Goal: Task Accomplishment & Management: Manage account settings

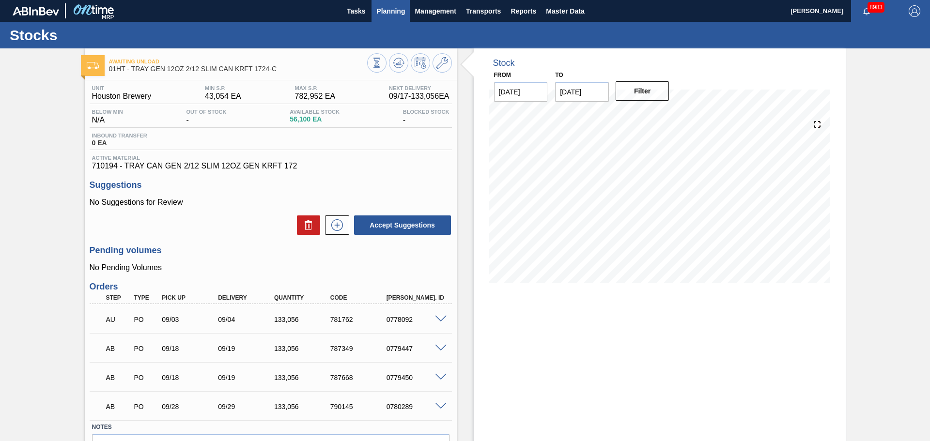
click at [399, 8] on span "Planning" at bounding box center [390, 11] width 29 height 12
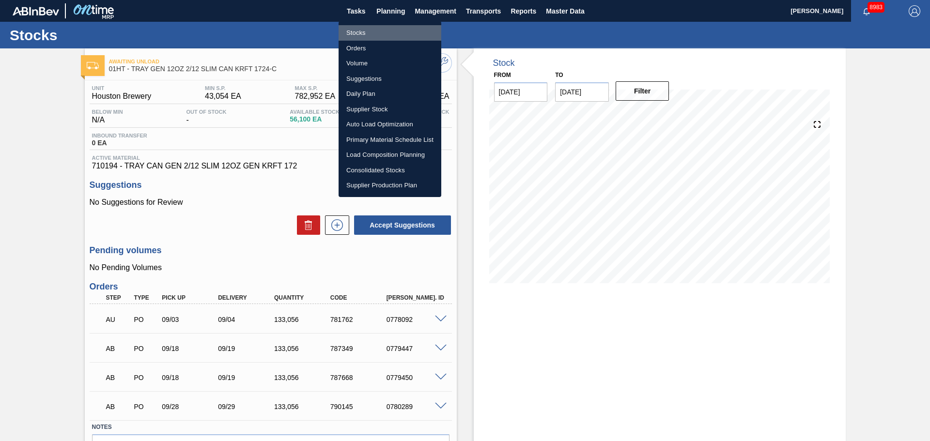
click at [357, 32] on li "Stocks" at bounding box center [389, 32] width 103 height 15
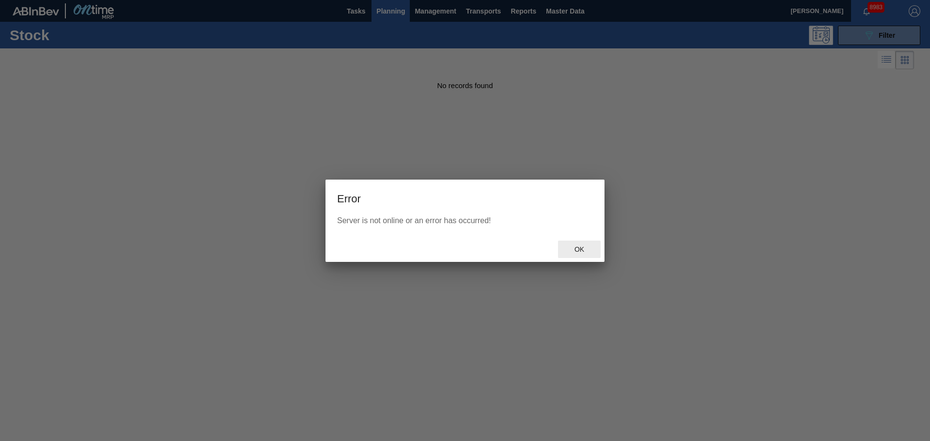
drag, startPoint x: 584, startPoint y: 244, endPoint x: 581, endPoint y: 248, distance: 6.2
click at [584, 244] on div "Ok" at bounding box center [579, 250] width 43 height 18
click at [581, 248] on div at bounding box center [465, 220] width 930 height 441
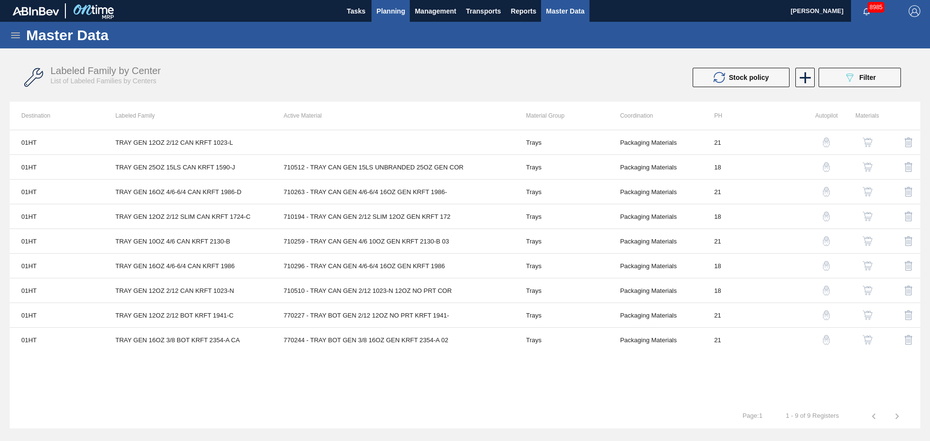
click at [385, 15] on span "Planning" at bounding box center [390, 11] width 29 height 12
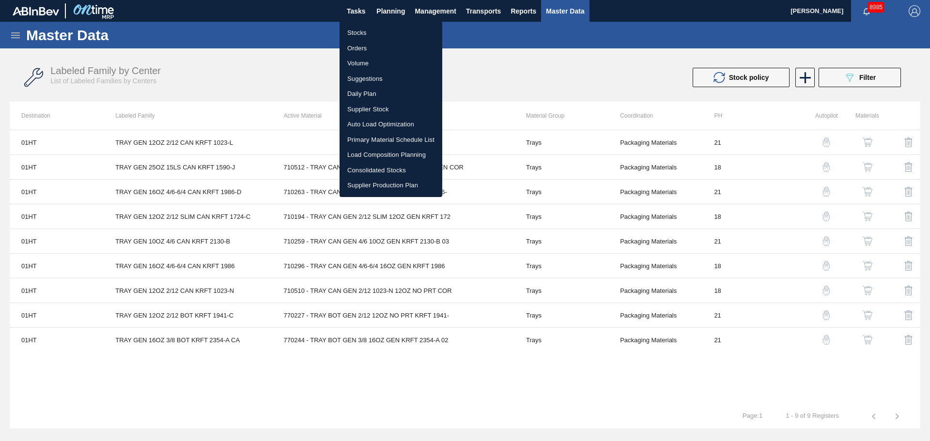
drag, startPoint x: 366, startPoint y: 25, endPoint x: 362, endPoint y: 30, distance: 5.5
click at [365, 26] on li "Stocks" at bounding box center [390, 32] width 103 height 15
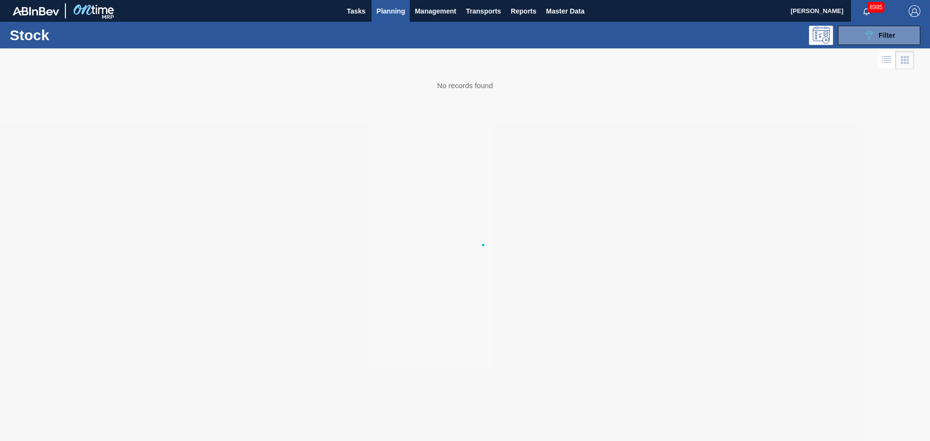
click at [362, 30] on li "Stocks" at bounding box center [391, 34] width 77 height 9
click at [859, 50] on div at bounding box center [465, 244] width 930 height 393
click at [863, 39] on icon "089F7B8B-B2A5-4AFE-B5C0-19BA573D28AC" at bounding box center [869, 36] width 12 height 12
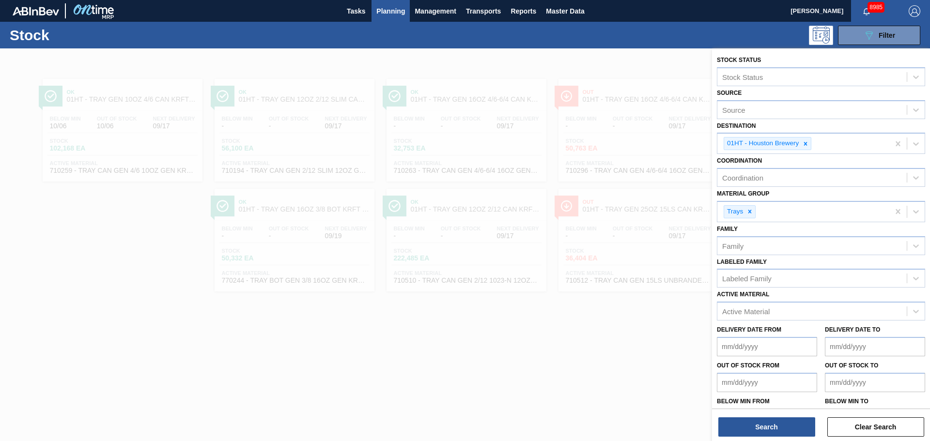
click at [132, 250] on div at bounding box center [465, 268] width 930 height 441
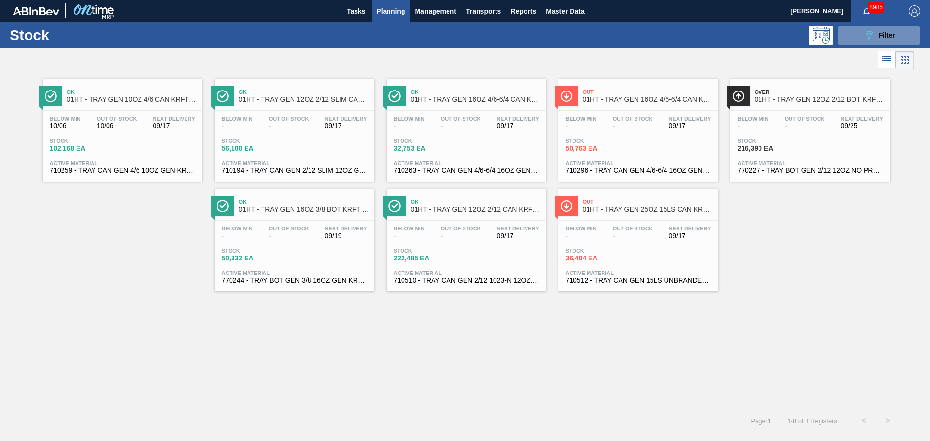
click at [616, 164] on span "Active Material" at bounding box center [638, 163] width 145 height 6
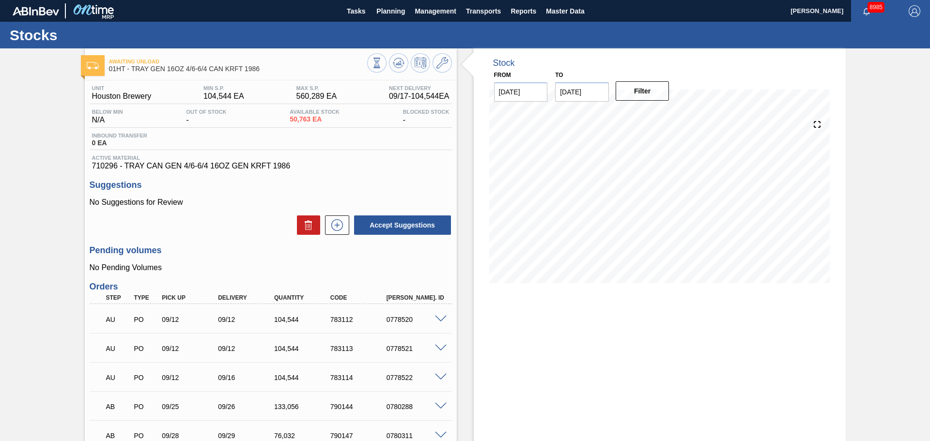
click at [467, 366] on div "Stock From [DATE] to [DATE] Filter" at bounding box center [651, 302] width 389 height 509
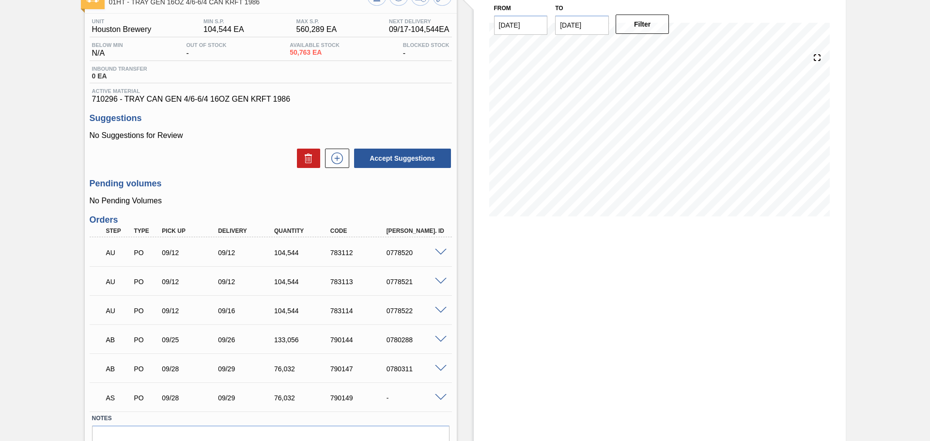
scroll to position [97, 0]
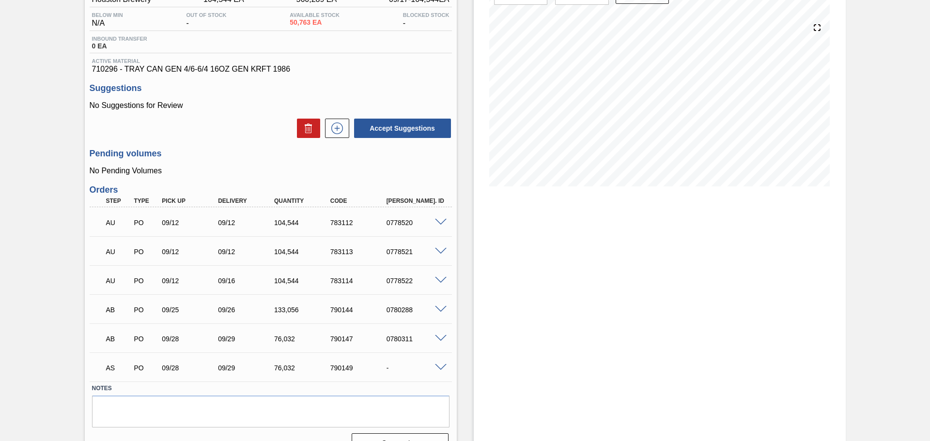
click at [439, 338] on span at bounding box center [441, 338] width 12 height 7
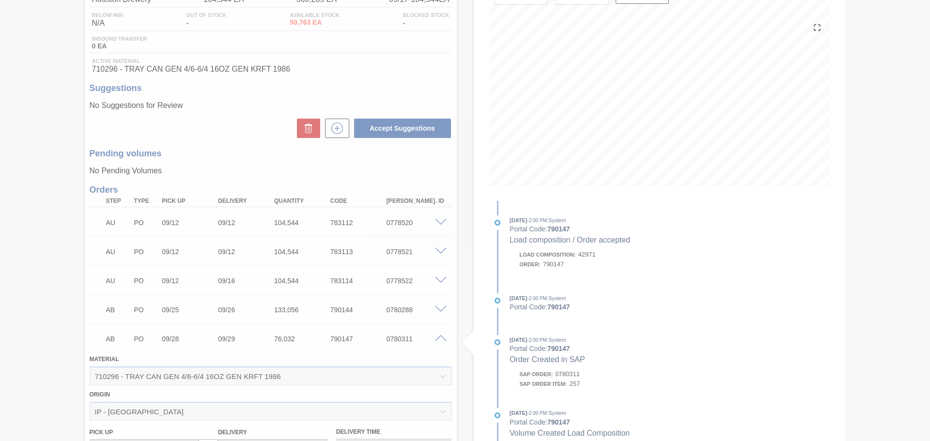
click at [439, 338] on span at bounding box center [441, 338] width 12 height 7
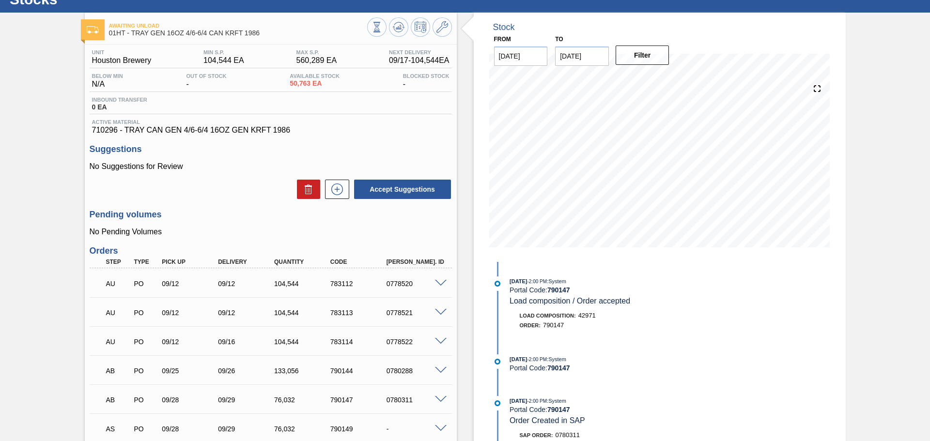
scroll to position [0, 0]
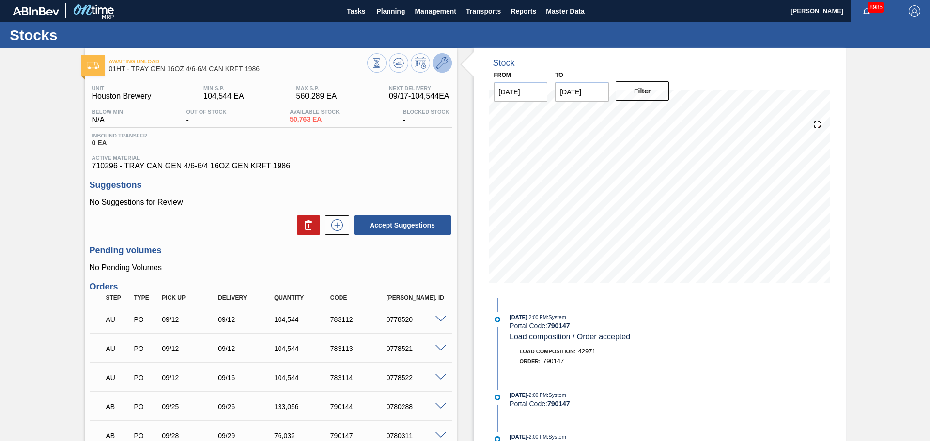
click at [441, 55] on button at bounding box center [441, 62] width 19 height 19
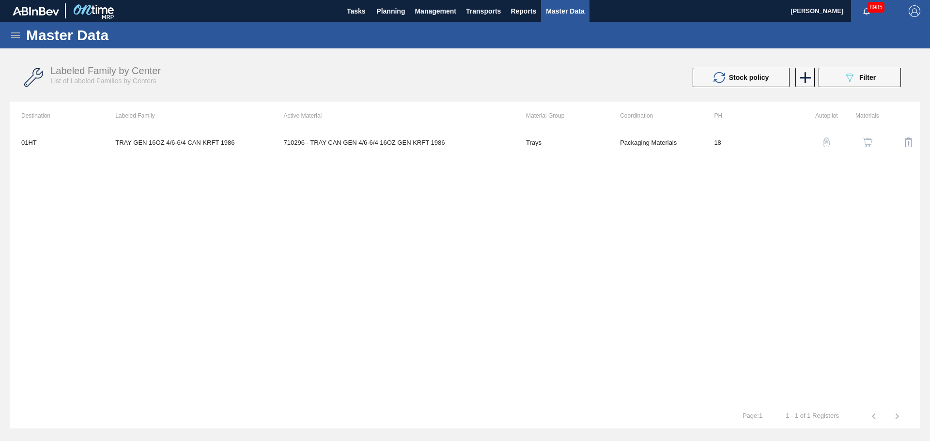
click at [826, 143] on img "button" at bounding box center [826, 143] width 10 height 10
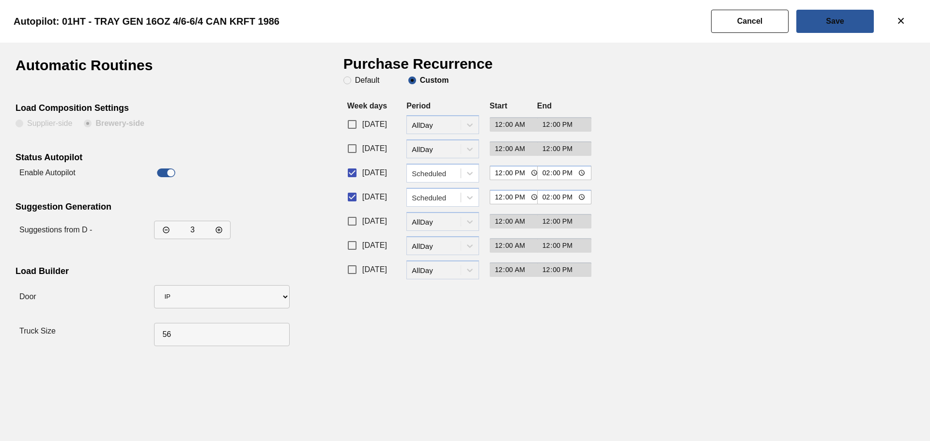
drag, startPoint x: 748, startPoint y: 25, endPoint x: 743, endPoint y: 29, distance: 6.2
click at [748, 25] on button "Cancel" at bounding box center [749, 21] width 77 height 23
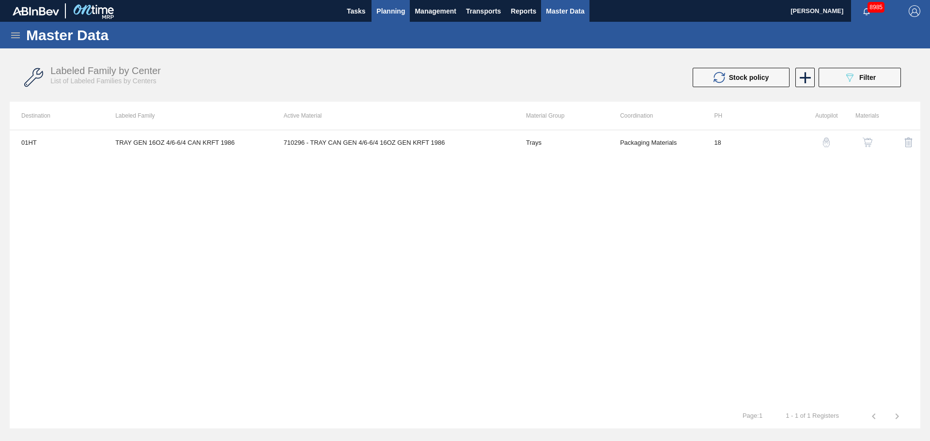
click at [391, 15] on span "Planning" at bounding box center [390, 11] width 29 height 12
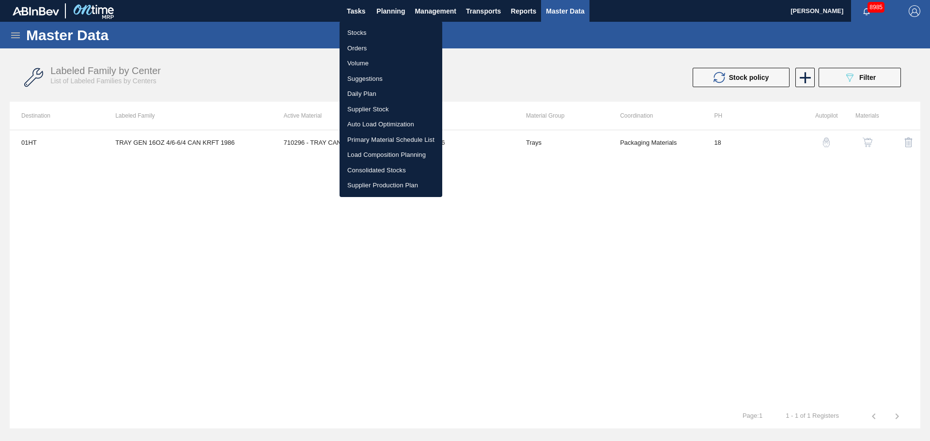
click at [365, 31] on li "Stocks" at bounding box center [390, 32] width 103 height 15
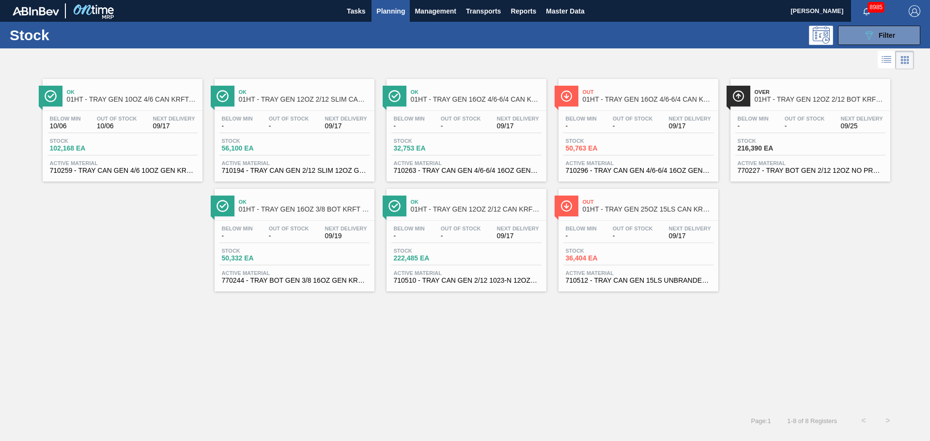
click at [627, 93] on span "Out" at bounding box center [648, 92] width 131 height 6
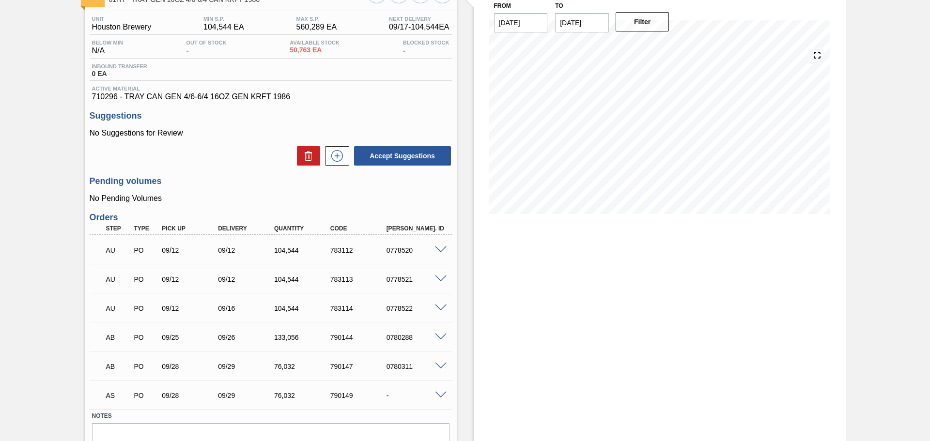
scroll to position [117, 0]
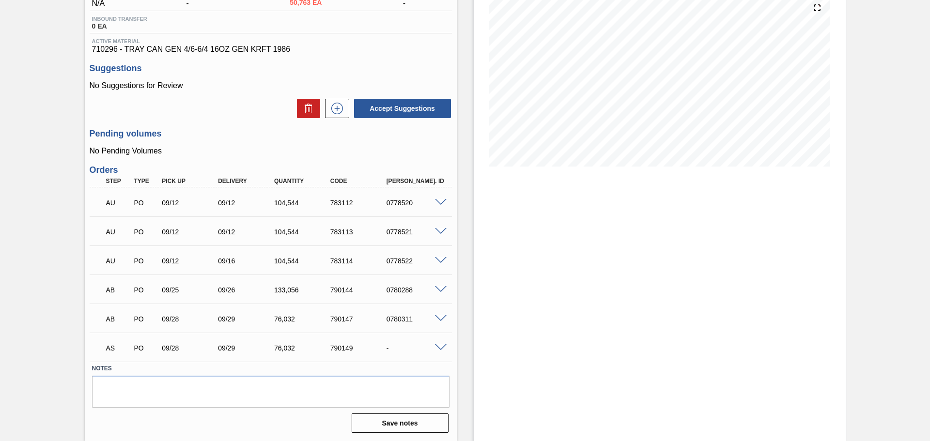
click at [449, 347] on div at bounding box center [441, 346] width 19 height 7
click at [445, 346] on span at bounding box center [441, 347] width 12 height 7
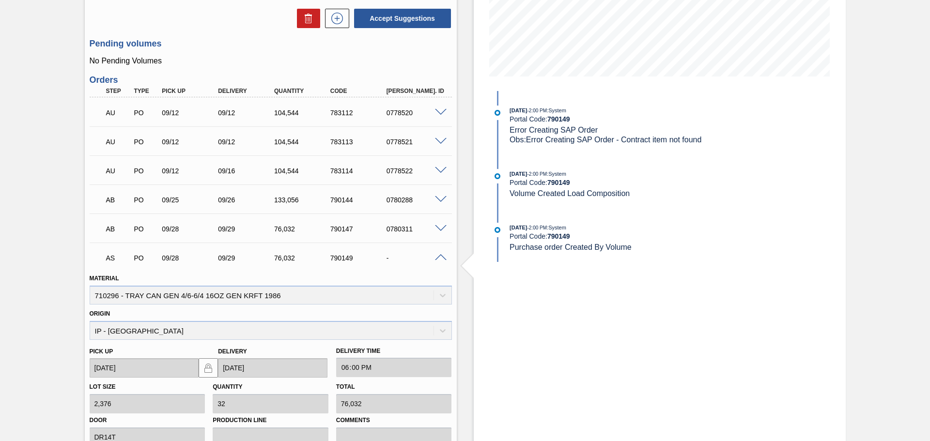
scroll to position [214, 0]
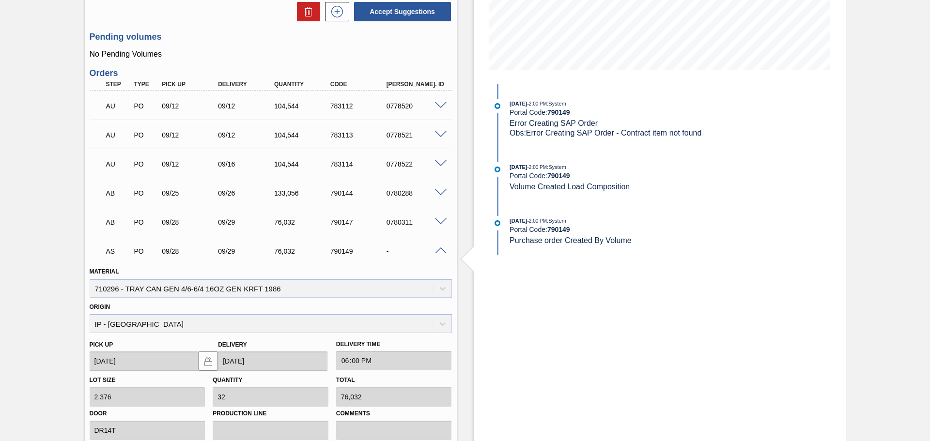
click at [441, 219] on span at bounding box center [441, 221] width 12 height 7
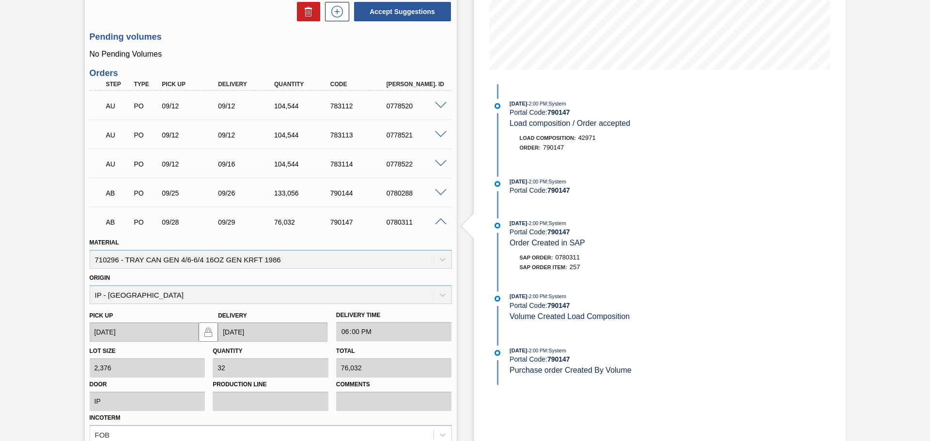
click at [439, 222] on span at bounding box center [441, 221] width 12 height 7
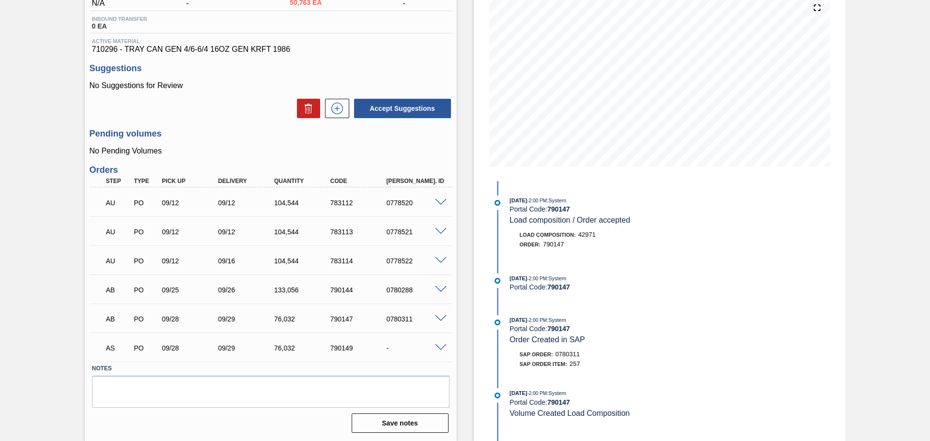
click at [441, 342] on div "AS PO 09/28 09/29 76,032 790149 -" at bounding box center [271, 347] width 362 height 24
click at [439, 344] on span at bounding box center [441, 347] width 12 height 7
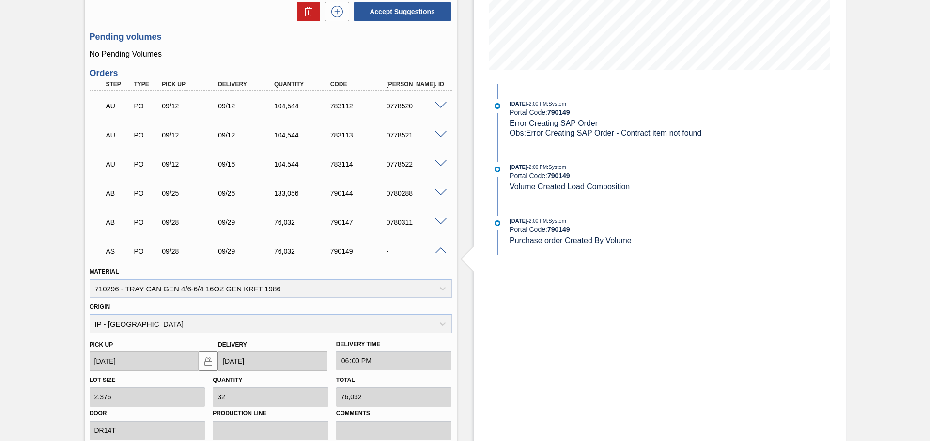
scroll to position [352, 0]
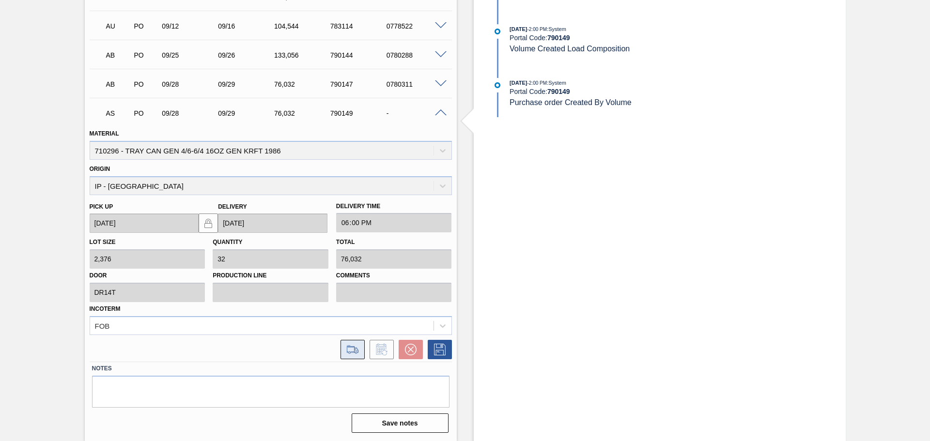
click at [344, 352] on button at bounding box center [352, 349] width 24 height 19
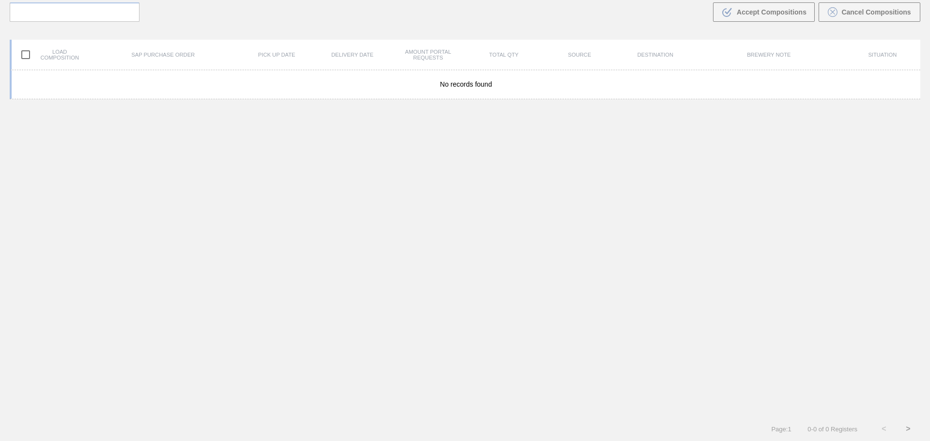
scroll to position [70, 0]
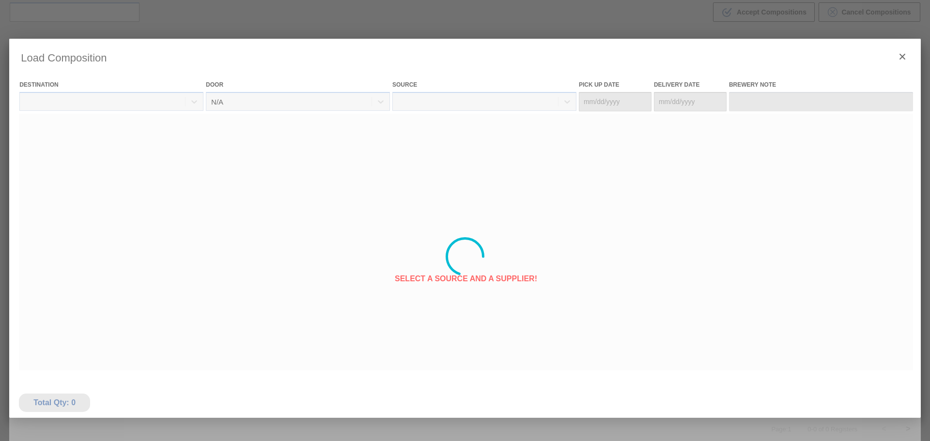
type Date "[DATE]"
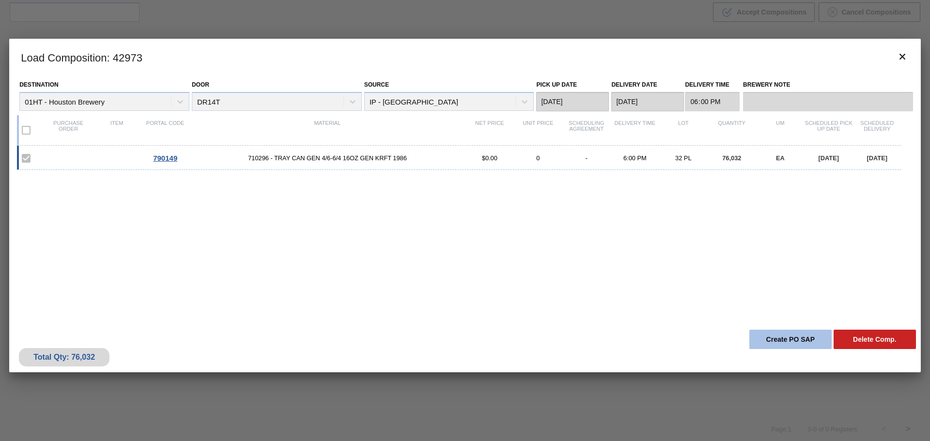
click at [781, 340] on button "Create PO SAP" at bounding box center [790, 339] width 82 height 19
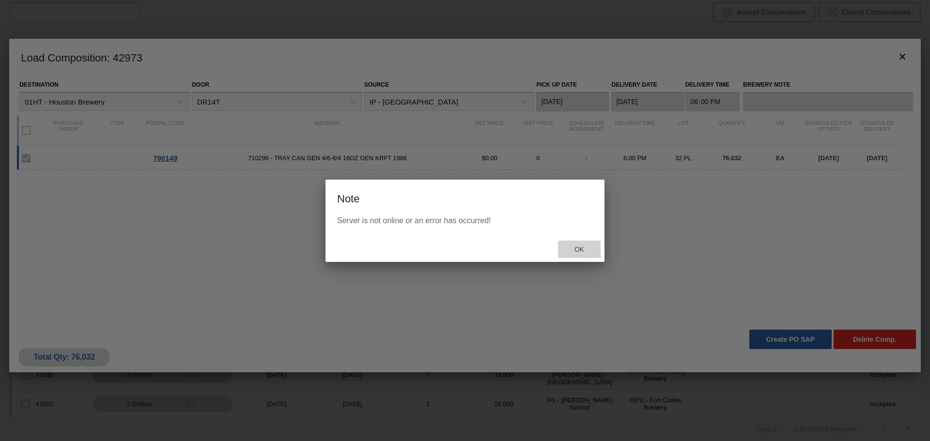
click at [582, 245] on div "Ok" at bounding box center [579, 250] width 43 height 18
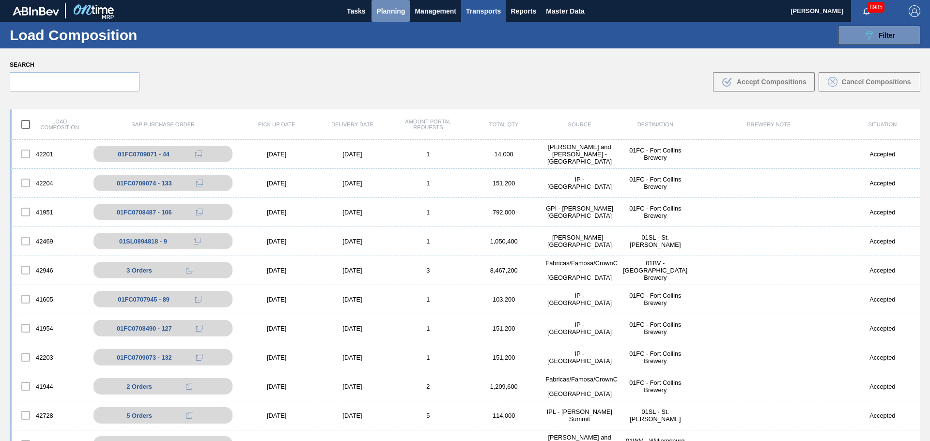
click at [381, 10] on span "Planning" at bounding box center [390, 11] width 29 height 12
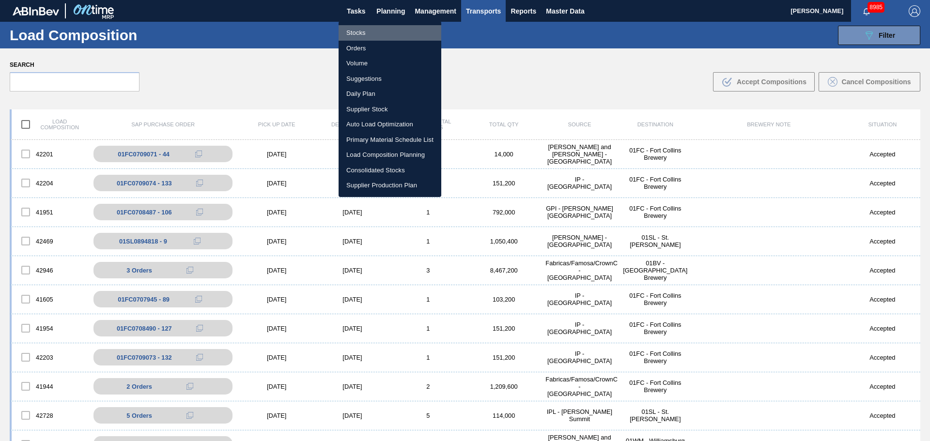
click at [362, 33] on li "Stocks" at bounding box center [389, 32] width 103 height 15
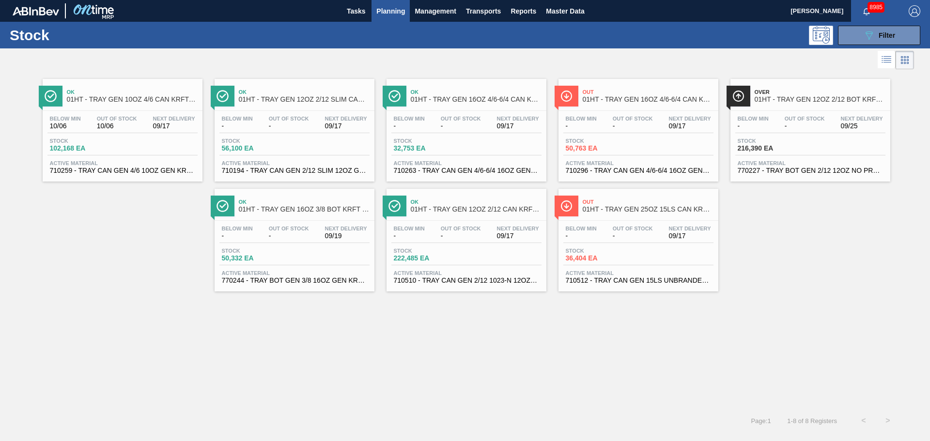
click at [644, 167] on span "710296 - TRAY CAN GEN 4/6-6/4 16OZ GEN KRFT 1986" at bounding box center [638, 170] width 145 height 7
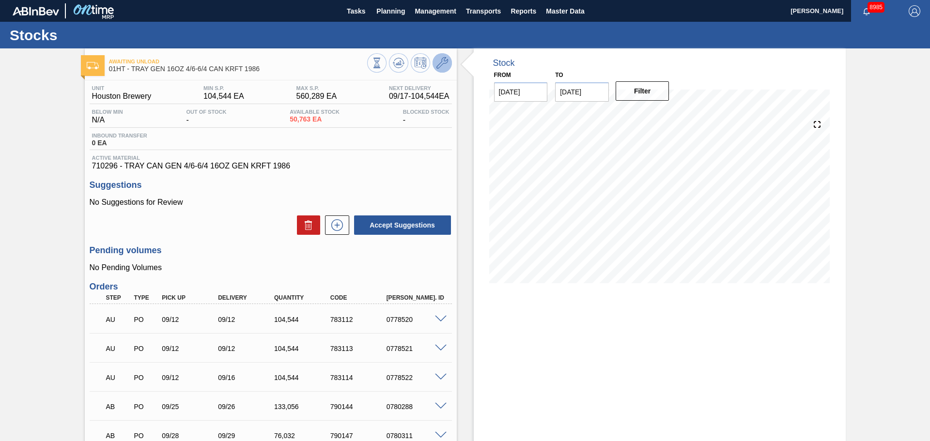
click at [442, 66] on icon at bounding box center [442, 63] width 12 height 12
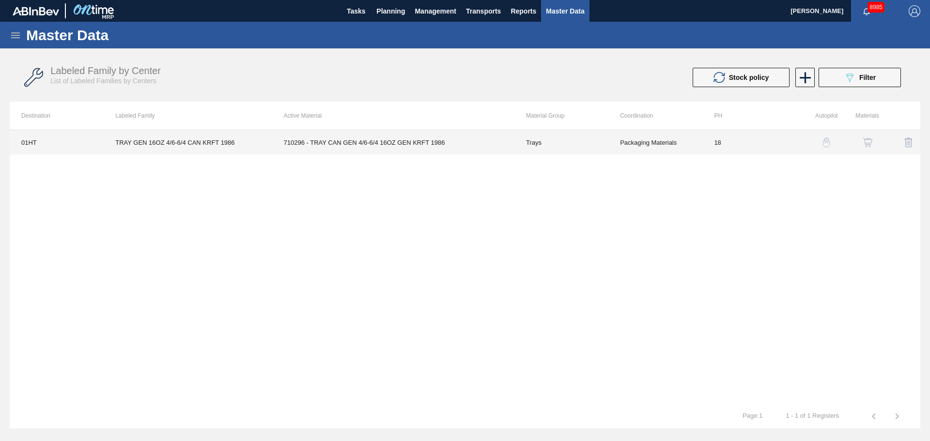
click at [634, 147] on td "Packaging Materials" at bounding box center [655, 142] width 94 height 24
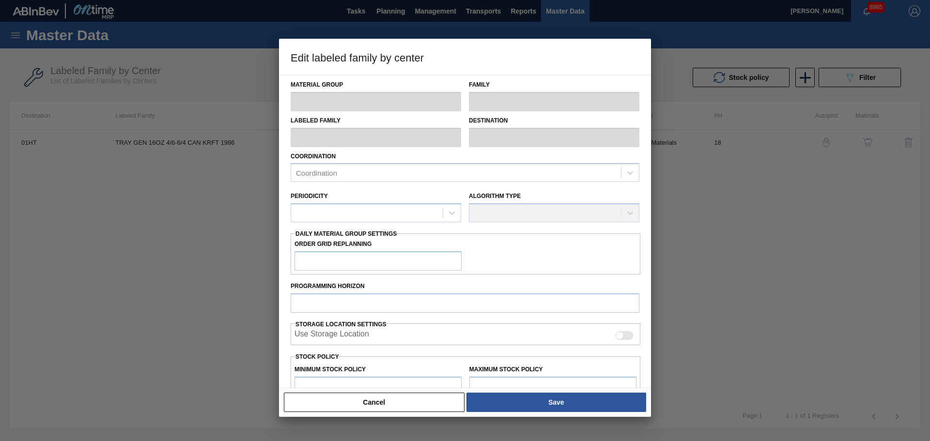
type input "Trays"
type input "TRAY GEN 16OZ 4/6-6/4 CAN KRFT 1986"
type input "01HT - Houston Brewery"
type input "0"
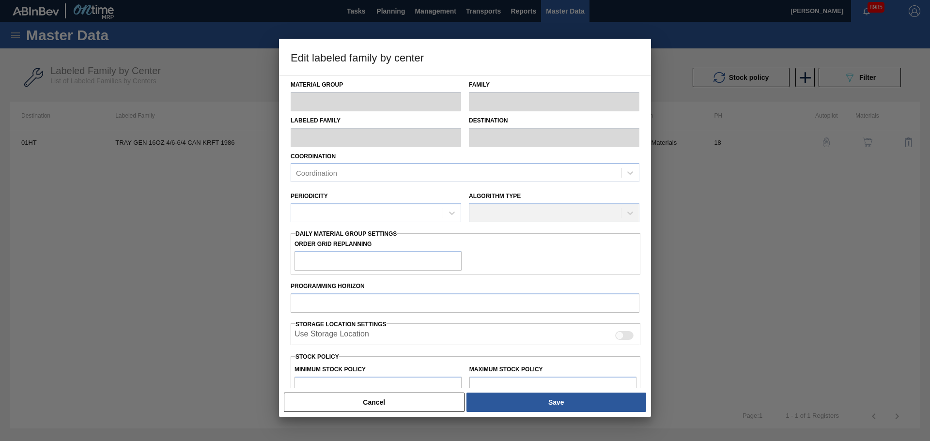
type input "18"
type input "104,544"
type input "560,289"
type input "11"
type input "154,676"
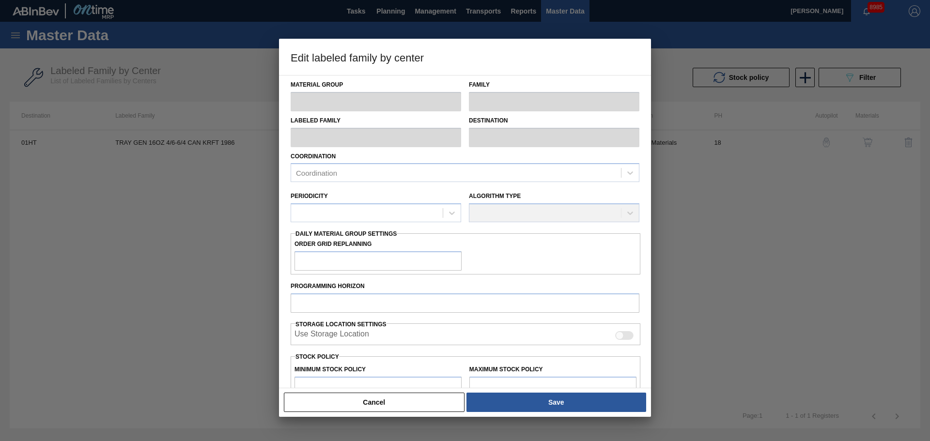
checkbox input "true"
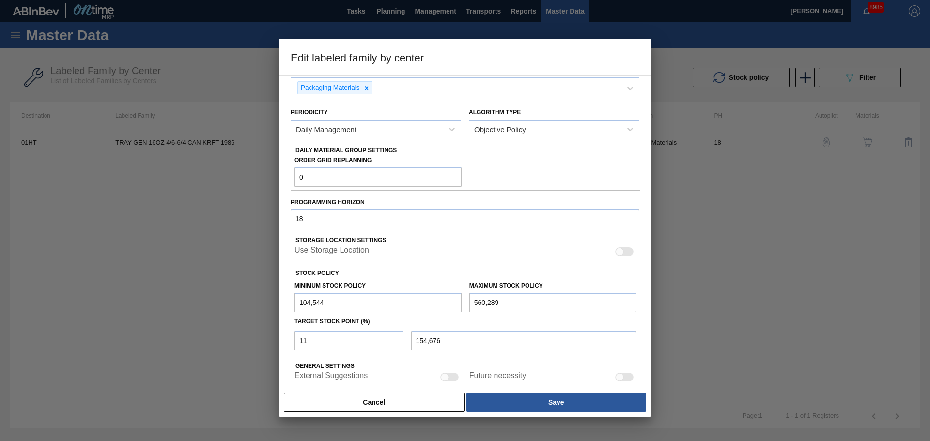
scroll to position [152, 0]
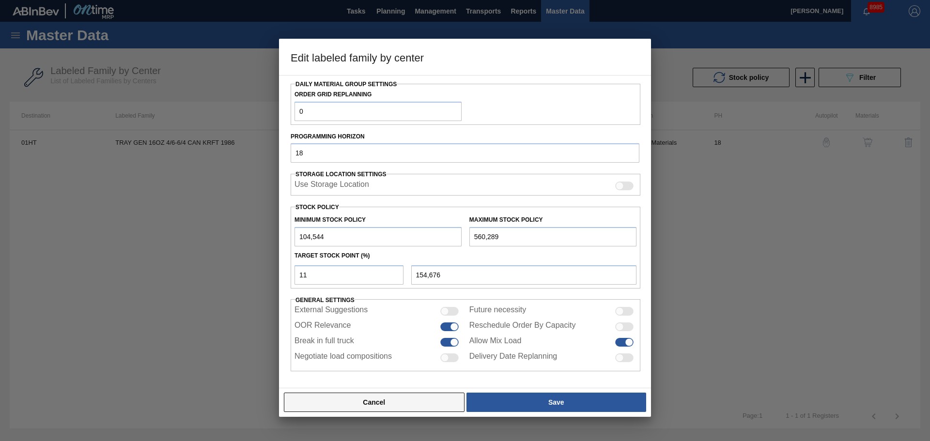
click at [359, 405] on button "Cancel" at bounding box center [374, 402] width 181 height 19
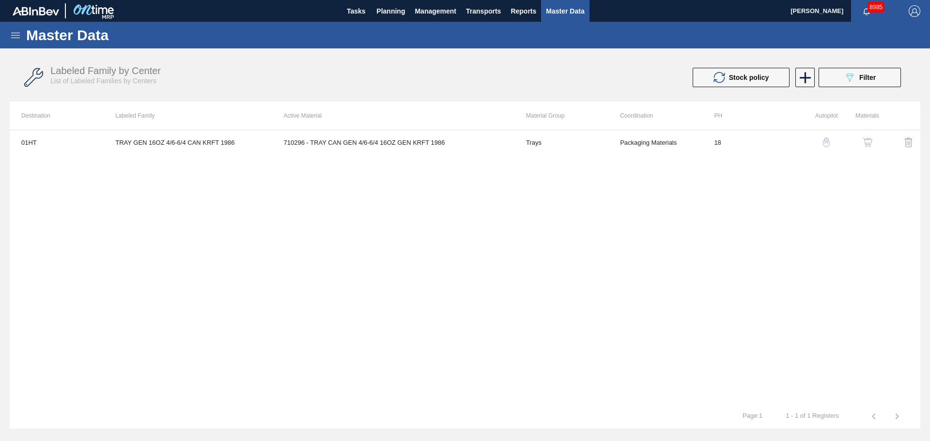
click at [826, 140] on img "button" at bounding box center [826, 143] width 10 height 10
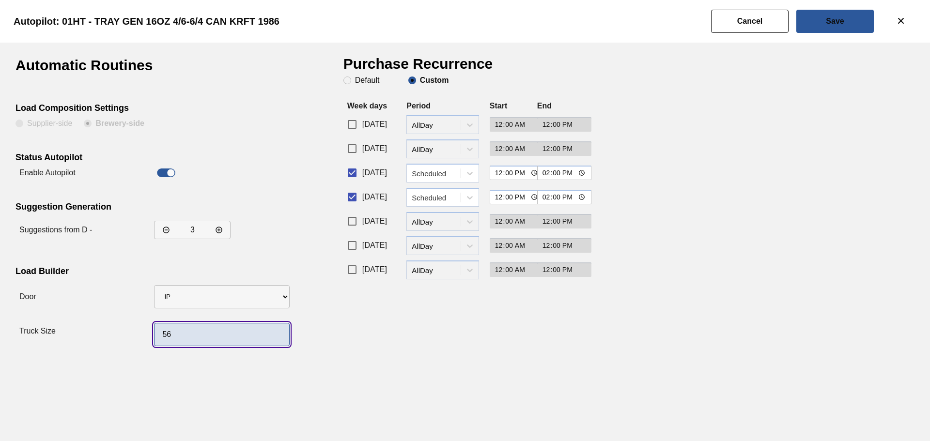
click at [209, 344] on input "56" at bounding box center [222, 334] width 136 height 23
click at [118, 340] on div "Truck Size" at bounding box center [150, 331] width 270 height 38
click at [257, 388] on div "Automatic Routines Load Composition Settings Supplier-side Brewery-side Status …" at bounding box center [465, 242] width 930 height 399
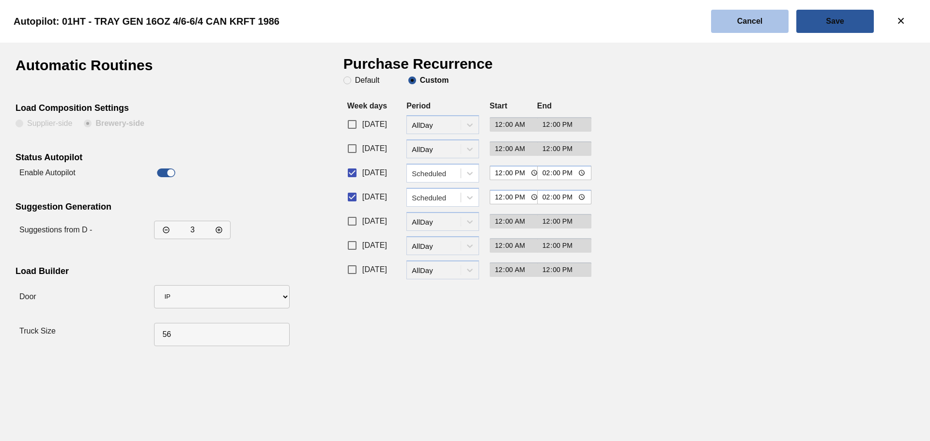
click at [757, 27] on button "Cancel" at bounding box center [749, 21] width 77 height 23
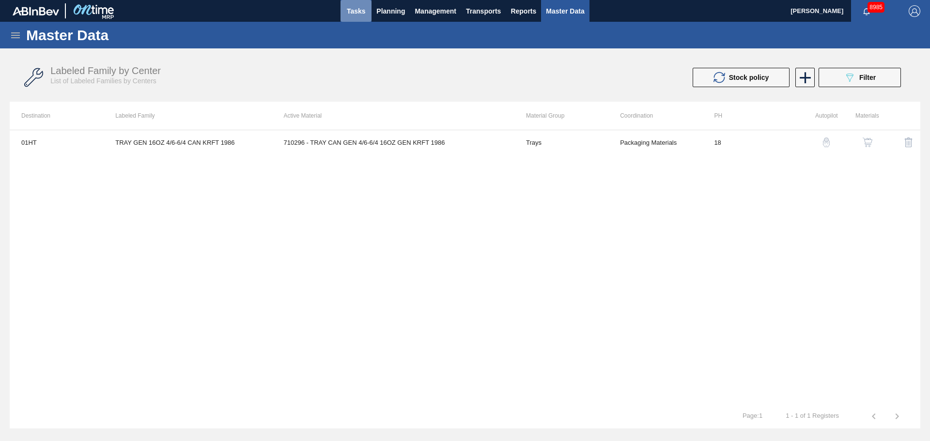
click at [367, 13] on button "Tasks" at bounding box center [355, 11] width 31 height 22
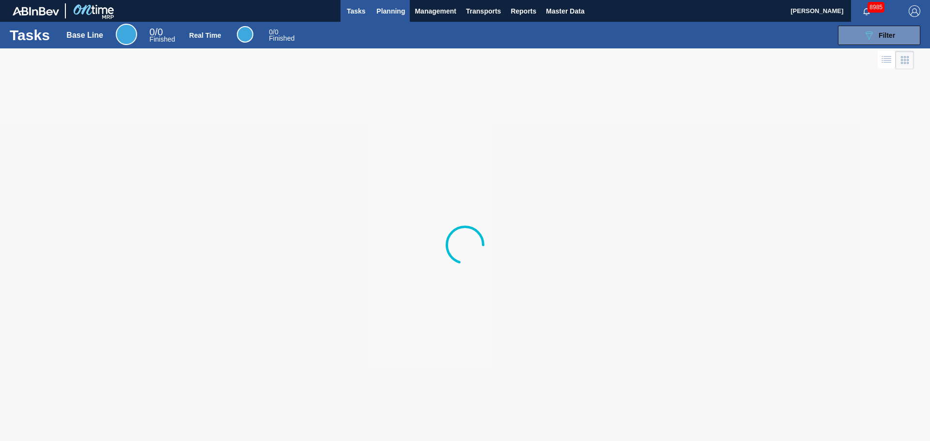
click at [379, 11] on span "Planning" at bounding box center [390, 11] width 29 height 12
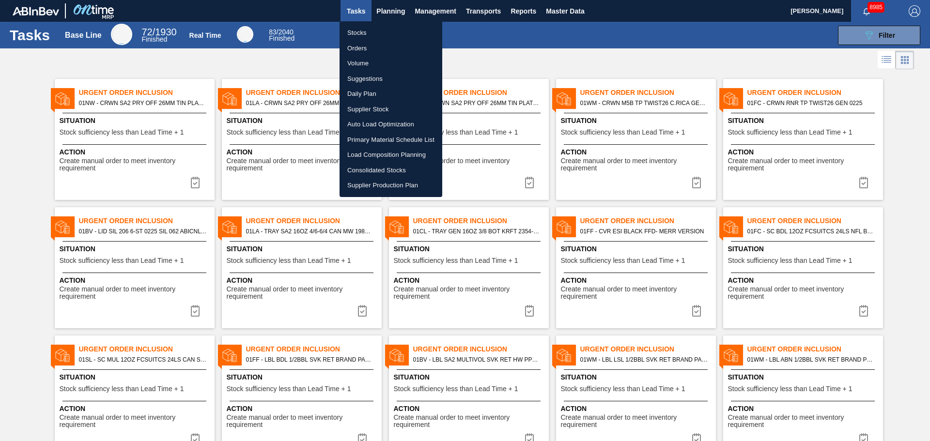
click at [354, 32] on li "Stocks" at bounding box center [390, 32] width 103 height 15
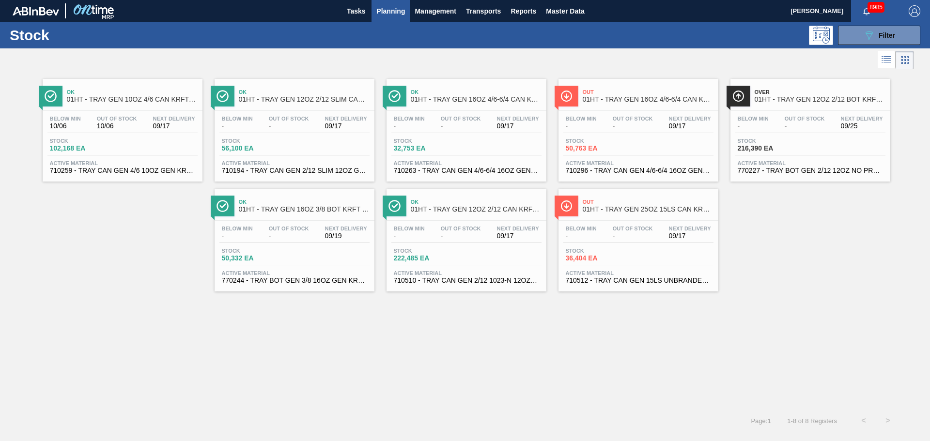
click at [640, 97] on span "01HT - TRAY GEN 16OZ 4/6-6/4 CAN KRFT 1986" at bounding box center [648, 99] width 131 height 7
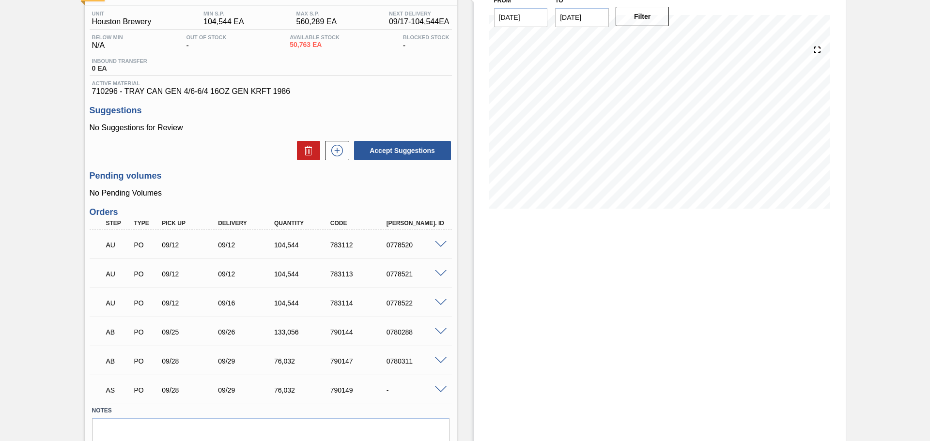
scroll to position [117, 0]
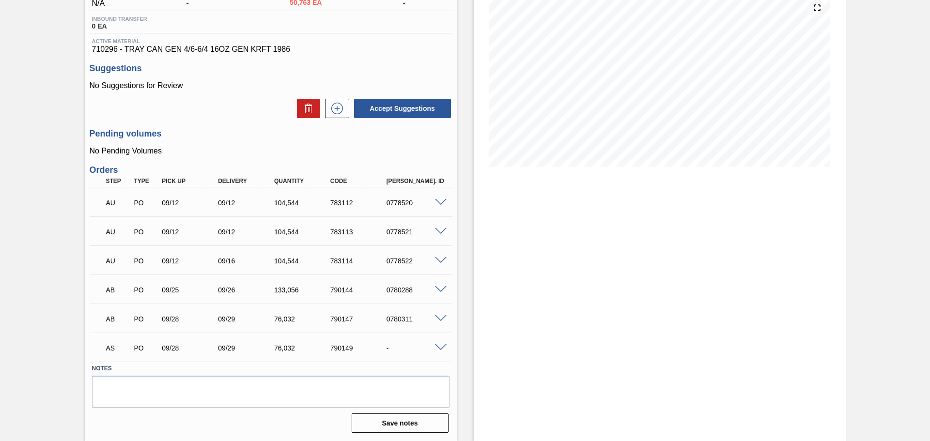
click at [437, 292] on span at bounding box center [441, 289] width 12 height 7
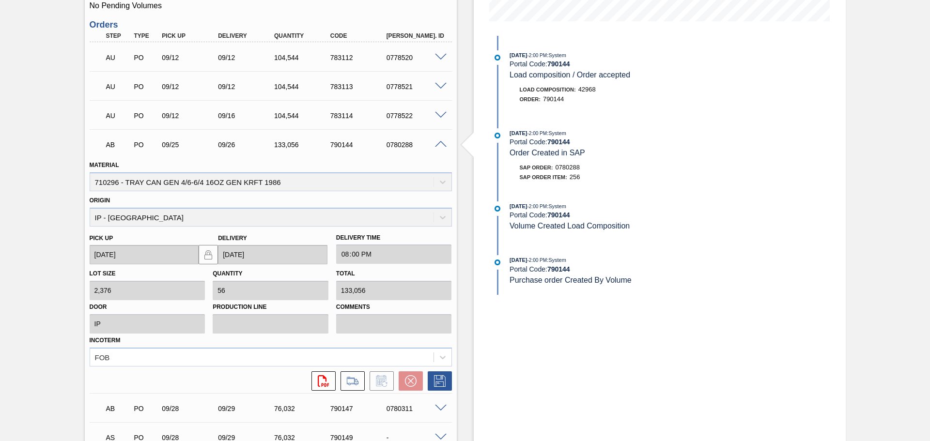
click at [445, 146] on span at bounding box center [441, 144] width 12 height 7
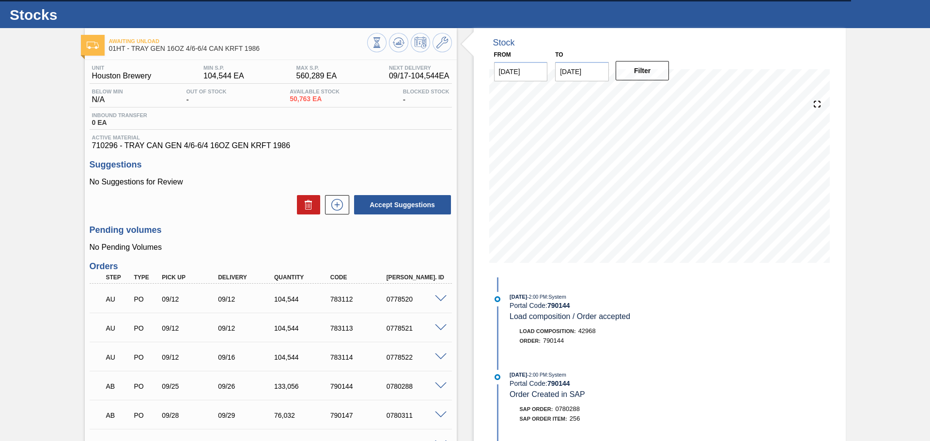
scroll to position [20, 0]
drag, startPoint x: 456, startPoint y: 109, endPoint x: 446, endPoint y: 38, distance: 71.8
click at [457, 109] on div "Stock From [DATE] to [DATE] Filter 09/21 Stock Projection 168,964 SAP Planning …" at bounding box center [651, 283] width 389 height 509
click at [445, 31] on div "Awaiting Unload 01HT - TRAY GEN 16OZ 4/6-6/4 CAN KRFT 1986" at bounding box center [271, 42] width 372 height 27
click at [448, 50] on button at bounding box center [441, 42] width 19 height 19
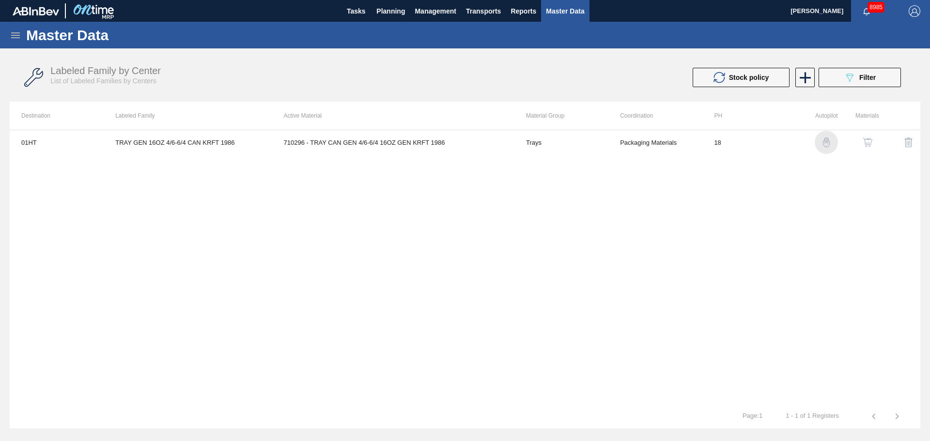
click at [825, 143] on img "button" at bounding box center [826, 143] width 10 height 10
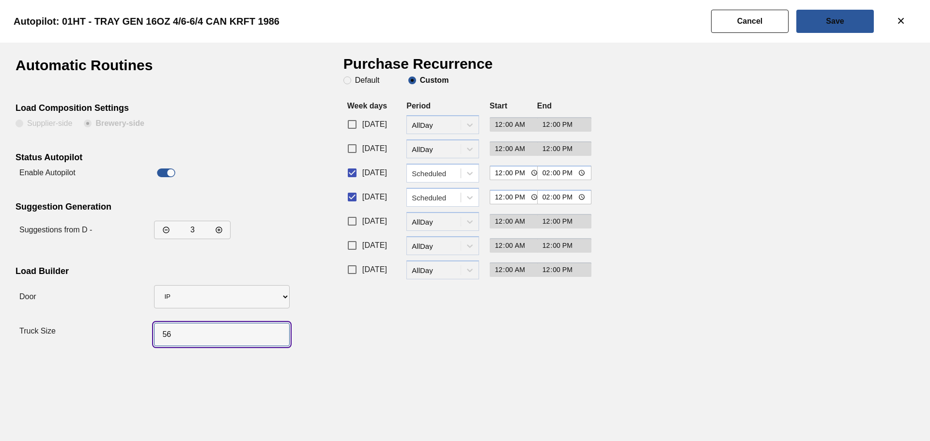
drag, startPoint x: 194, startPoint y: 331, endPoint x: 140, endPoint y: 330, distance: 53.8
click at [140, 330] on div "Truck Size" at bounding box center [150, 331] width 270 height 38
type input "44"
click at [411, 392] on div "Automatic Routines Load Composition Settings Supplier-side Brewery-side Status …" at bounding box center [465, 242] width 930 height 399
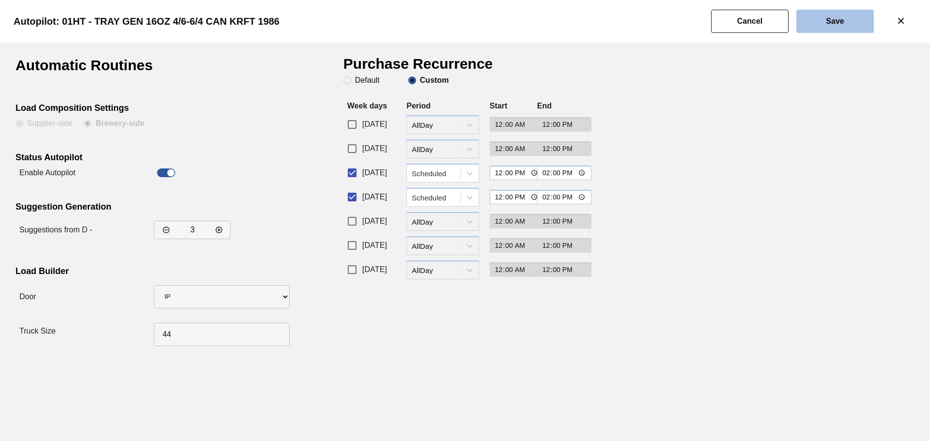
click at [813, 28] on button "Save" at bounding box center [834, 21] width 77 height 23
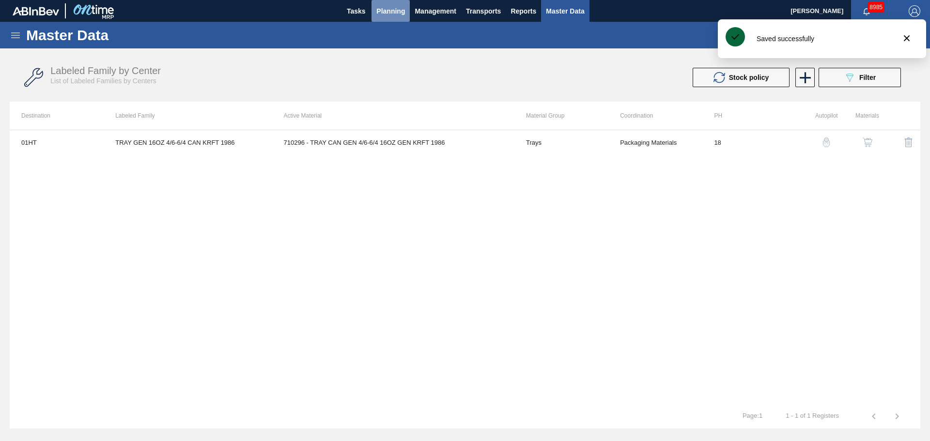
click at [381, 13] on span "Planning" at bounding box center [390, 11] width 29 height 12
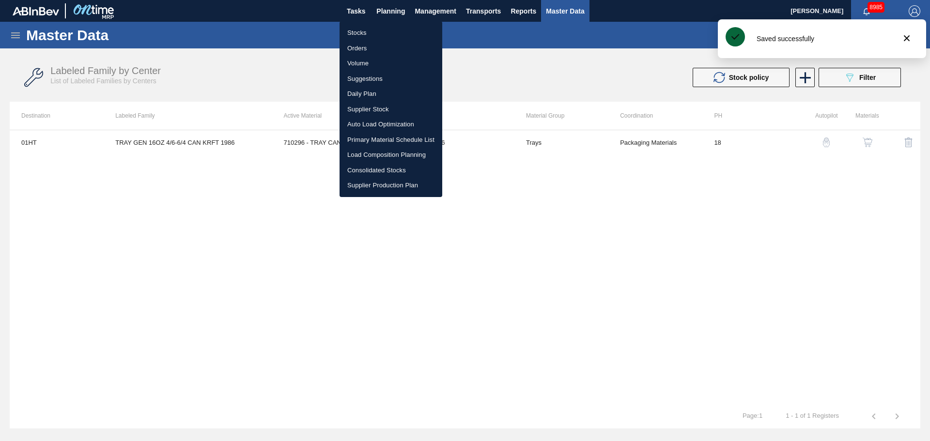
click at [357, 30] on li "Stocks" at bounding box center [390, 32] width 103 height 15
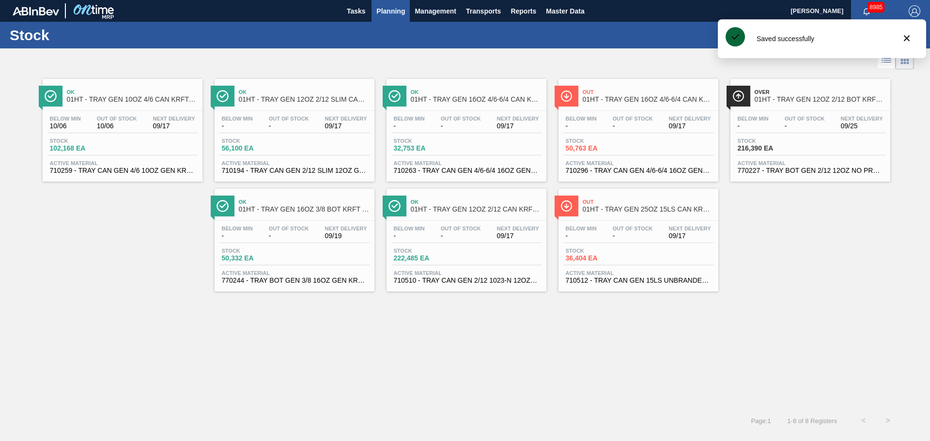
click at [643, 151] on div "Stock 50,763 EA" at bounding box center [638, 146] width 150 height 17
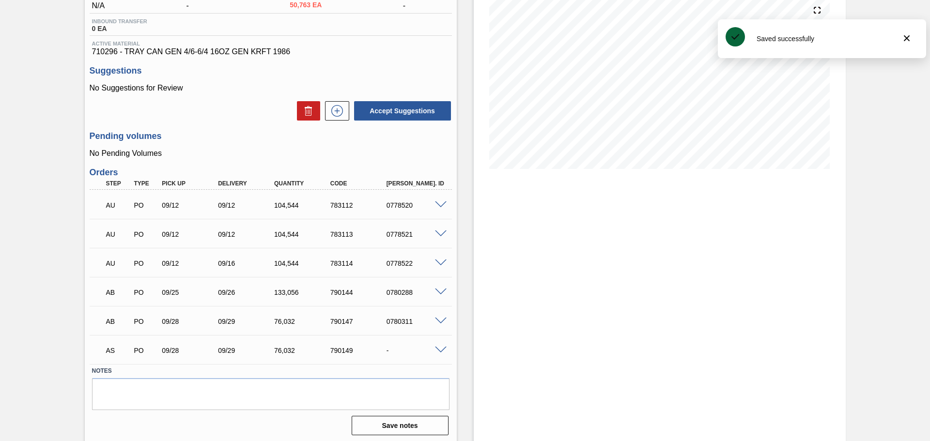
scroll to position [117, 0]
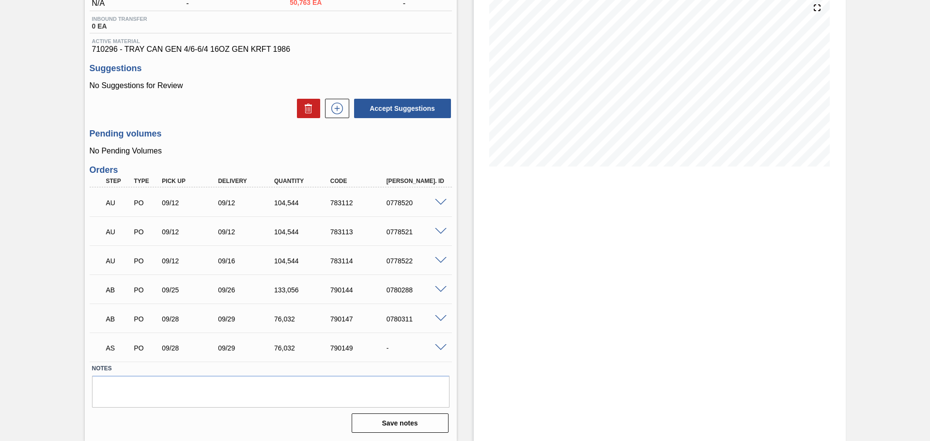
click at [440, 290] on span at bounding box center [441, 289] width 12 height 7
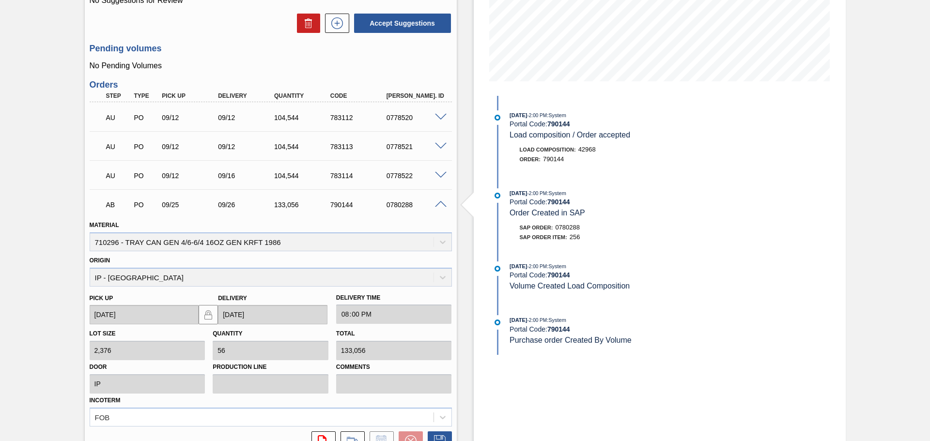
scroll to position [262, 0]
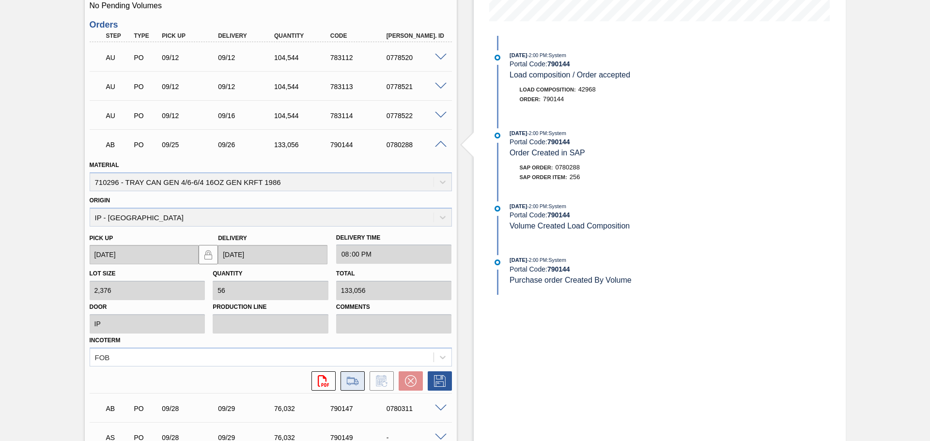
click at [353, 379] on icon at bounding box center [352, 381] width 15 height 12
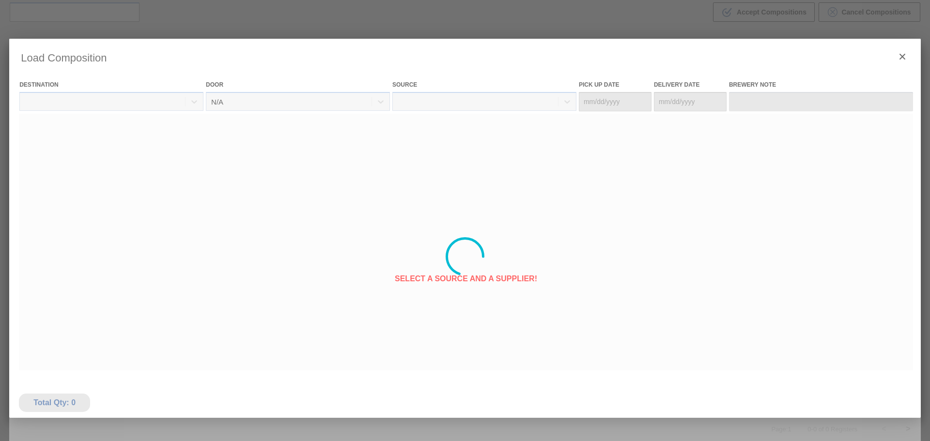
type Date "[DATE]"
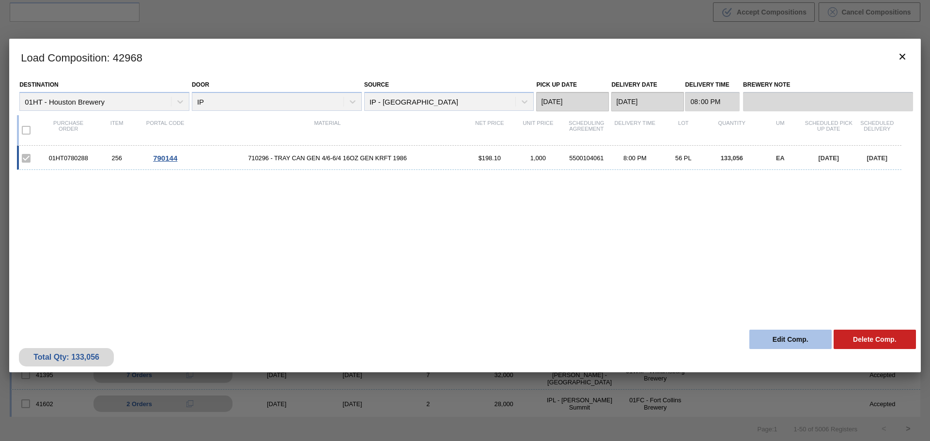
click at [777, 333] on button "Edit Comp." at bounding box center [790, 339] width 82 height 19
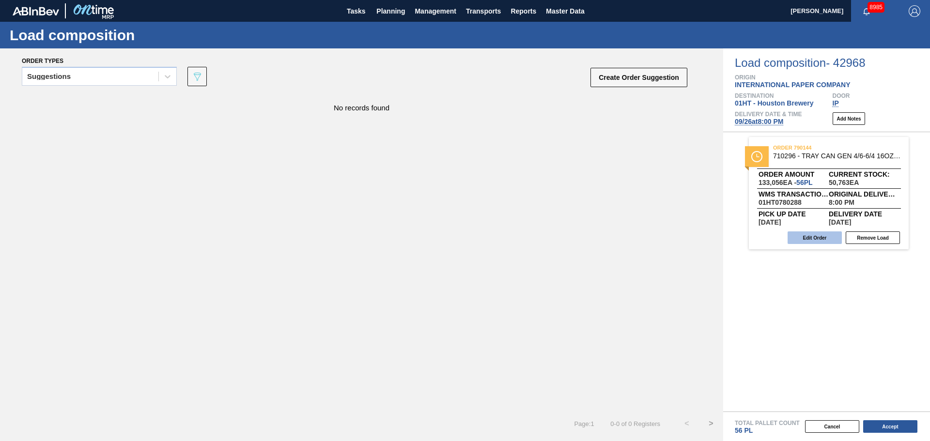
click at [814, 237] on button "Edit Order" at bounding box center [814, 237] width 54 height 13
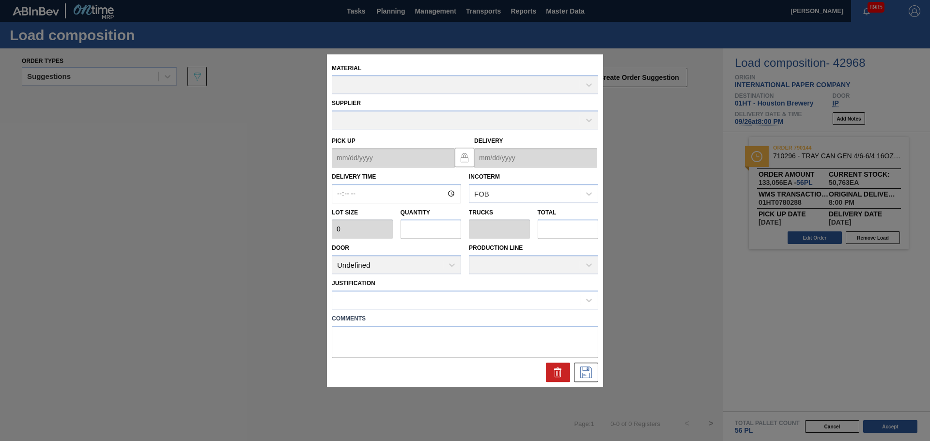
type input "20:00:00"
type input "2,376"
type input "56"
type input "1.273"
type input "133,056"
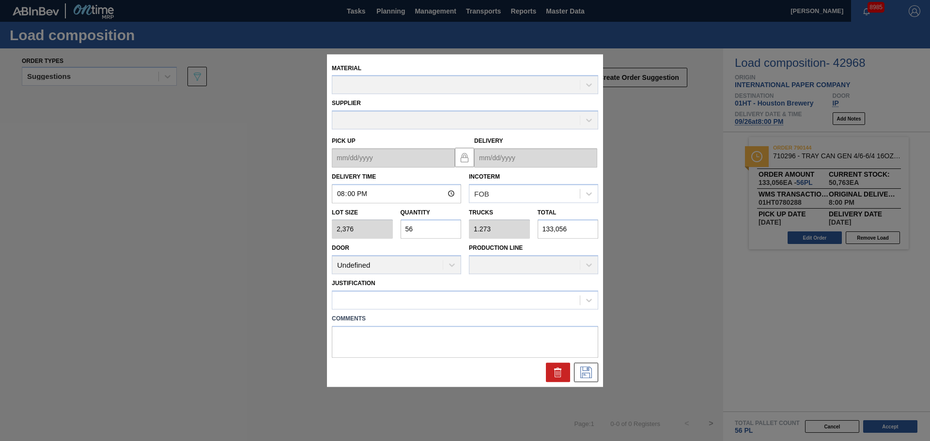
type up "[DATE]"
type input "[DATE]"
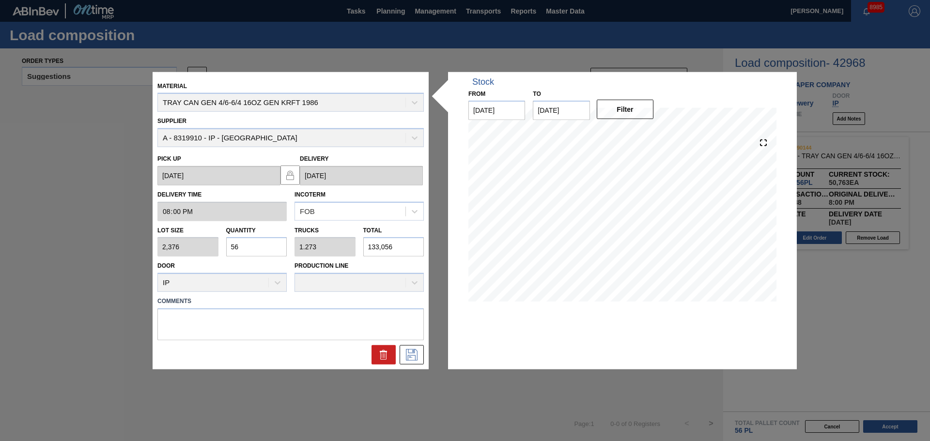
click at [345, 247] on div "Lot size 2,376 Quantity 56 Trucks 1.273 Total 133,056" at bounding box center [291, 239] width 274 height 36
type input "0"
type input "1"
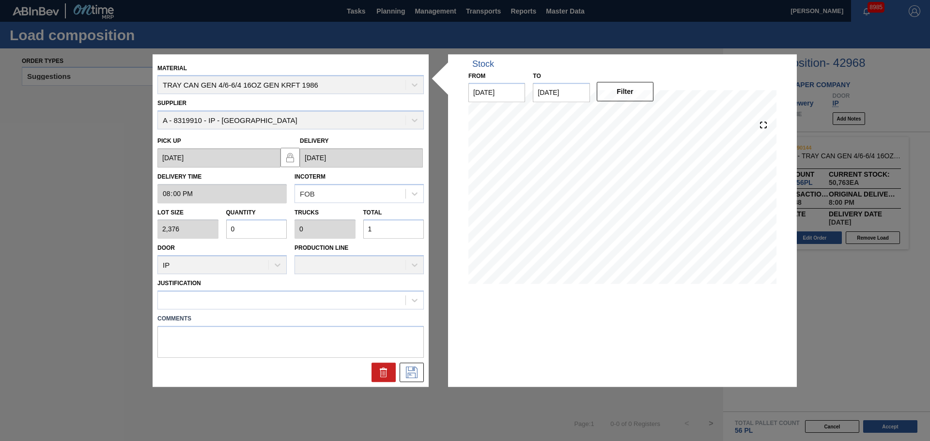
type input "0.004"
type input "10"
type input "0.044"
type input "0.001"
type input "104"
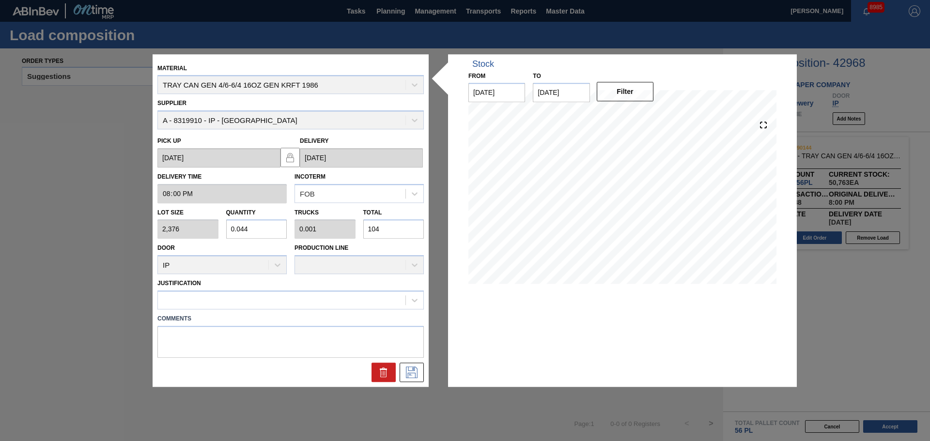
type input "0.44"
type input "0.01"
type input "1,045"
type input "4.4"
type input "0.1"
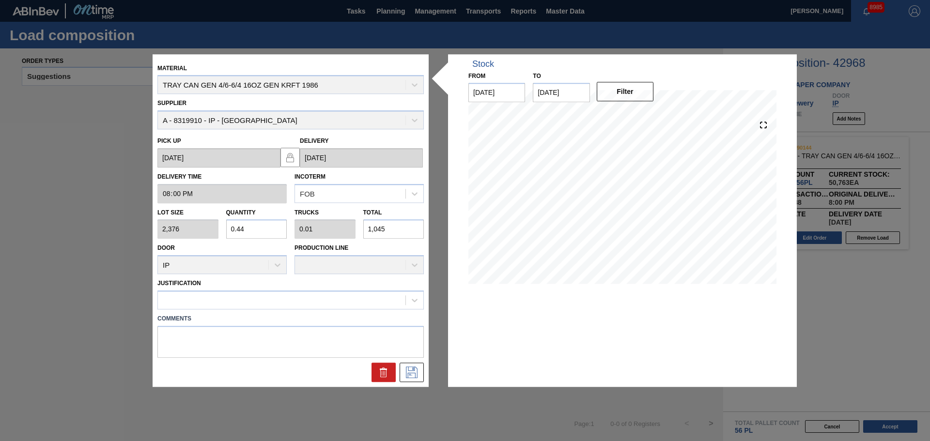
type input "10,454"
type input "44"
type input "1"
type input "104,544"
click at [281, 294] on div at bounding box center [281, 300] width 247 height 14
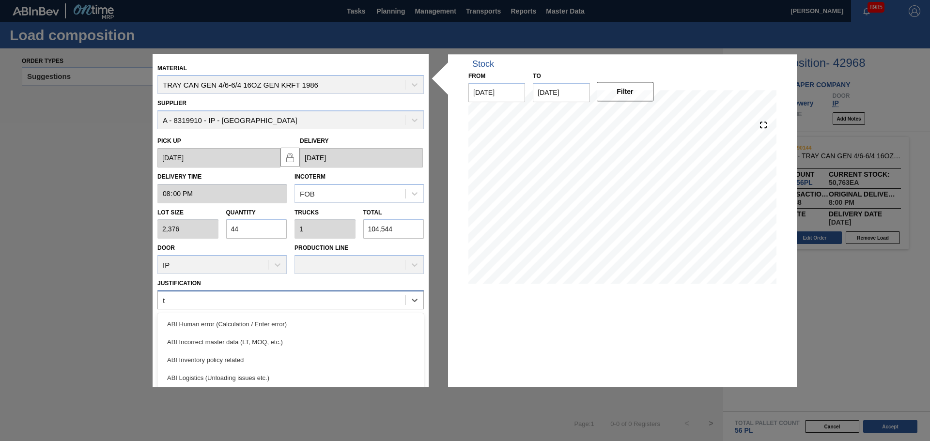
type input "tr"
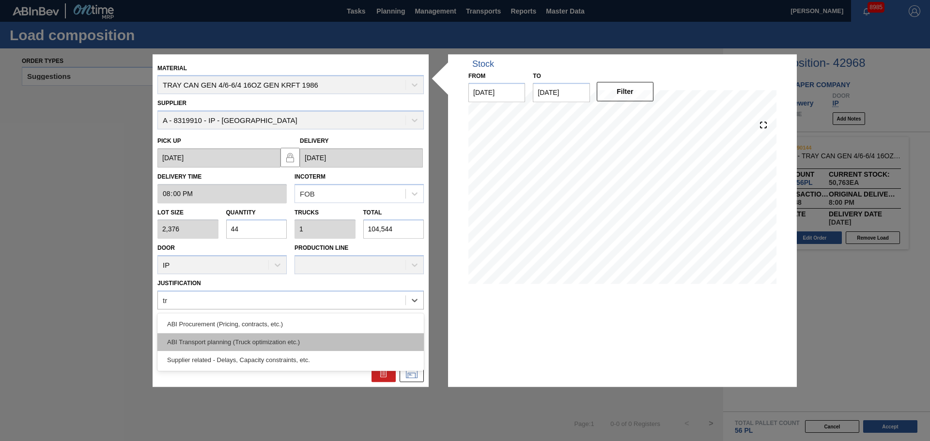
click at [242, 340] on div "ABI Transport planning (Truck optimization etc.)" at bounding box center [290, 342] width 266 height 18
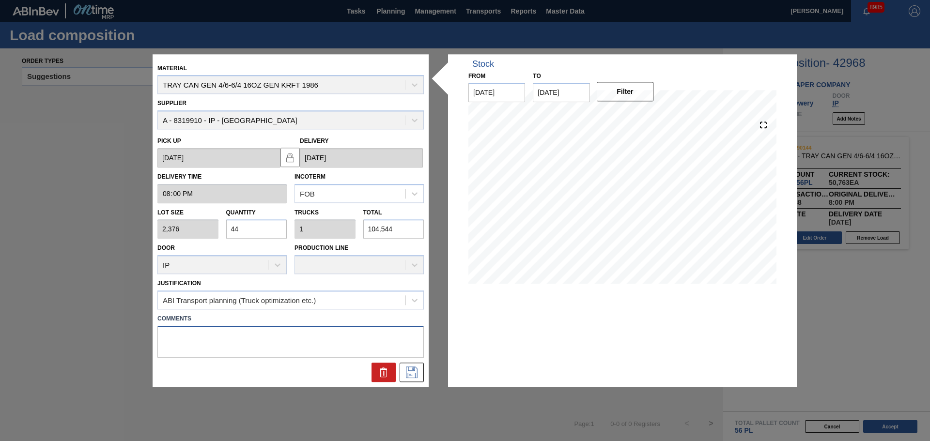
click at [252, 345] on textarea at bounding box center [290, 342] width 266 height 32
type textarea "incorrect pallet quantity utilized during AutoPilot"
click at [417, 369] on icon at bounding box center [412, 373] width 12 height 12
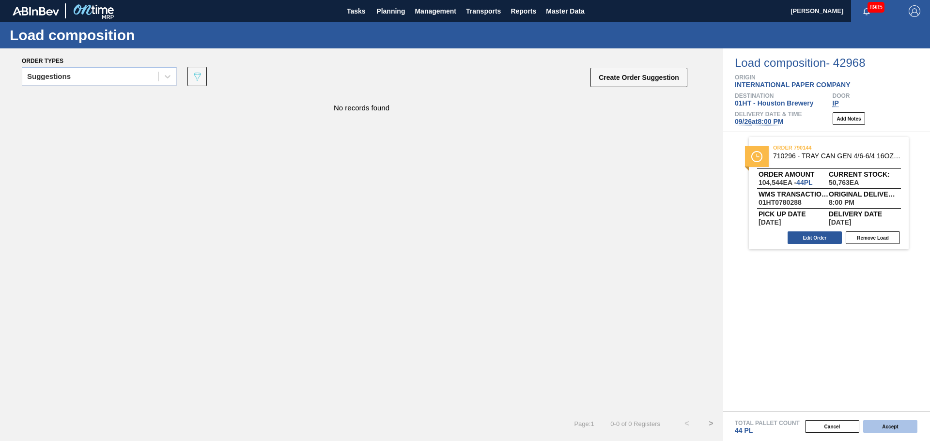
click at [895, 424] on button "Accept" at bounding box center [890, 426] width 54 height 13
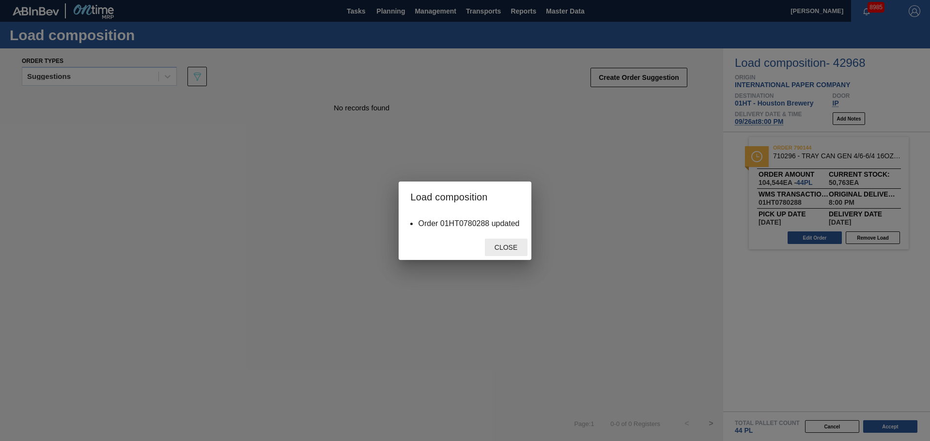
click at [509, 245] on span "Close" at bounding box center [506, 248] width 38 height 8
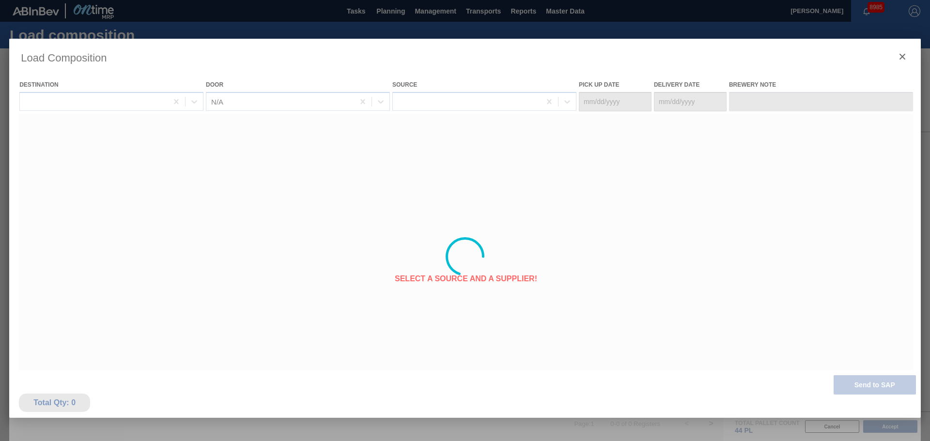
type Date "[DATE]"
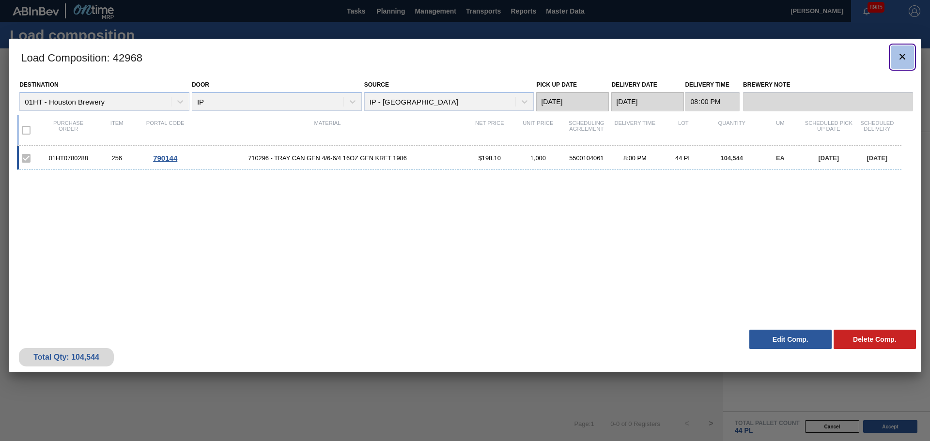
click at [898, 57] on icon "botão de ícone" at bounding box center [902, 57] width 12 height 12
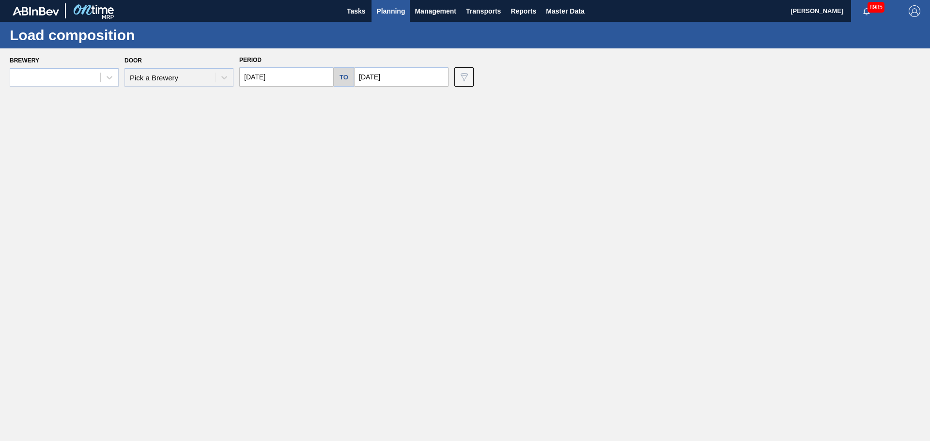
click at [384, 12] on span "Planning" at bounding box center [390, 11] width 29 height 12
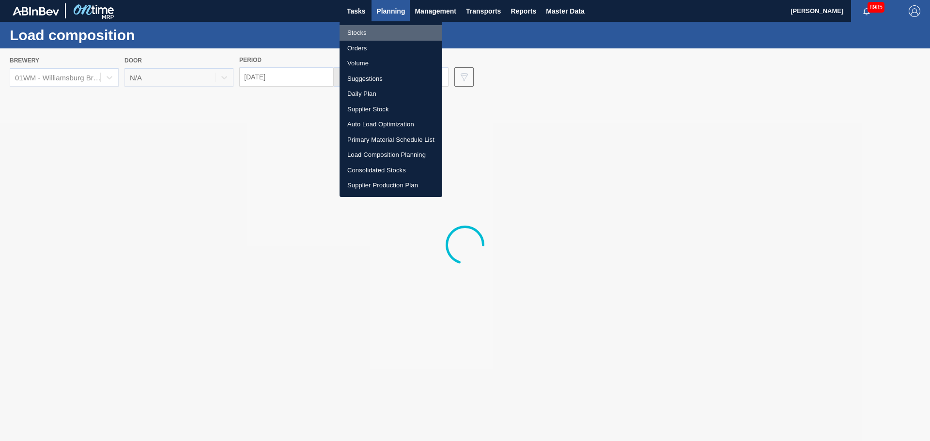
click at [362, 30] on li "Stocks" at bounding box center [390, 32] width 103 height 15
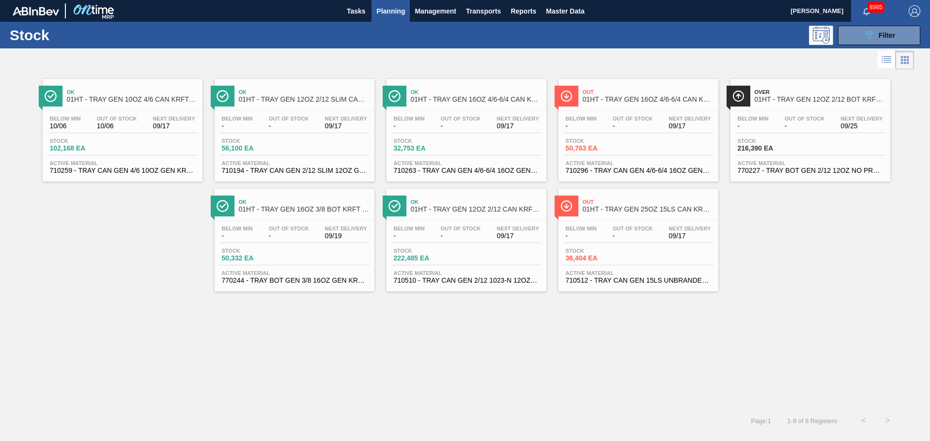
click at [636, 155] on div "Below Min - Out Of Stock - Next Delivery 09/17 Stock 50,763 EA Active Material …" at bounding box center [638, 144] width 160 height 66
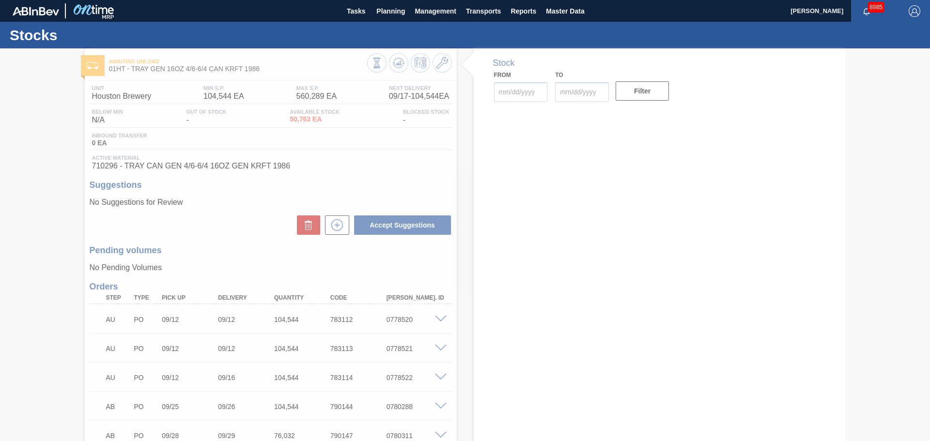
type up790147 "[DATE]"
type input "[DATE]"
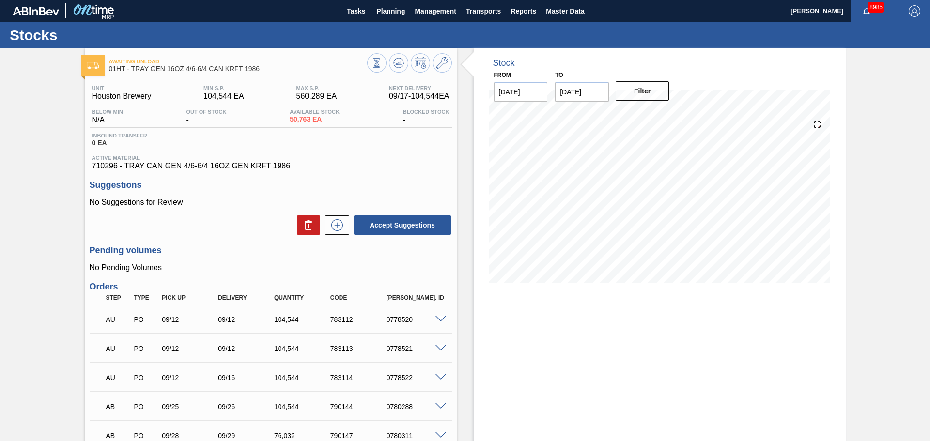
scroll to position [48, 0]
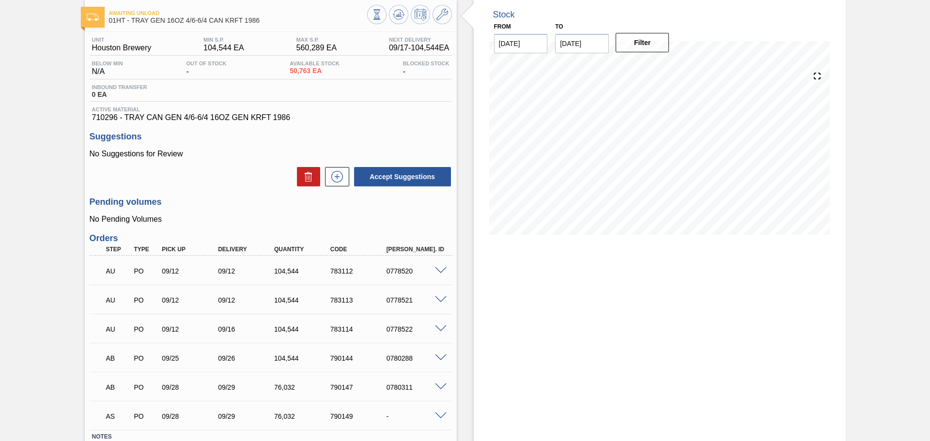
click at [437, 385] on span at bounding box center [441, 387] width 12 height 7
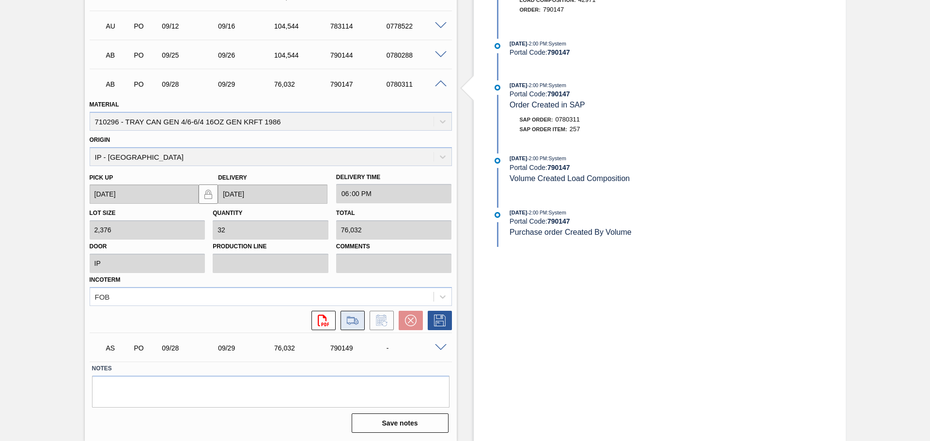
click at [352, 327] on button at bounding box center [352, 320] width 24 height 19
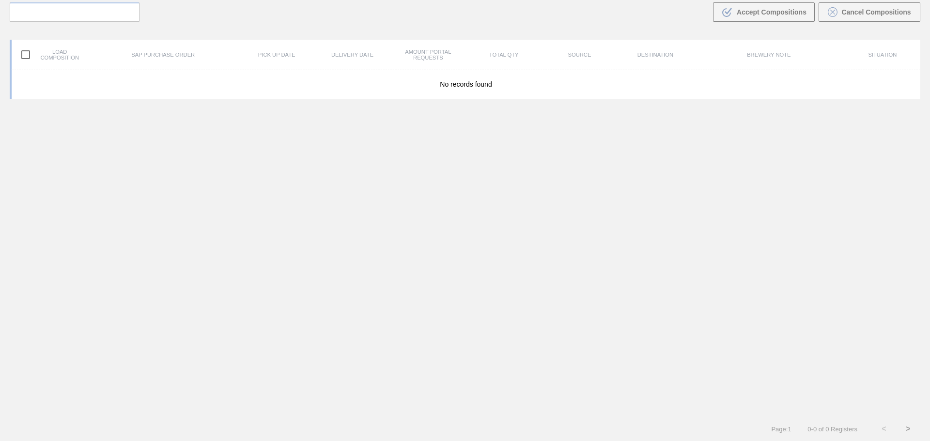
scroll to position [70, 0]
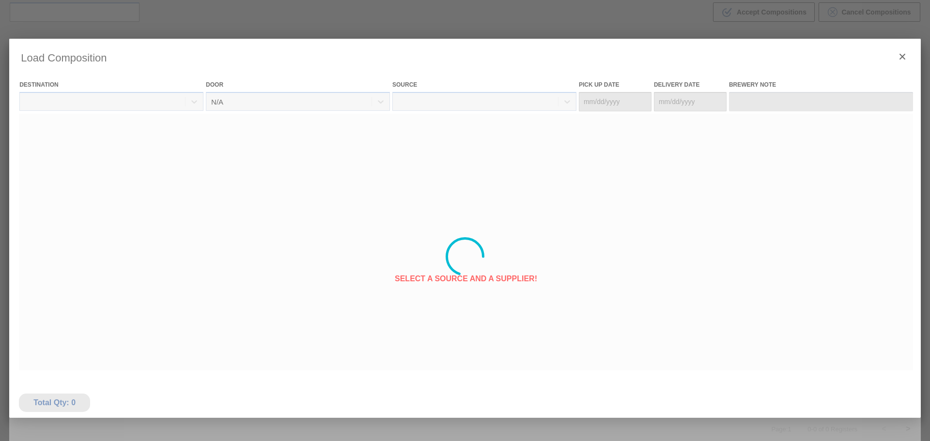
type Date "[DATE]"
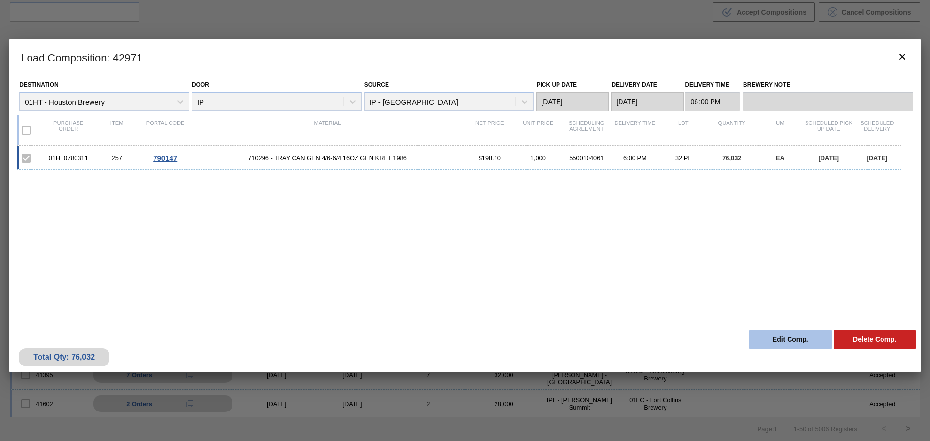
click at [787, 340] on button "Edit Comp." at bounding box center [790, 339] width 82 height 19
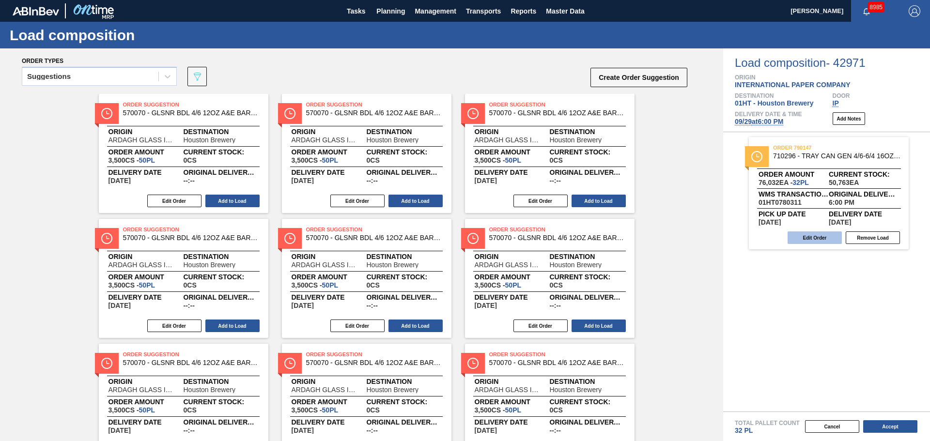
click at [801, 238] on button "Edit Order" at bounding box center [814, 237] width 54 height 13
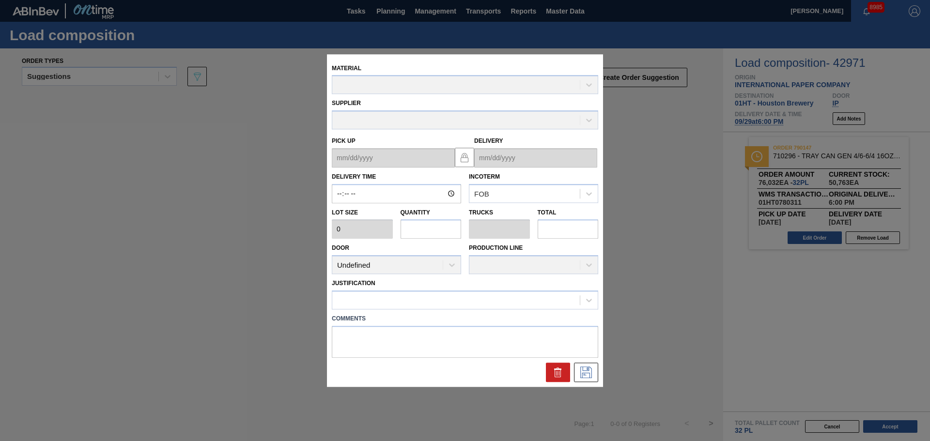
type input "18:00:00"
type input "2,376"
type input "32"
type input "0.727"
type input "76,032"
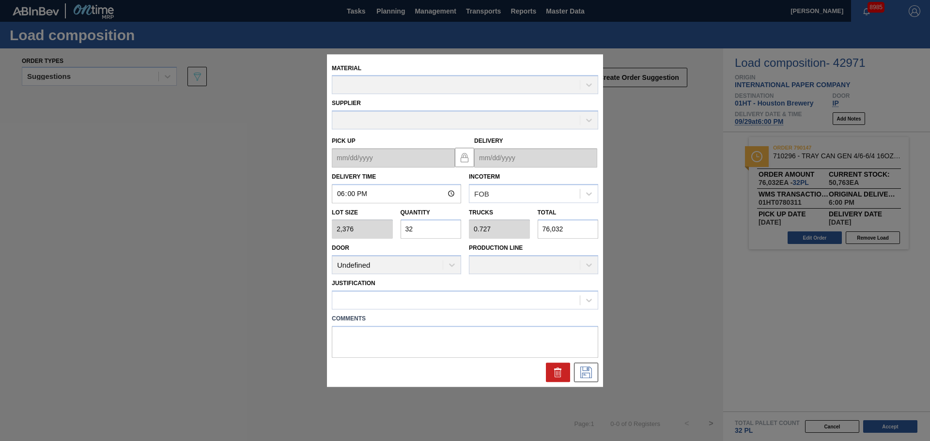
type up "[DATE]"
type input "[DATE]"
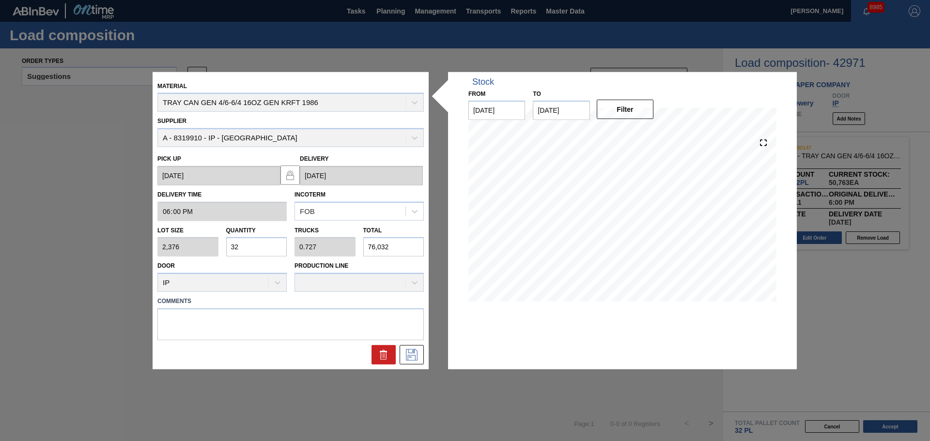
click at [321, 243] on div "Lot size 2,376 Quantity 32 Trucks 0.727 Total 76,032" at bounding box center [291, 239] width 274 height 36
type input "0"
type input "1"
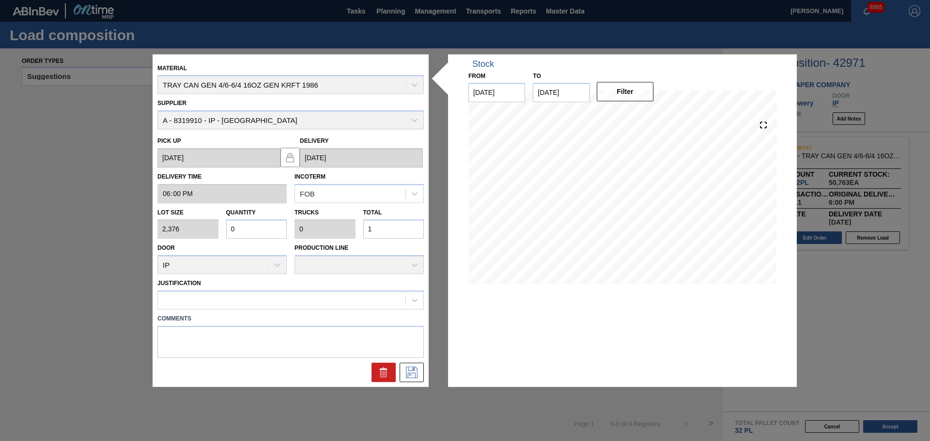
type input "0.004"
type input "10"
type input "0.044"
type input "0.001"
type input "104"
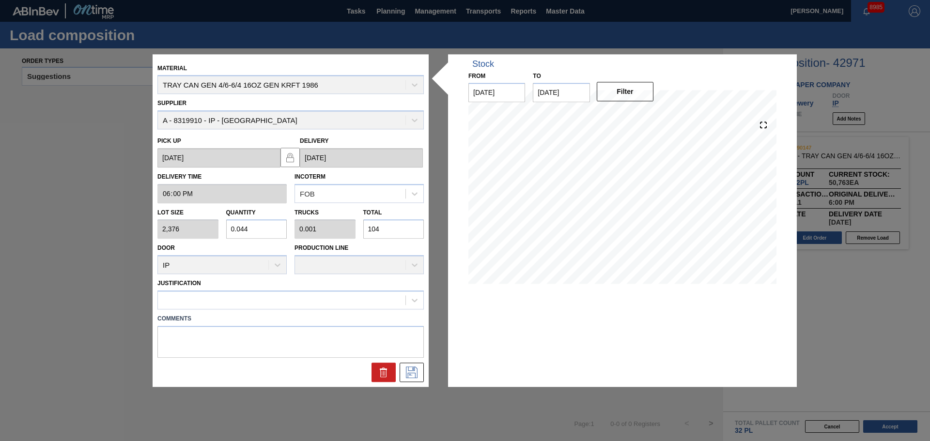
type input "0.44"
type input "0.01"
type input "1,045"
type input "4.4"
type input "0.1"
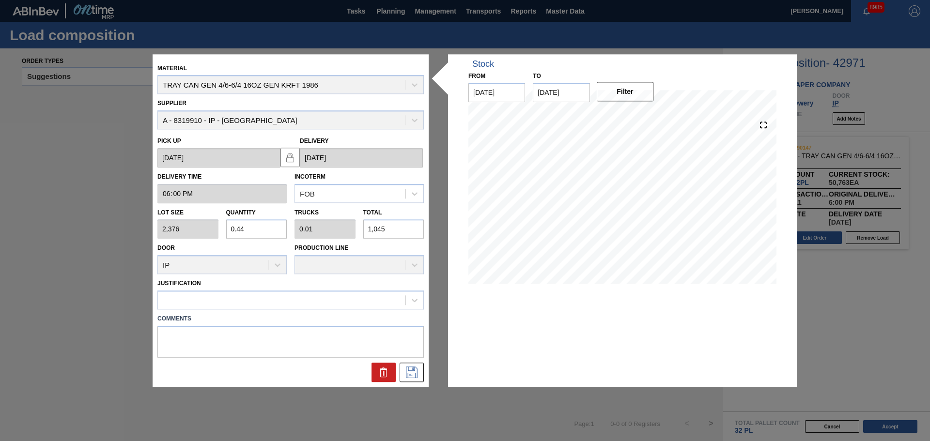
type input "10,454"
type input "44"
type input "1"
type input "104,544"
click at [292, 298] on div at bounding box center [281, 300] width 247 height 14
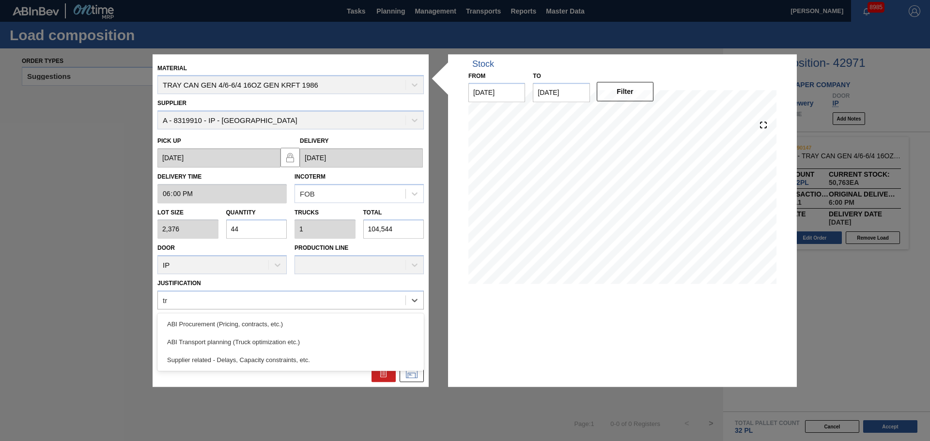
type input "tru"
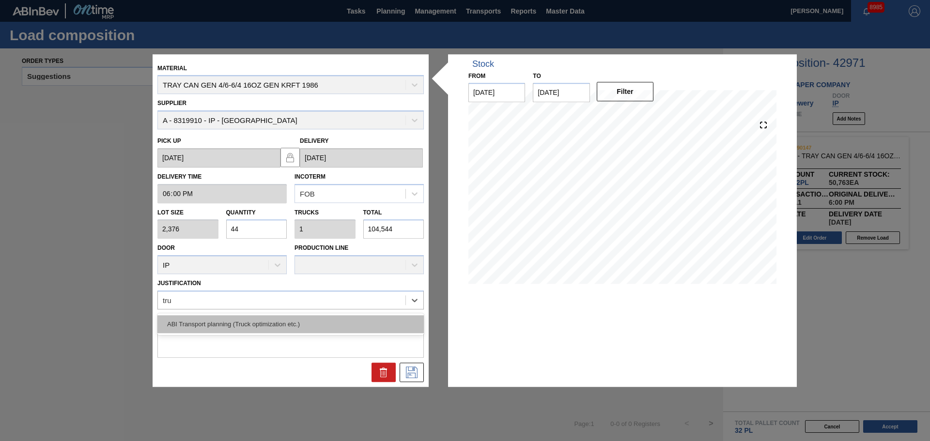
click at [270, 323] on div "ABI Transport planning (Truck optimization etc.)" at bounding box center [290, 324] width 266 height 18
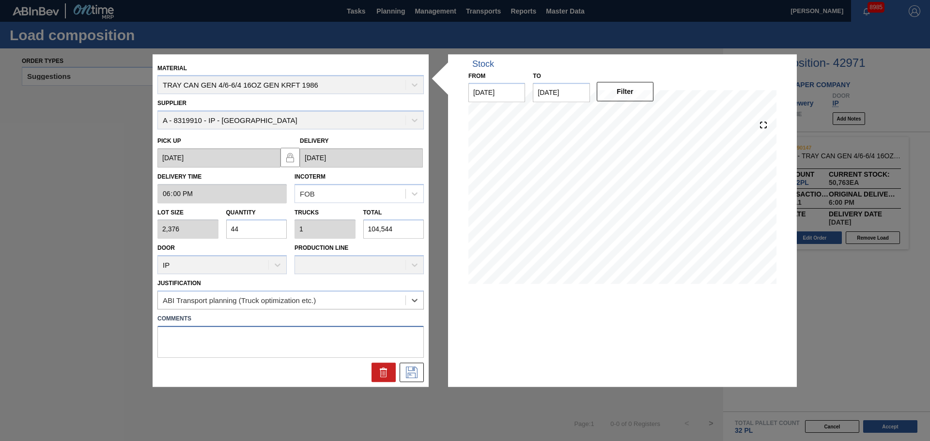
click at [261, 334] on textarea at bounding box center [290, 342] width 266 height 32
type textarea "incorrect pallet quantity used during autopilot process"
click at [410, 379] on button at bounding box center [412, 372] width 24 height 19
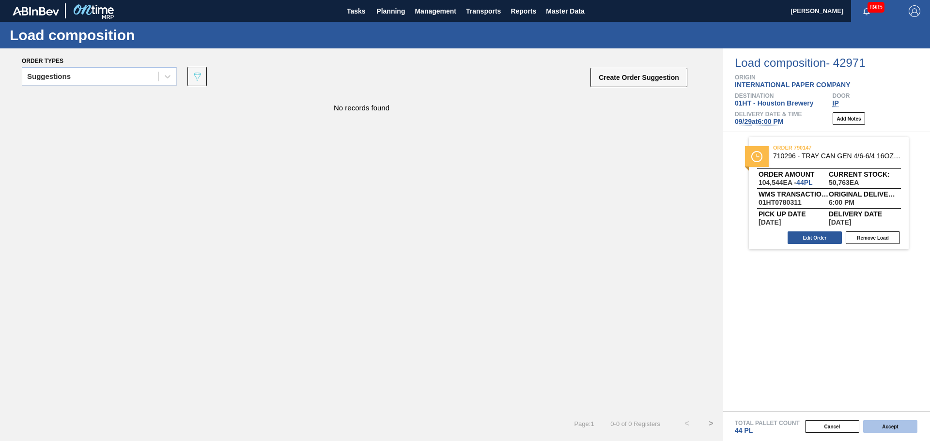
click at [899, 428] on button "Accept" at bounding box center [890, 426] width 54 height 13
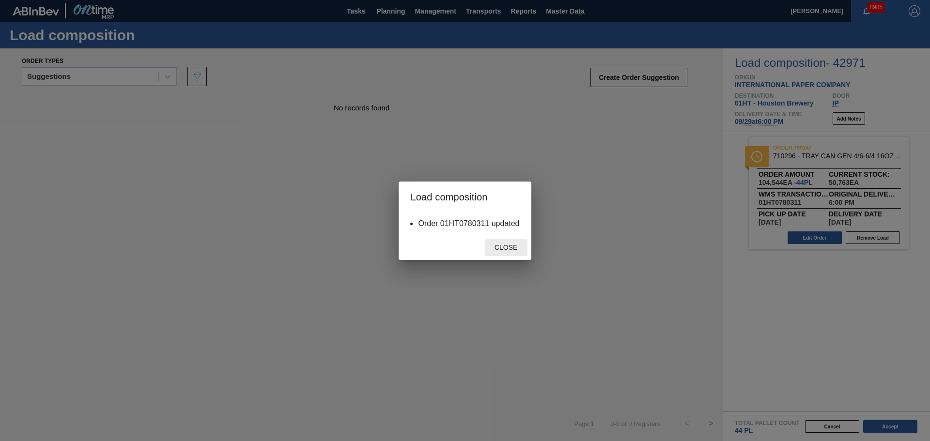
click at [512, 247] on span "Close" at bounding box center [506, 248] width 38 height 8
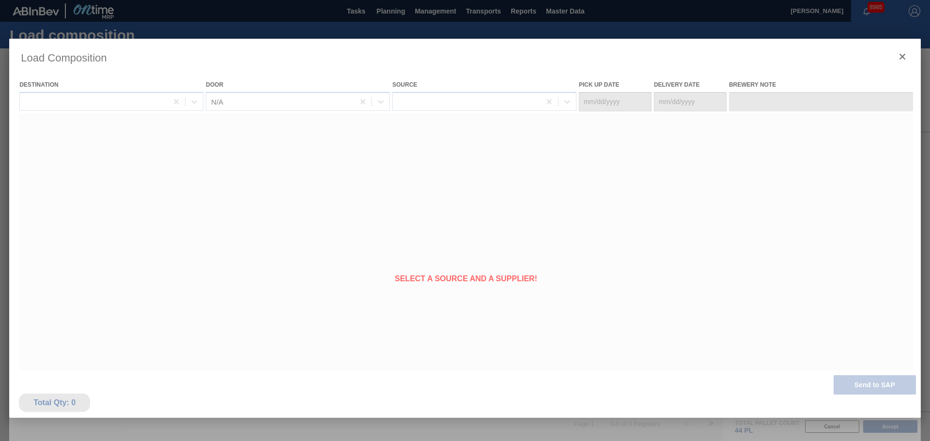
type Date "[DATE]"
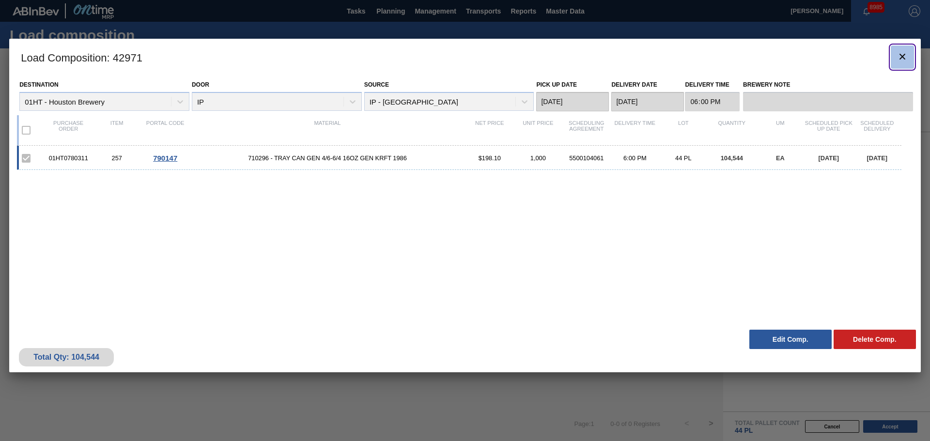
click at [900, 59] on icon "botão de ícone" at bounding box center [902, 57] width 6 height 6
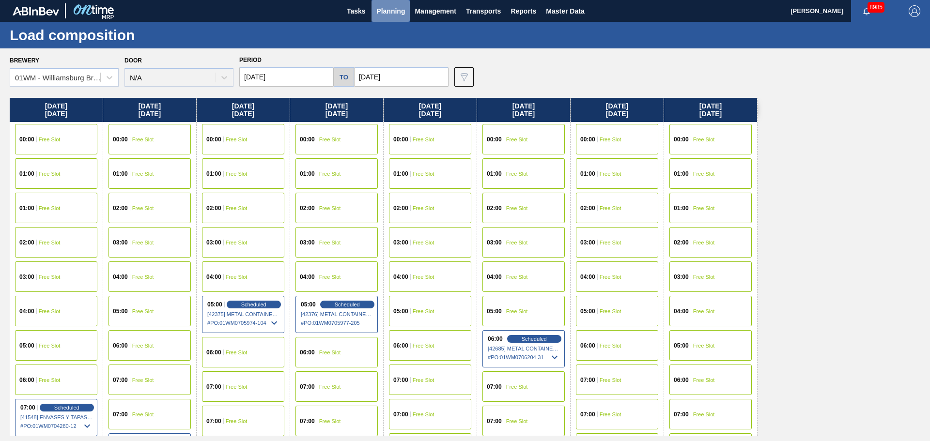
click at [380, 17] on button "Planning" at bounding box center [390, 11] width 38 height 22
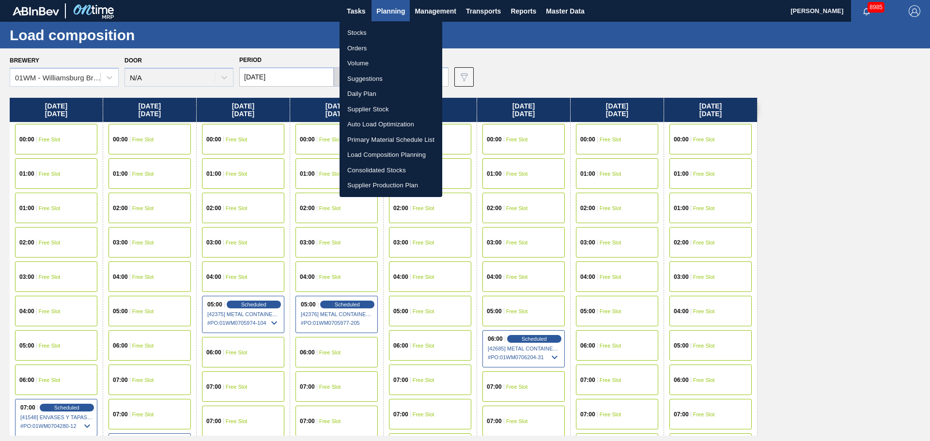
click at [363, 33] on li "Stocks" at bounding box center [390, 32] width 103 height 15
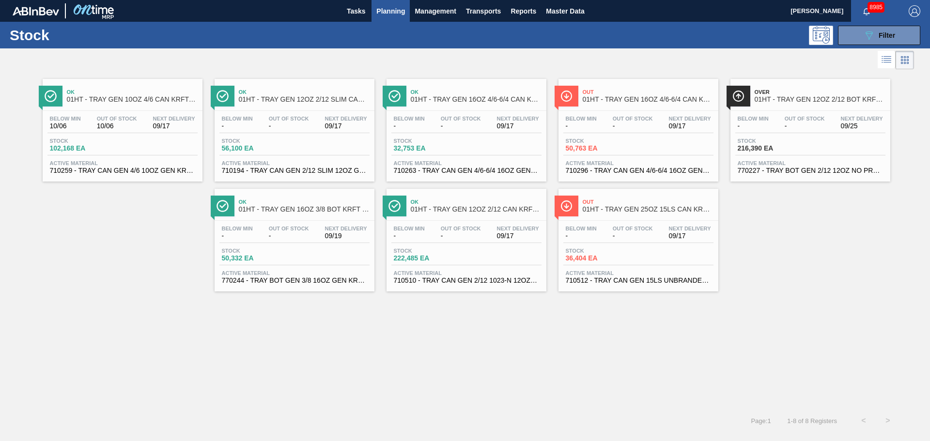
click at [614, 99] on span "01HT - TRAY GEN 16OZ 4/6-6/4 CAN KRFT 1986" at bounding box center [648, 99] width 131 height 7
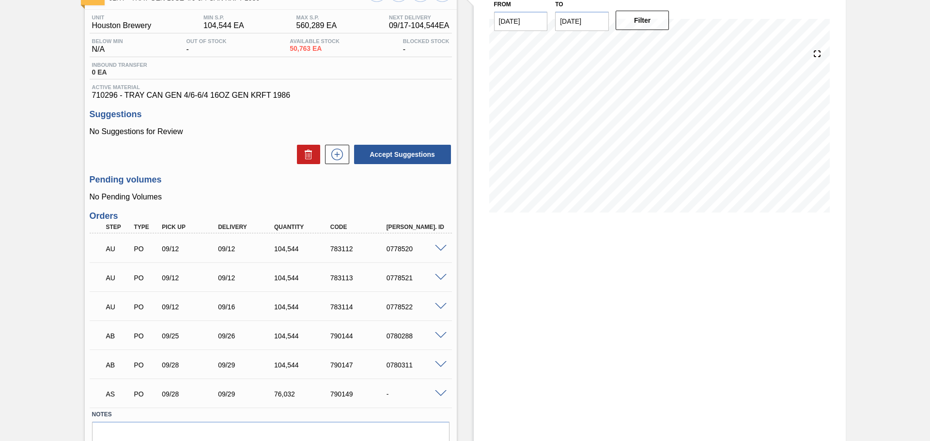
scroll to position [117, 0]
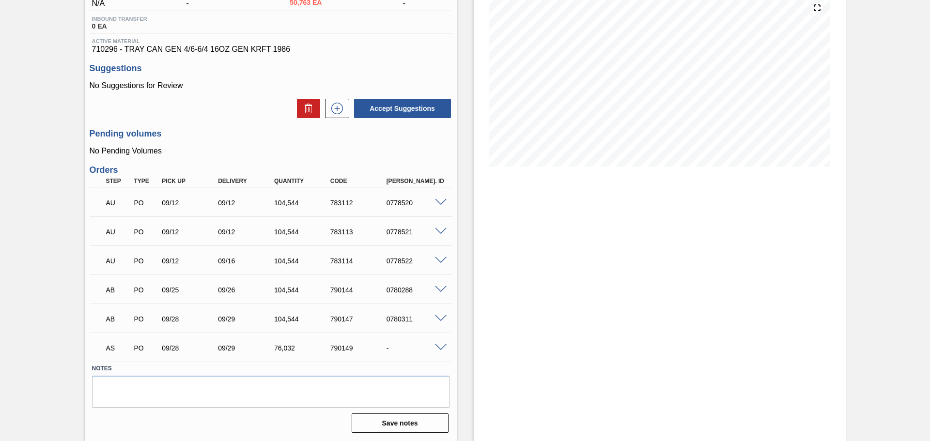
click at [444, 348] on span at bounding box center [441, 347] width 12 height 7
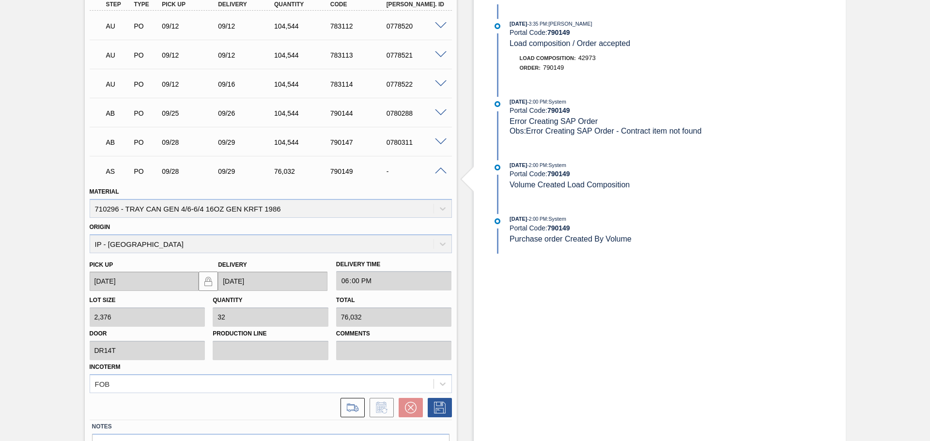
scroll to position [310, 0]
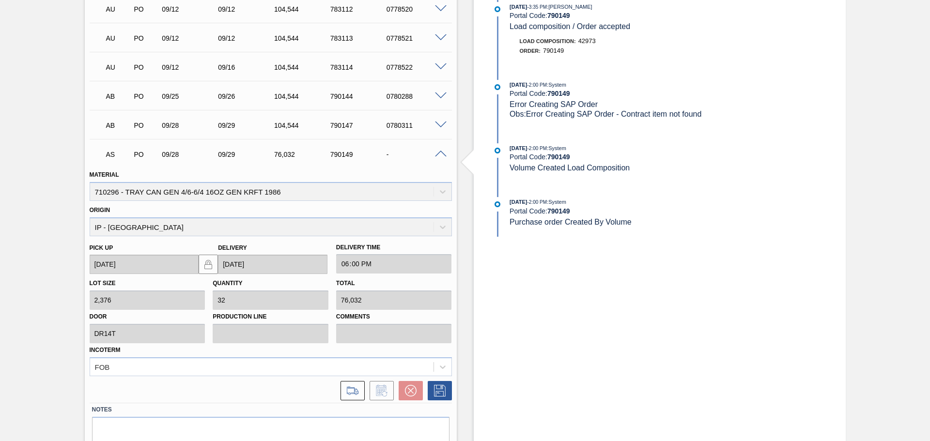
click at [425, 395] on div at bounding box center [437, 390] width 29 height 19
click at [439, 394] on icon at bounding box center [439, 391] width 15 height 12
click at [360, 394] on button at bounding box center [352, 390] width 24 height 19
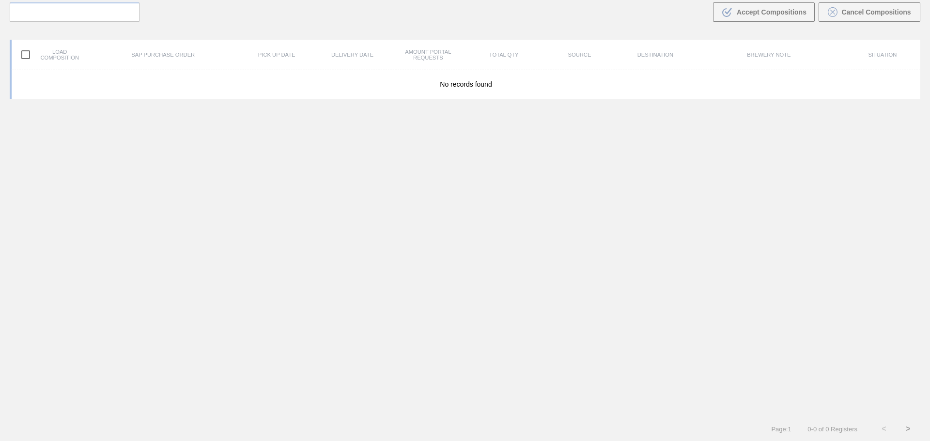
scroll to position [70, 0]
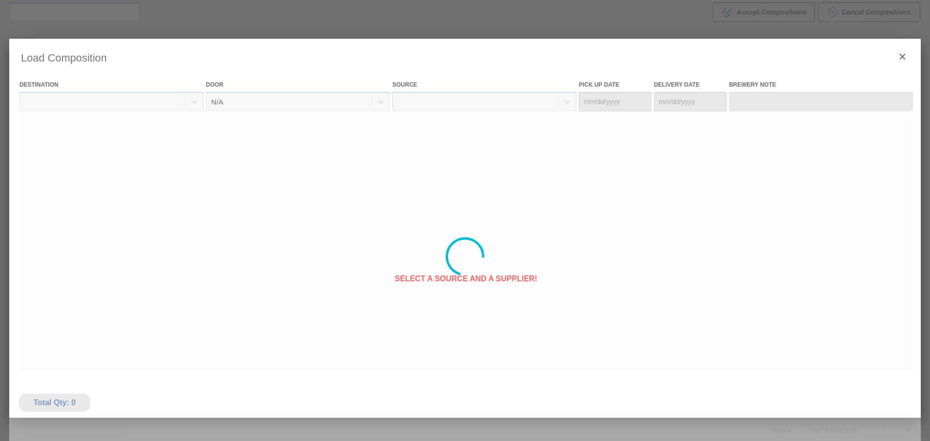
type Date "[DATE]"
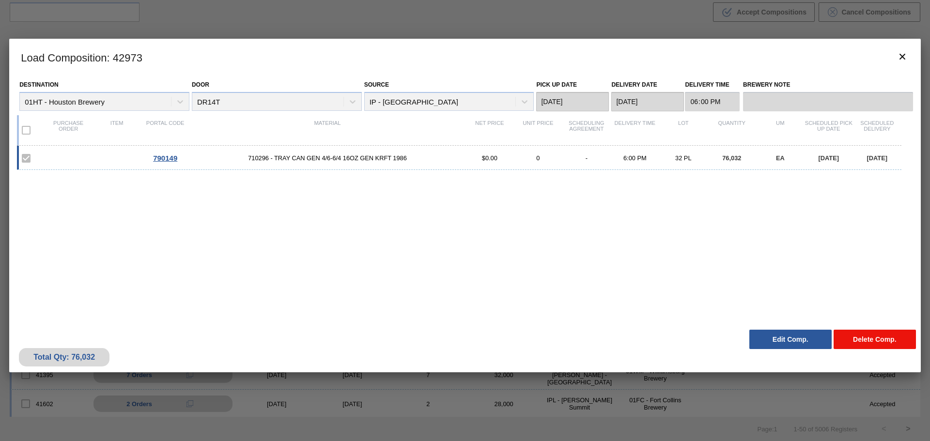
click at [860, 343] on button "Delete Comp." at bounding box center [874, 339] width 82 height 19
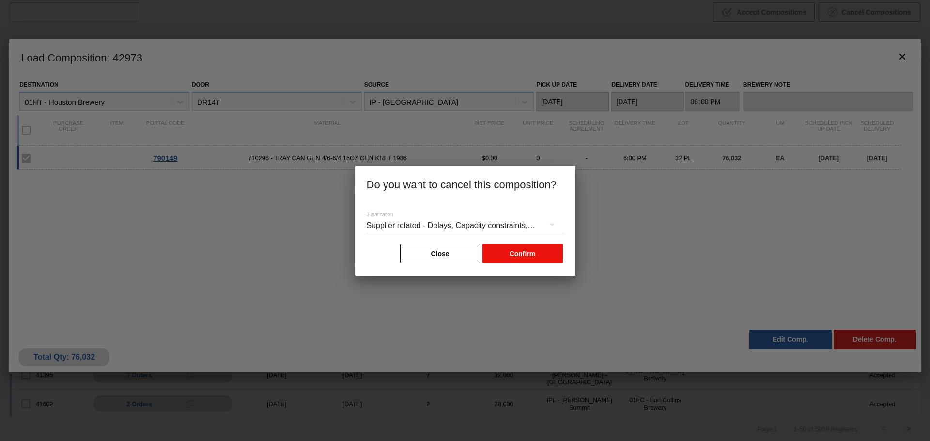
click at [528, 254] on button "Confirm" at bounding box center [522, 253] width 80 height 19
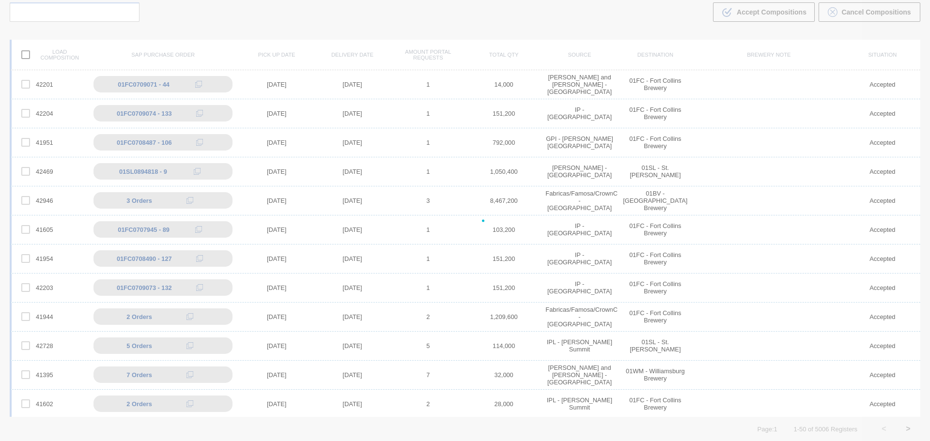
click at [423, 260] on div at bounding box center [465, 220] width 930 height 441
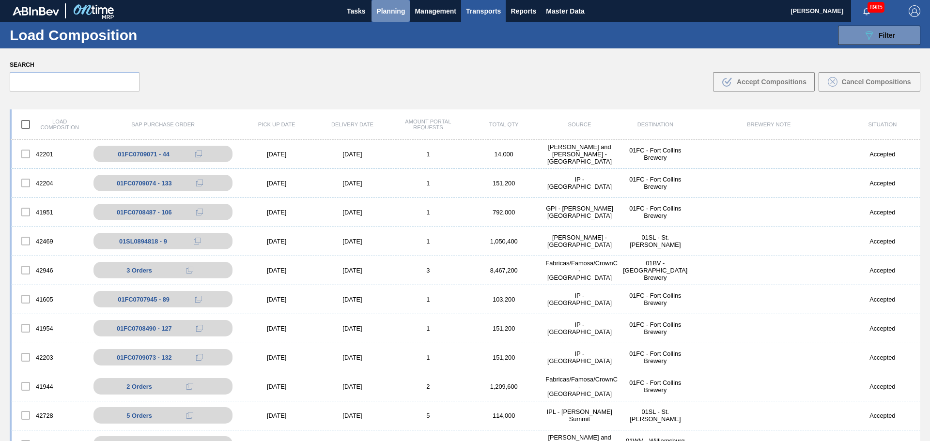
click at [385, 3] on button "Planning" at bounding box center [390, 11] width 38 height 22
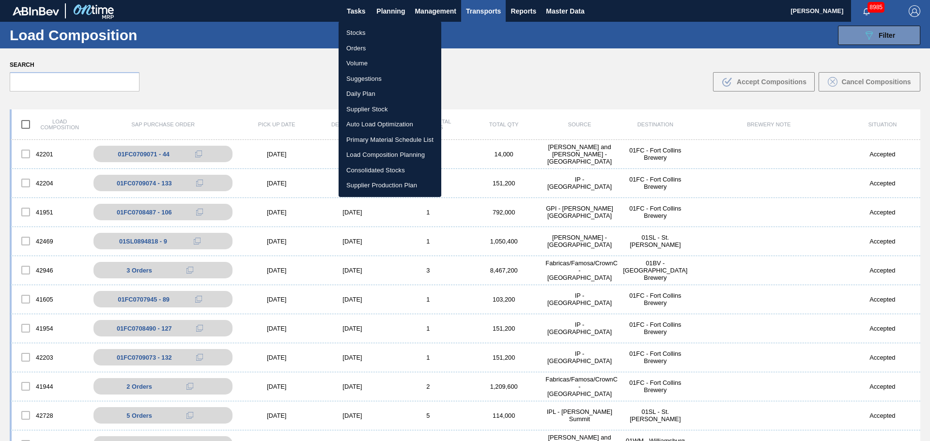
click at [356, 34] on li "Stocks" at bounding box center [389, 32] width 103 height 15
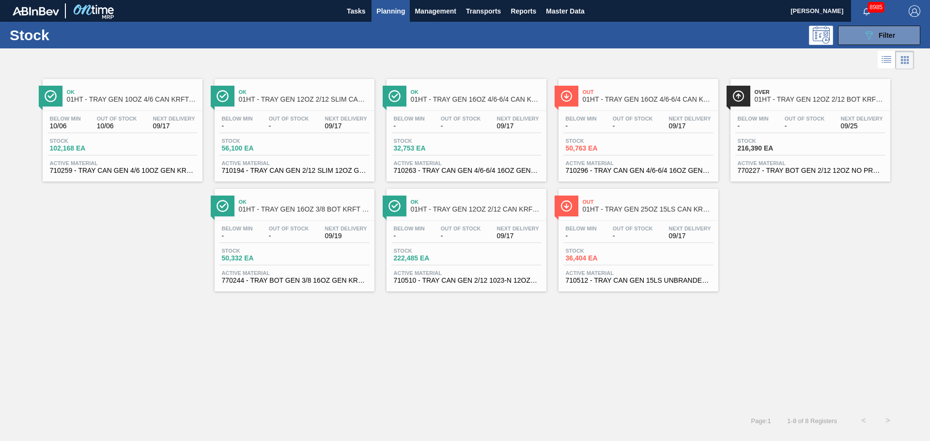
click at [497, 315] on div "Ok 01HT - TRAY GEN 10OZ 4/6 CAN KRFT 2130-B Below Min 10/06 Out Of Stock 10/06 …" at bounding box center [465, 240] width 930 height 337
click at [622, 118] on span "Out Of Stock" at bounding box center [633, 119] width 40 height 6
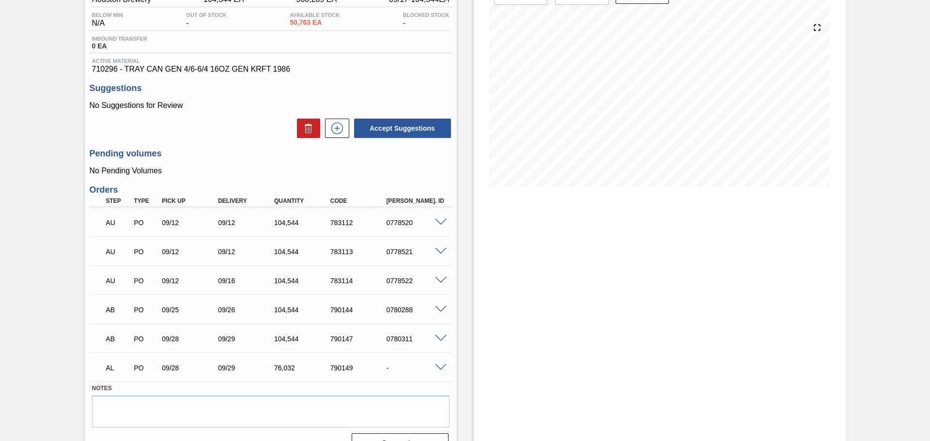
scroll to position [117, 0]
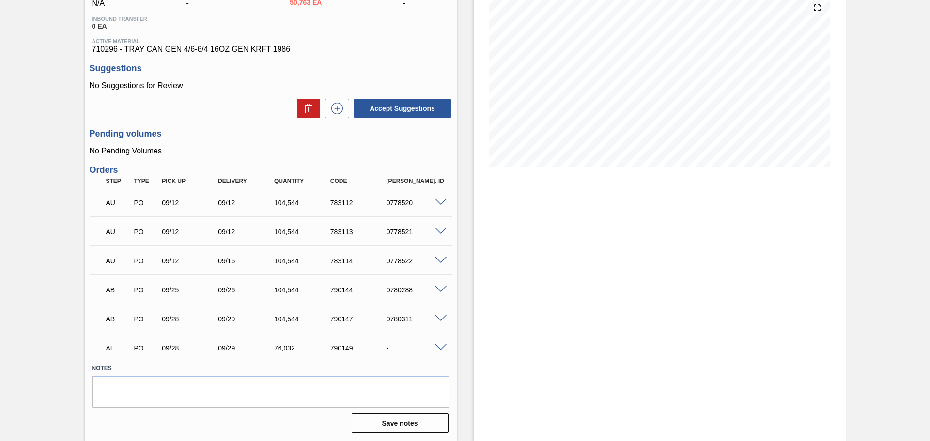
click at [450, 347] on div at bounding box center [441, 346] width 19 height 7
click at [440, 347] on span at bounding box center [441, 347] width 12 height 7
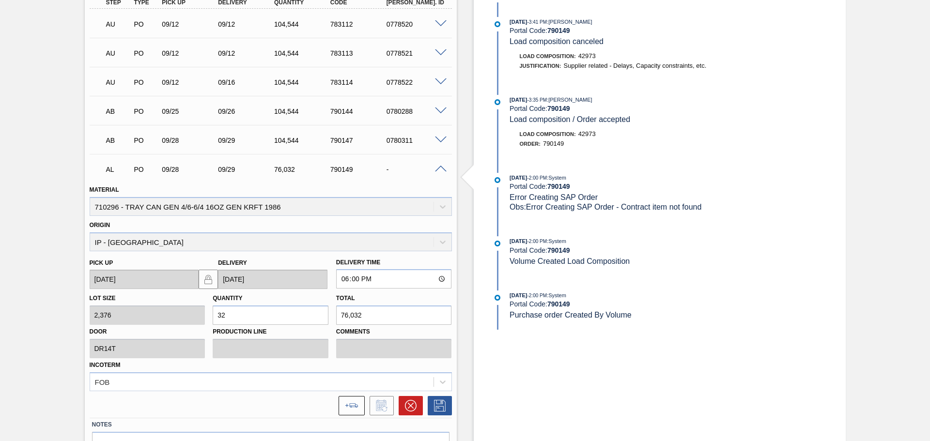
scroll to position [310, 0]
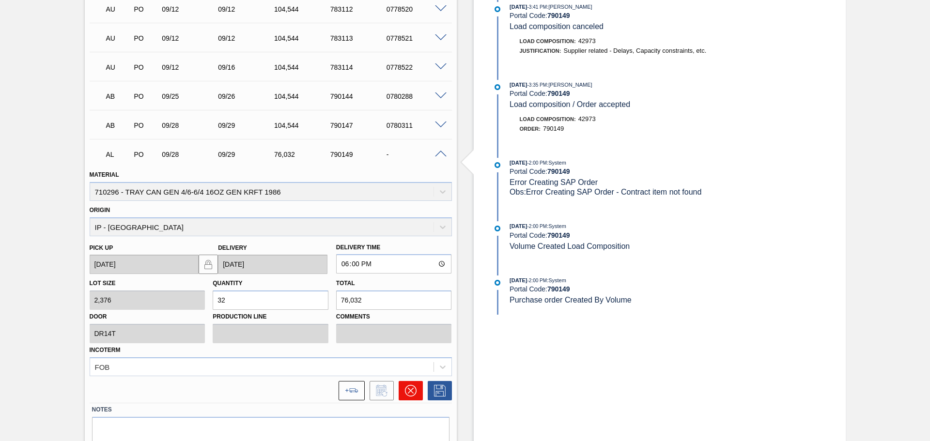
click at [402, 393] on button at bounding box center [411, 390] width 24 height 19
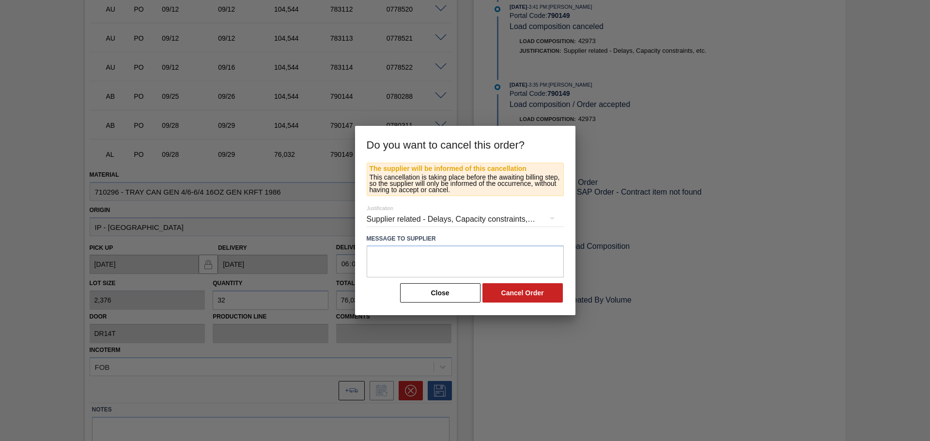
click at [493, 219] on div "Supplier related - Delays, Capacity constraints, etc." at bounding box center [465, 219] width 197 height 27
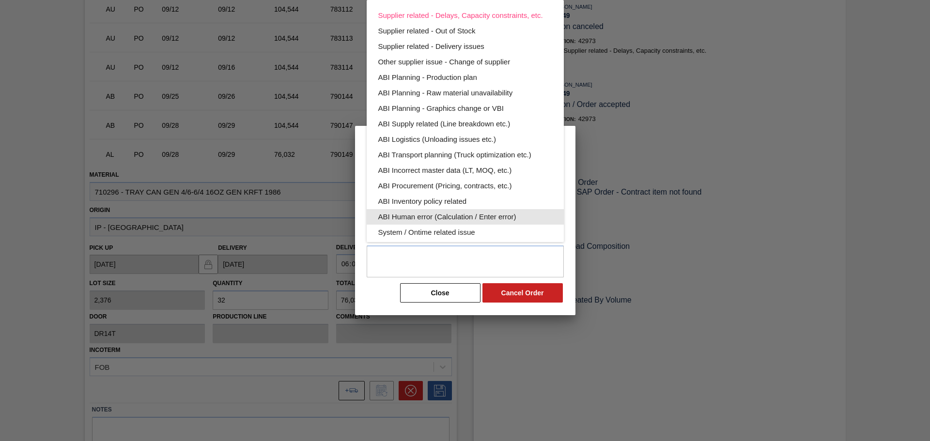
scroll to position [52, 0]
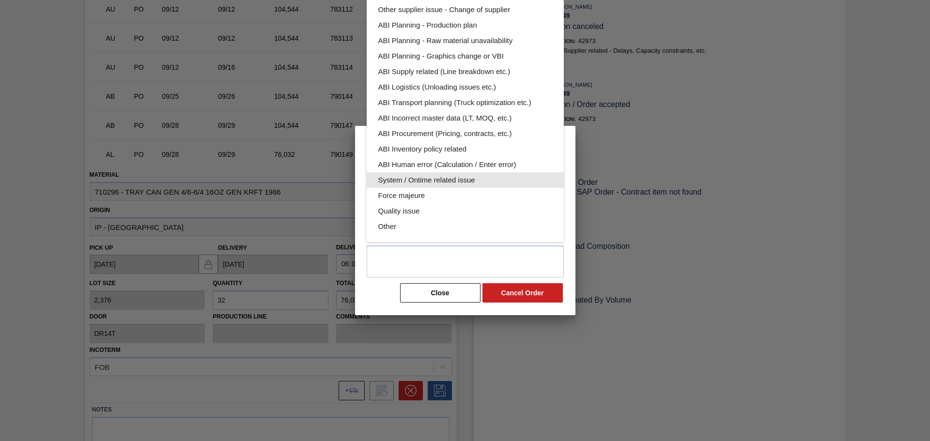
click at [436, 183] on div "System / Ontime related issue" at bounding box center [465, 179] width 174 height 15
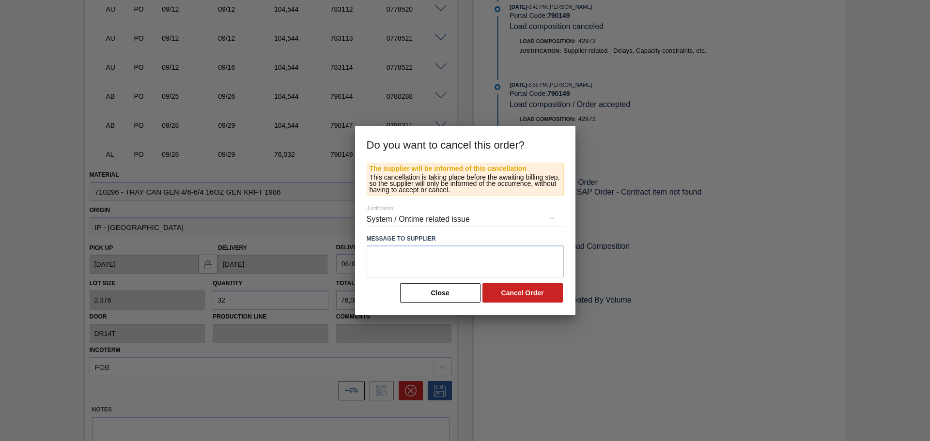
scroll to position [0, 0]
click at [402, 248] on textarea at bounding box center [465, 262] width 197 height 32
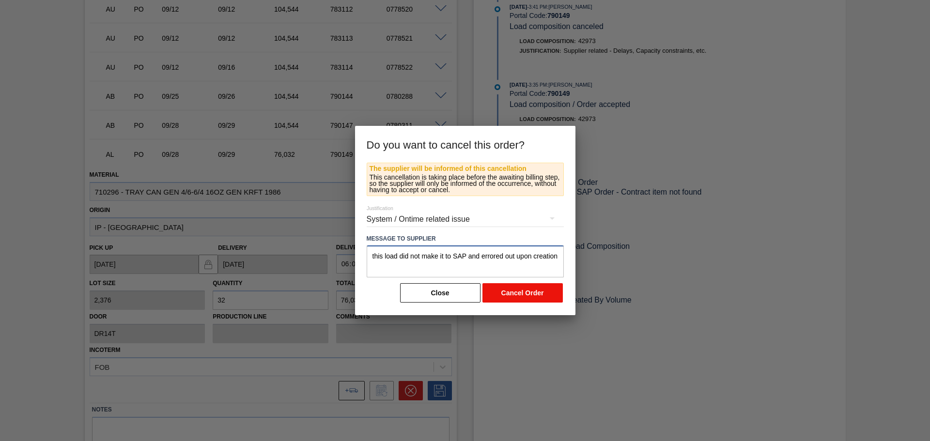
type textarea "this load did not make it to SAP and errored out upon creation"
click at [525, 296] on button "Cancel Order" at bounding box center [522, 292] width 80 height 19
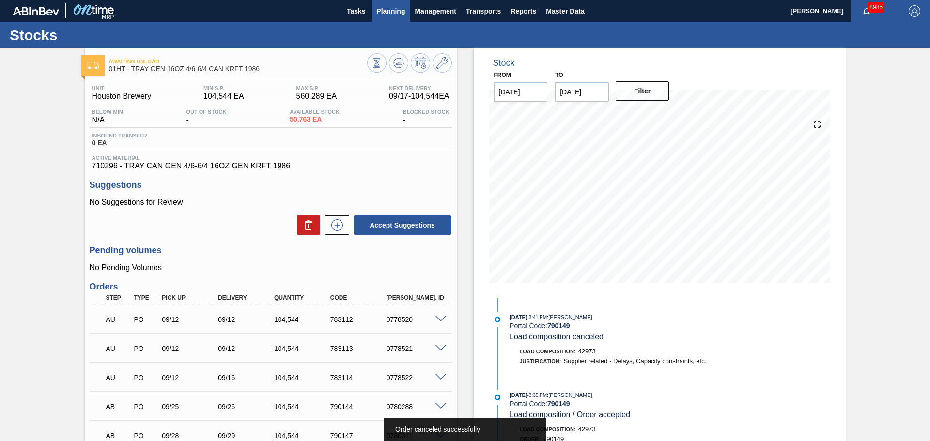
click at [390, 6] on span "Planning" at bounding box center [390, 11] width 29 height 12
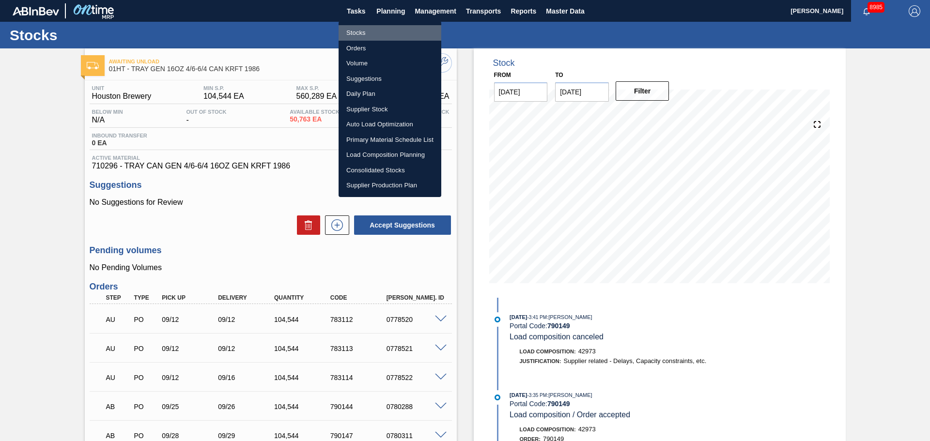
click at [363, 29] on li "Stocks" at bounding box center [389, 32] width 103 height 15
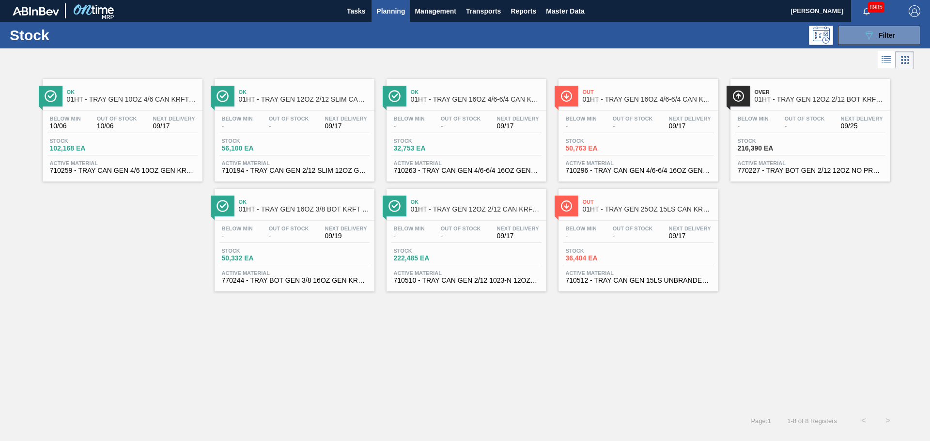
click at [301, 101] on span "01HT - TRAY GEN 12OZ 2/12 SLIM CAN KRFT 1724-C" at bounding box center [304, 99] width 131 height 7
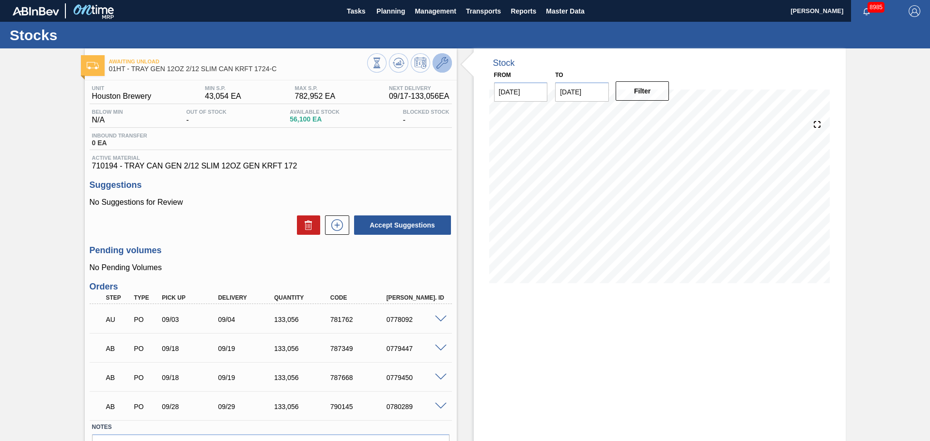
click at [438, 58] on icon at bounding box center [442, 63] width 12 height 12
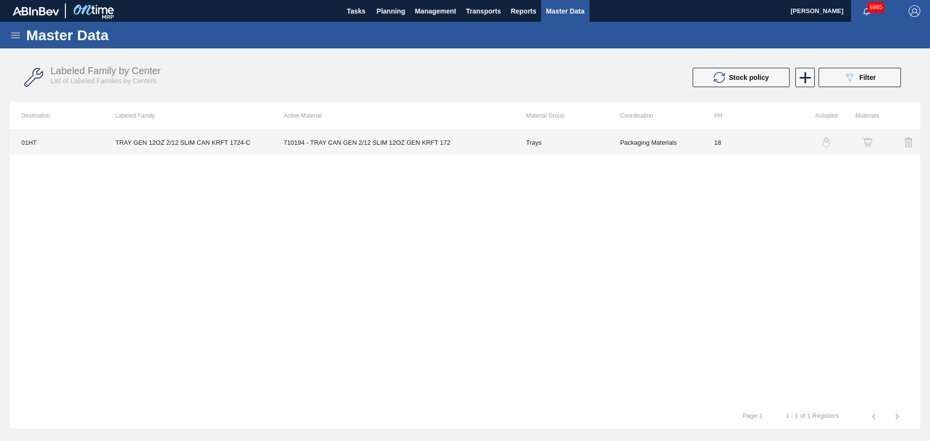
click at [705, 140] on td "18" at bounding box center [749, 142] width 94 height 24
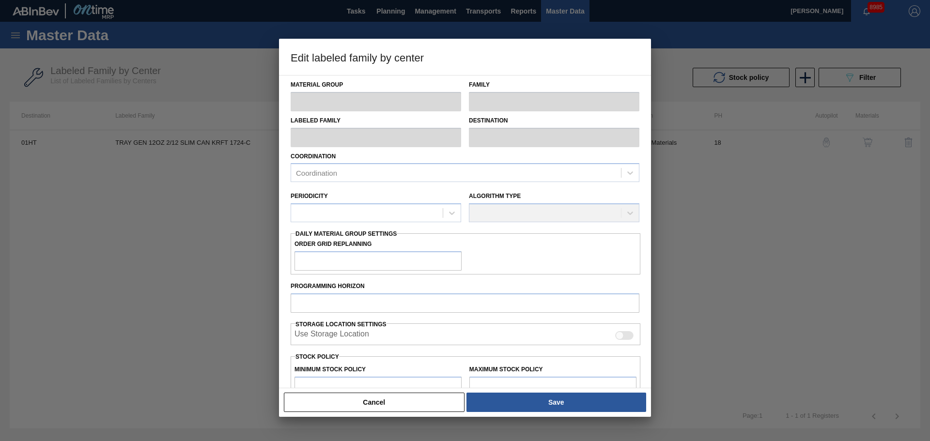
type input "Trays"
type input "TRAY GEN 12OZ 2/12 SLIM CAN KRFT 1724-C"
type input "01HT - Houston Brewery"
type input "0"
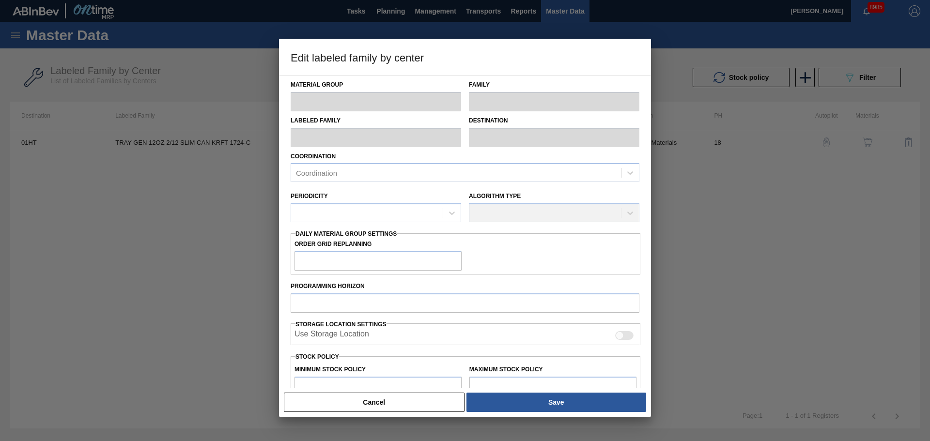
type input "18"
type input "43,054"
type input "782,952"
type input "25"
type input "228,029"
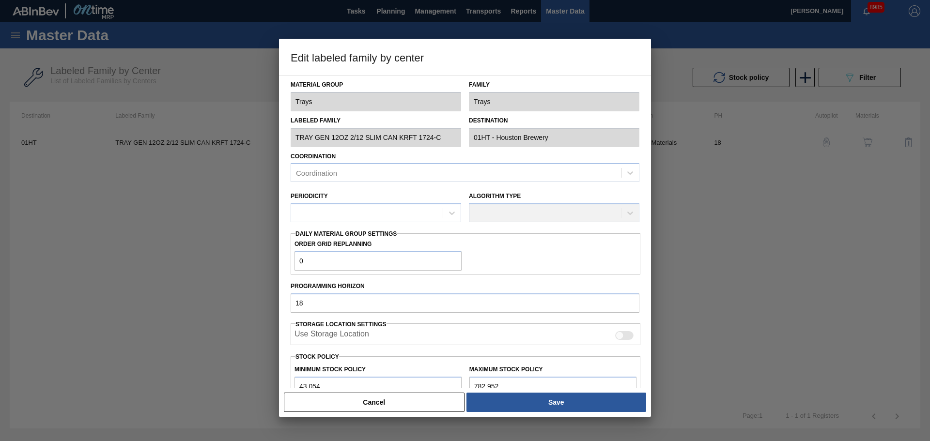
checkbox input "true"
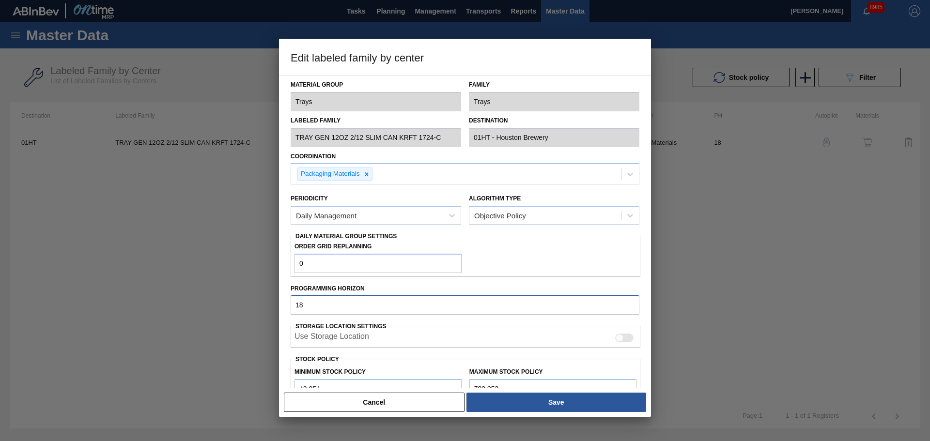
drag, startPoint x: 203, startPoint y: 293, endPoint x: 180, endPoint y: 292, distance: 23.7
click at [180, 292] on div "Edit labeled family by center Material Group Trays Family Trays Labeled Family …" at bounding box center [465, 220] width 930 height 441
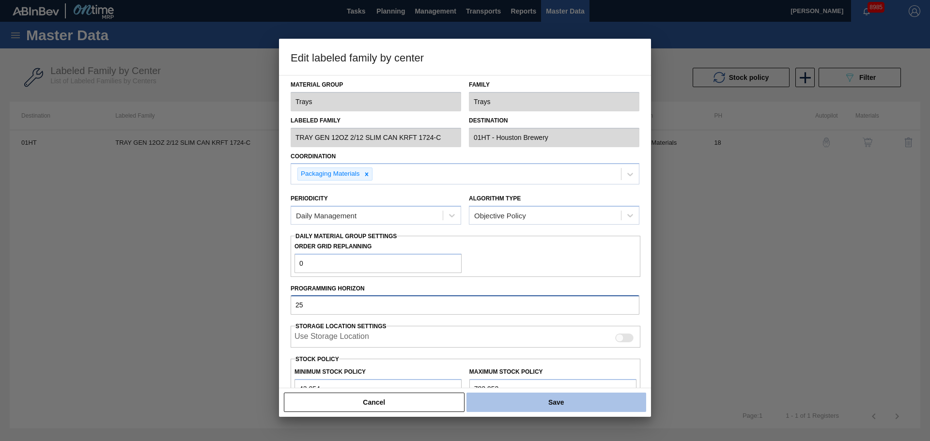
type input "25"
click at [576, 401] on button "Save" at bounding box center [556, 402] width 180 height 19
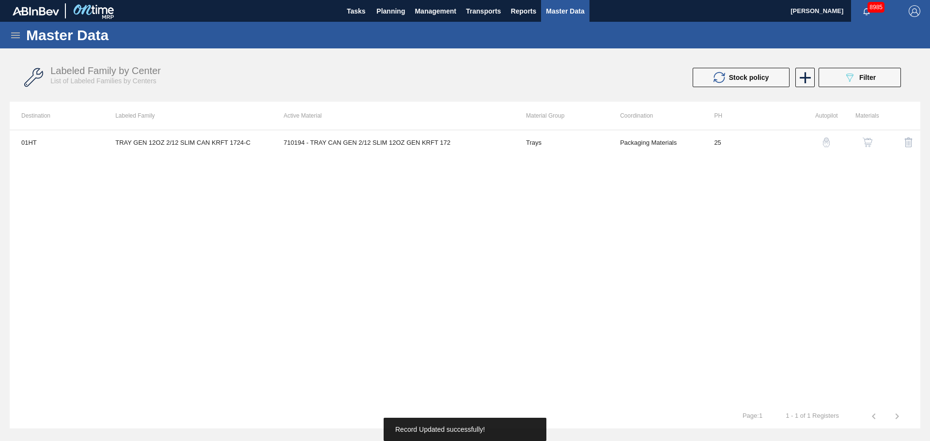
click at [491, 201] on div "01HT TRAY GEN 12OZ 2/12 SLIM CAN KRFT 1724-C 710194 - TRAY CAN GEN 2/12 SLIM 12…" at bounding box center [465, 267] width 910 height 275
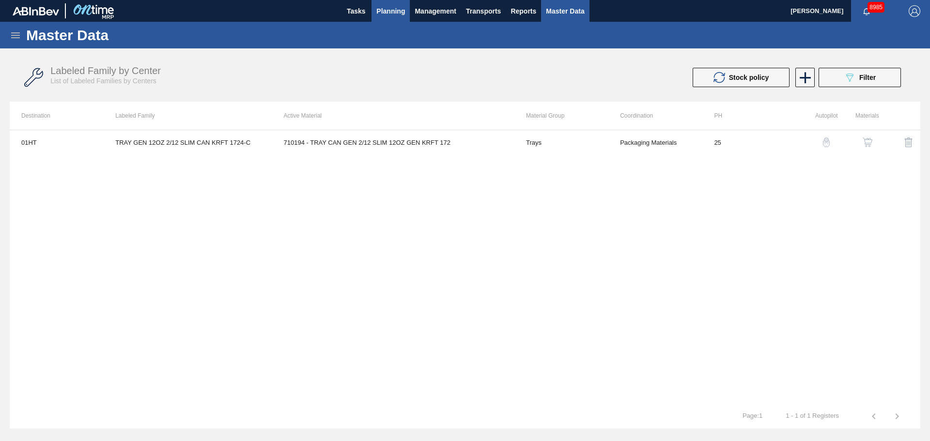
click at [384, 12] on span "Planning" at bounding box center [390, 11] width 29 height 12
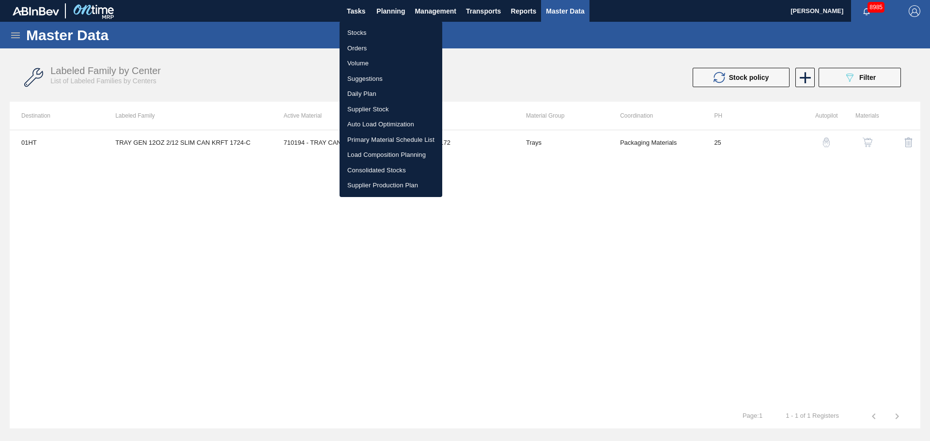
click at [354, 34] on li "Stocks" at bounding box center [390, 32] width 103 height 15
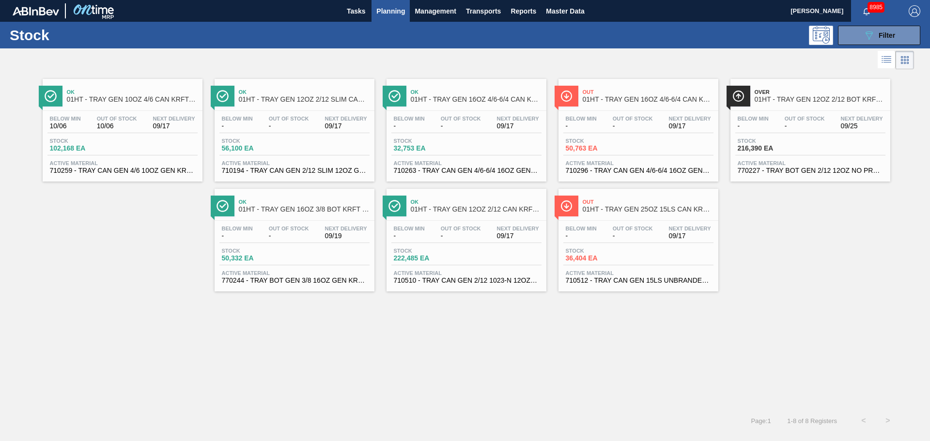
click at [251, 108] on div "Ok 01HT - TRAY GEN 12OZ 2/12 SLIM CAN KRFT 1724-C Below Min - Out Of Stock - Ne…" at bounding box center [295, 130] width 160 height 103
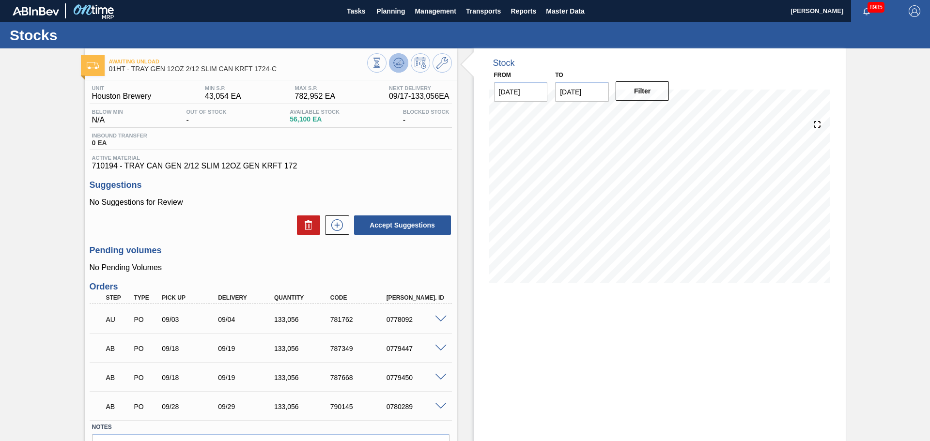
click at [399, 62] on polygon at bounding box center [399, 63] width 0 height 4
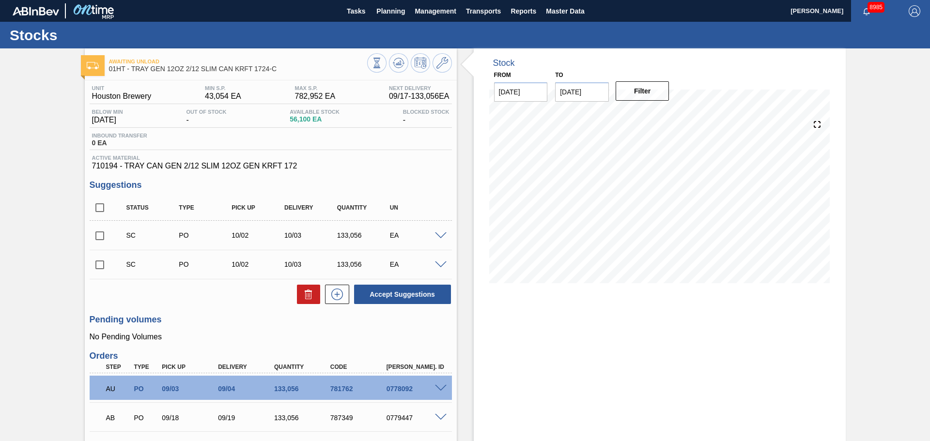
drag, startPoint x: 465, startPoint y: 161, endPoint x: 456, endPoint y: 159, distance: 9.5
click at [465, 161] on div "Stock From [DATE] to [DATE] Filter 09/20 Stock Projection 455,268 SAP Planning …" at bounding box center [651, 308] width 389 height 521
click at [393, 15] on span "Planning" at bounding box center [390, 11] width 29 height 12
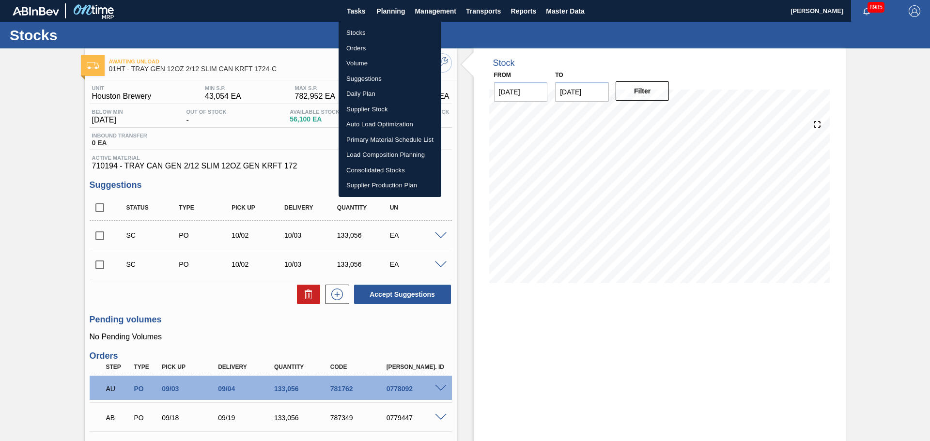
click at [452, 213] on div at bounding box center [465, 220] width 930 height 441
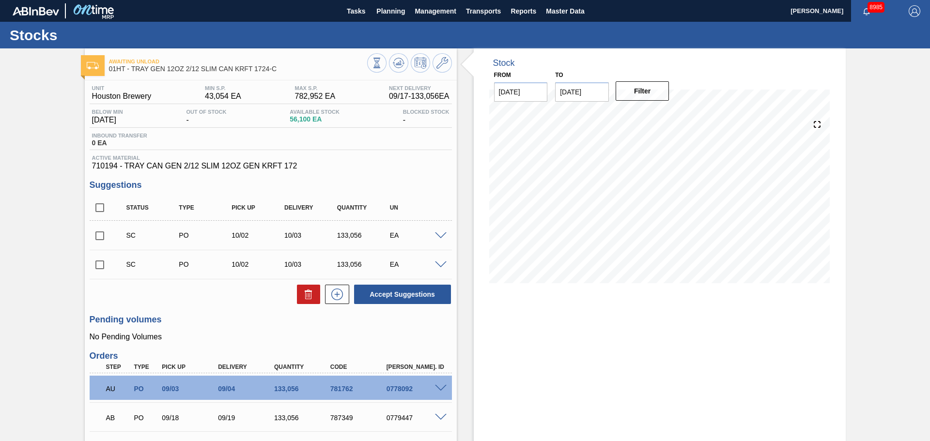
scroll to position [97, 0]
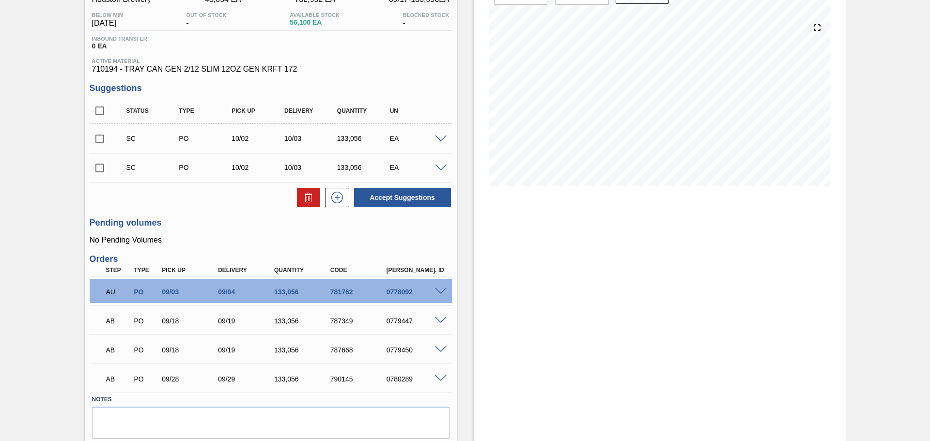
click at [467, 226] on div "Stock From [DATE] to [DATE] Filter 09/20 Stock Projection 455,268 SAP Planning …" at bounding box center [651, 212] width 389 height 521
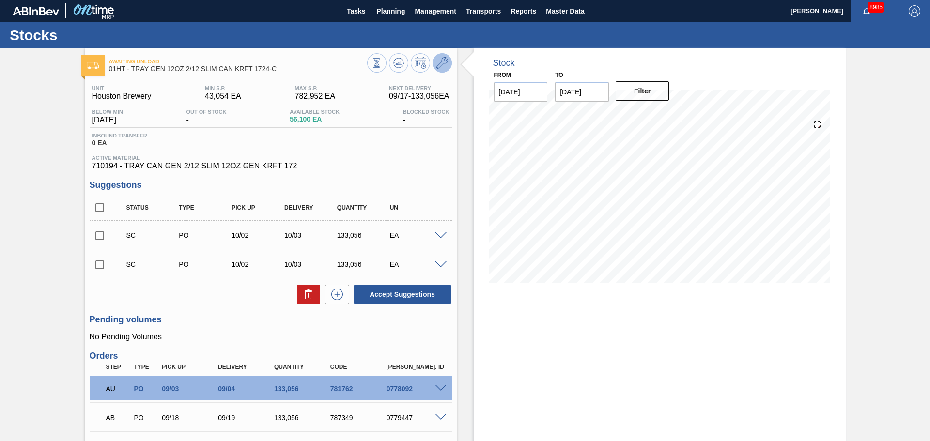
click at [440, 62] on icon at bounding box center [442, 63] width 12 height 12
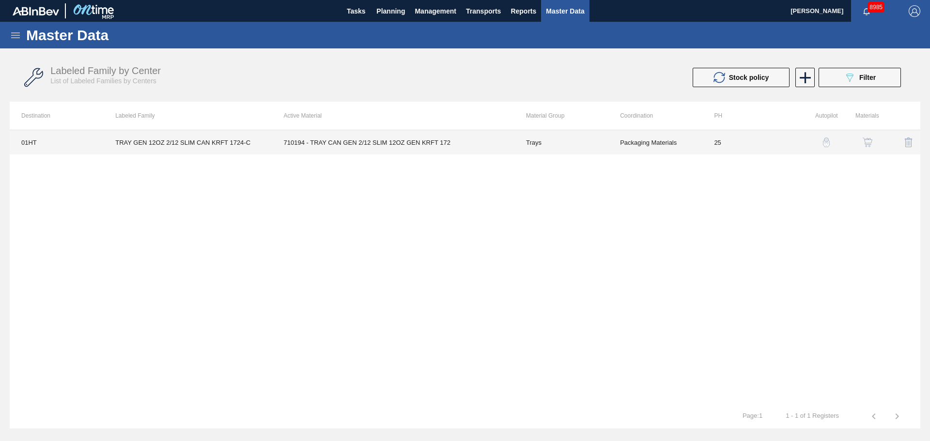
click at [372, 144] on td "710194 - TRAY CAN GEN 2/12 SLIM 12OZ GEN KRFT 172" at bounding box center [393, 142] width 242 height 24
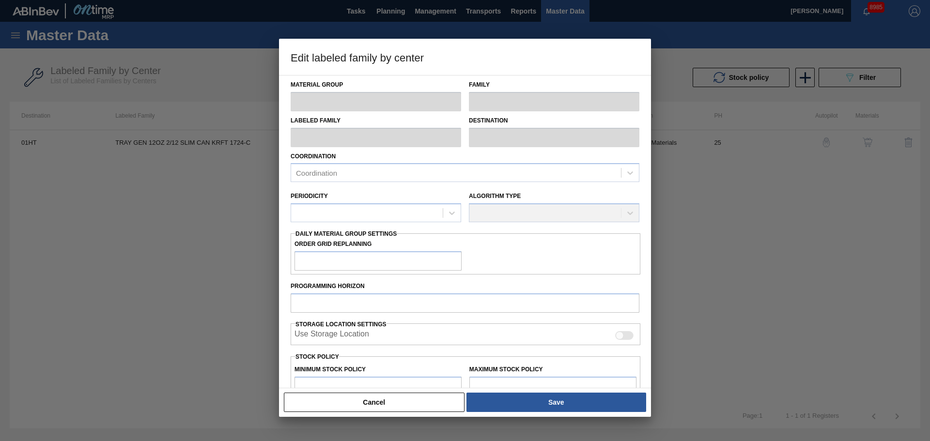
type input "Trays"
type input "TRAY GEN 12OZ 2/12 SLIM CAN KRFT 1724-C"
type input "01HT - Houston Brewery"
type input "0"
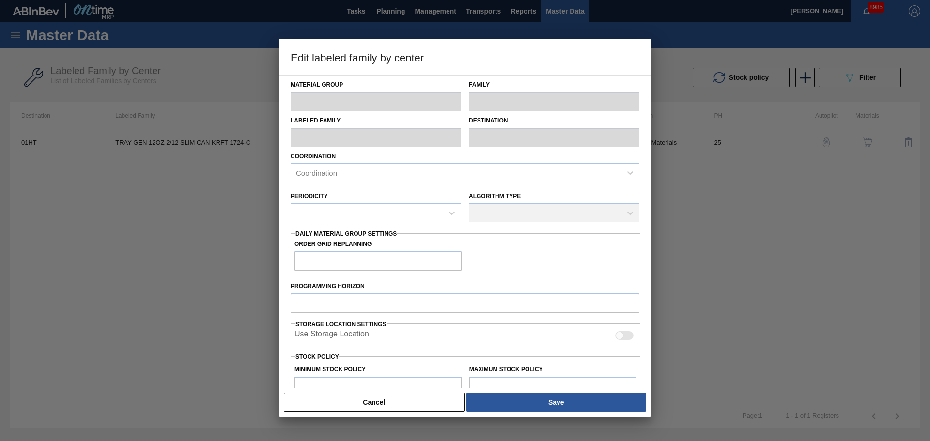
type input "25"
type input "43,054"
type input "782,952"
type input "25"
type input "228,029"
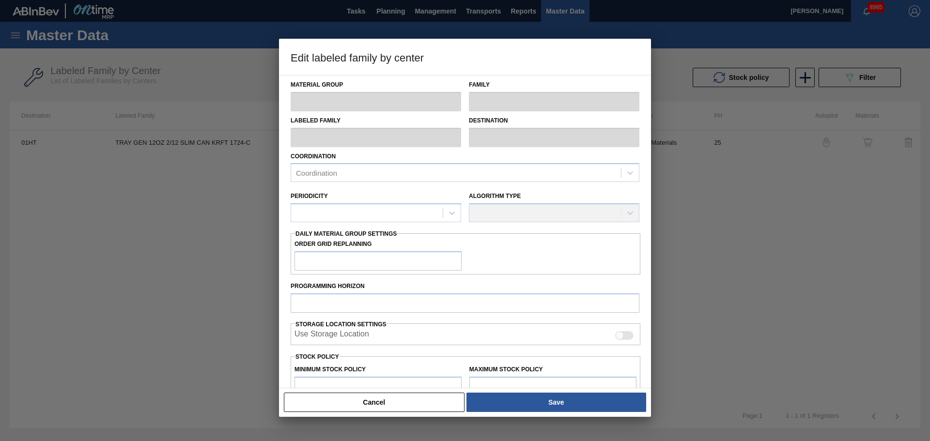
checkbox input "true"
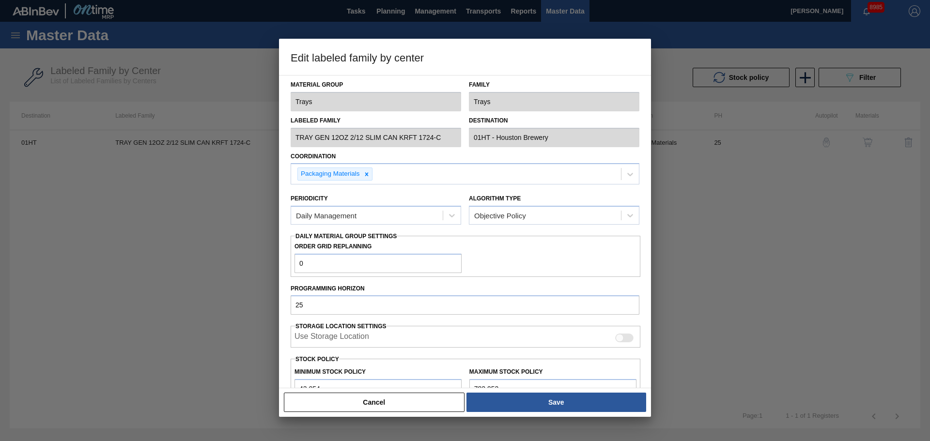
scroll to position [97, 0]
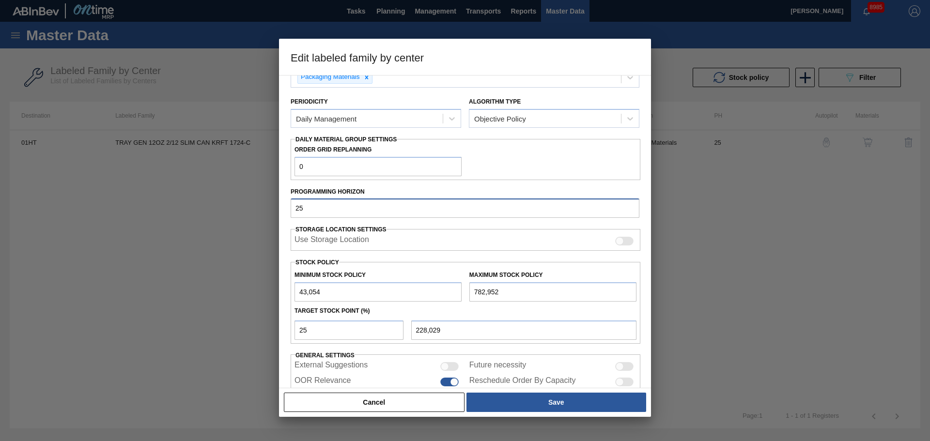
click at [261, 207] on div "Edit labeled family by center Material Group Trays Family Trays Labeled Family …" at bounding box center [465, 220] width 930 height 441
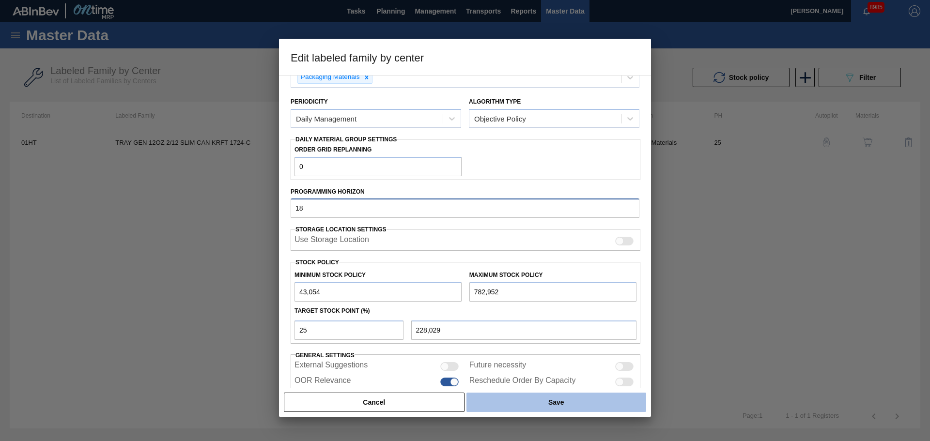
type input "18"
click at [580, 407] on button "Save" at bounding box center [556, 402] width 180 height 19
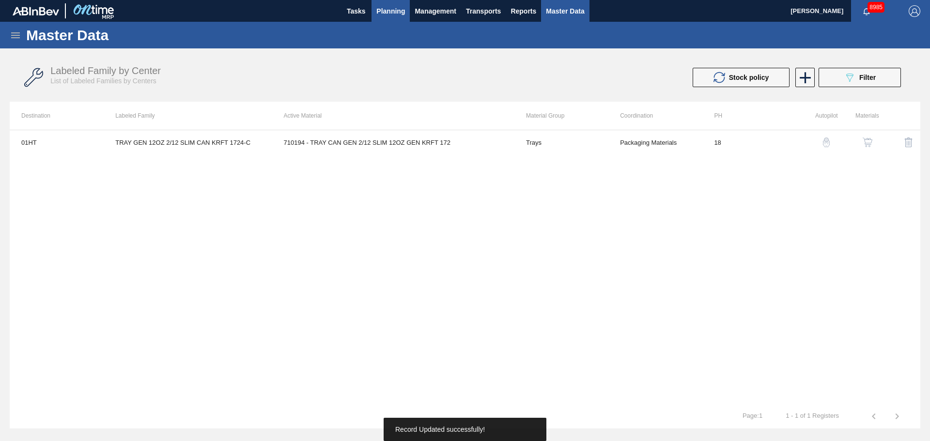
click at [396, 16] on span "Planning" at bounding box center [390, 11] width 29 height 12
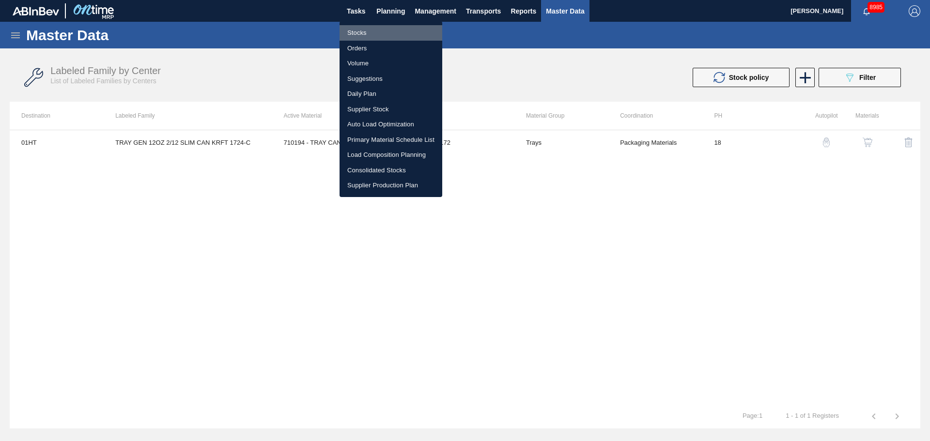
click at [360, 29] on li "Stocks" at bounding box center [390, 32] width 103 height 15
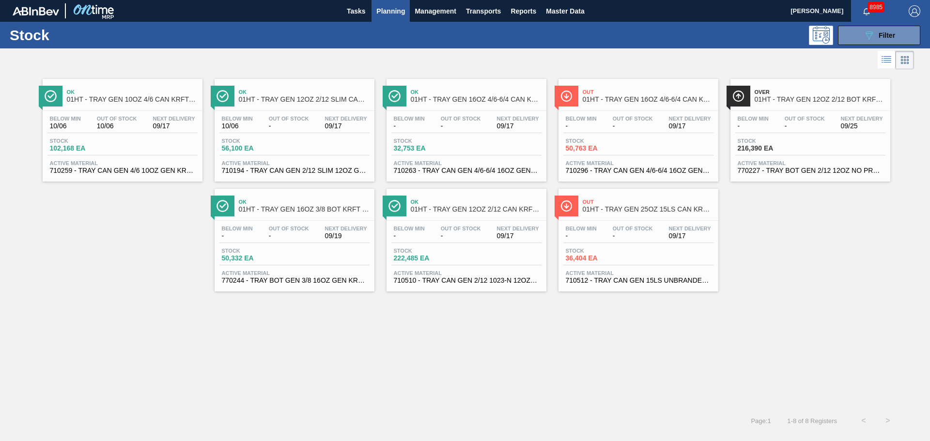
click at [285, 103] on div "Ok 01HT - TRAY GEN 12OZ 2/12 SLIM CAN KRFT 1724-C" at bounding box center [304, 96] width 131 height 22
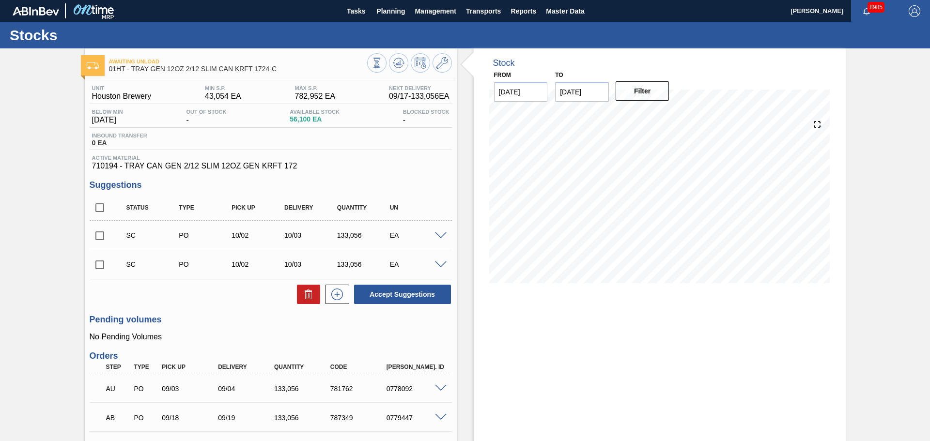
drag, startPoint x: 661, startPoint y: 341, endPoint x: 605, endPoint y: 306, distance: 66.4
click at [661, 341] on div "Stock From [DATE] to [DATE] Filter" at bounding box center [660, 308] width 372 height 521
click at [395, 60] on icon at bounding box center [399, 63] width 12 height 12
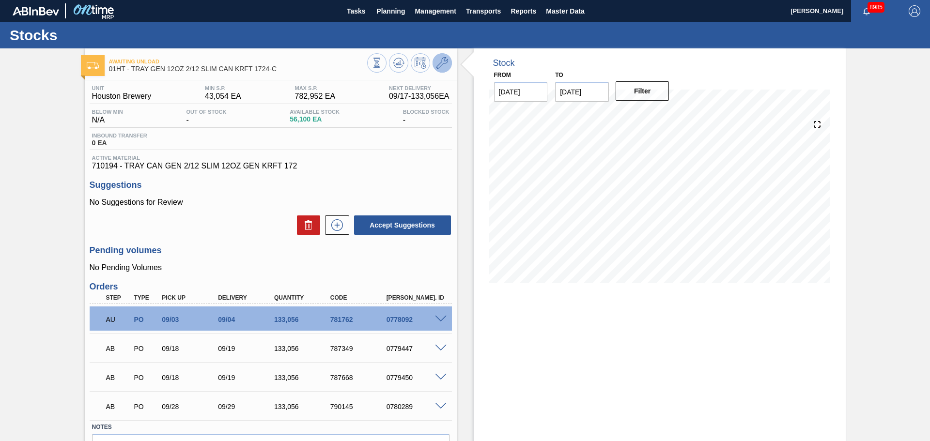
click at [445, 63] on icon at bounding box center [442, 63] width 12 height 12
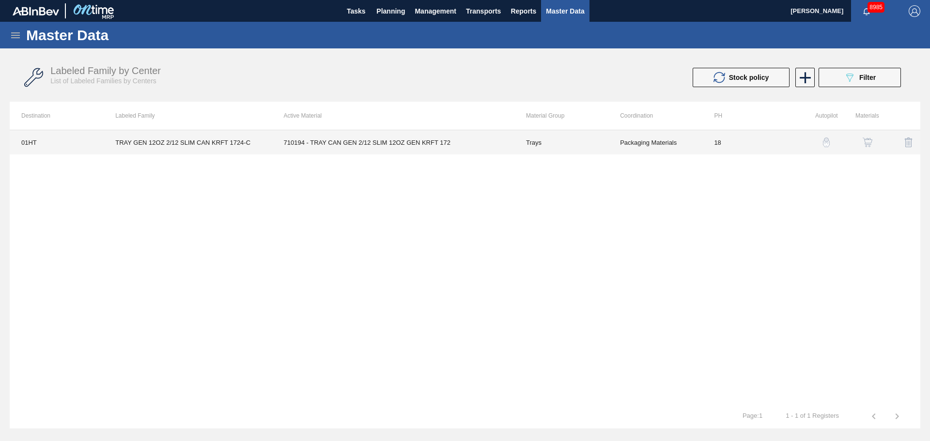
click at [404, 151] on td "710194 - TRAY CAN GEN 2/12 SLIM 12OZ GEN KRFT 172" at bounding box center [393, 142] width 242 height 24
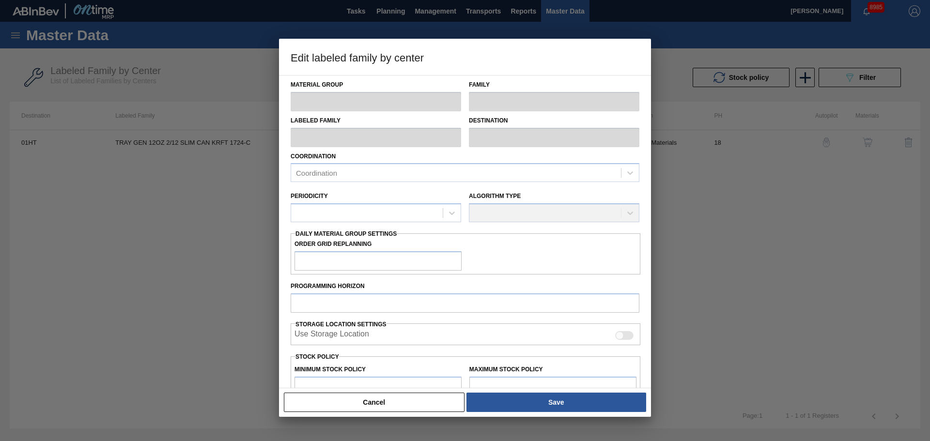
type input "Trays"
type input "TRAY GEN 12OZ 2/12 SLIM CAN KRFT 1724-C"
type input "01HT - Houston Brewery"
type input "0"
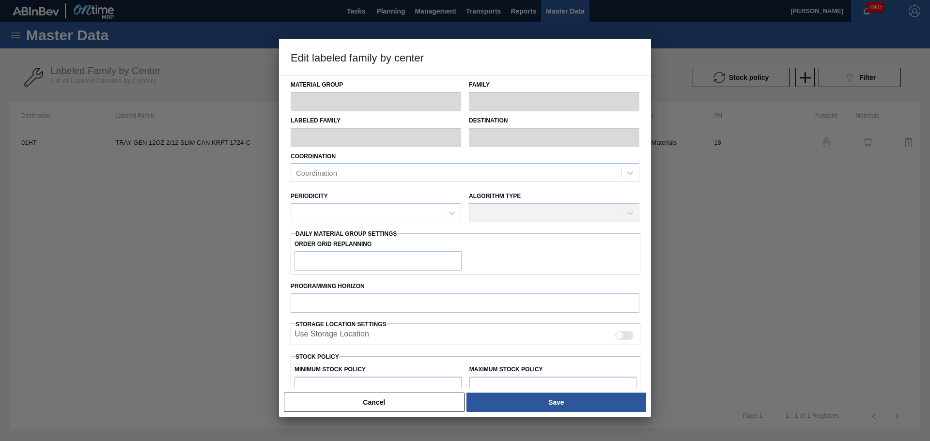
type input "18"
type input "43,054"
type input "782,952"
type input "25"
type input "228,029"
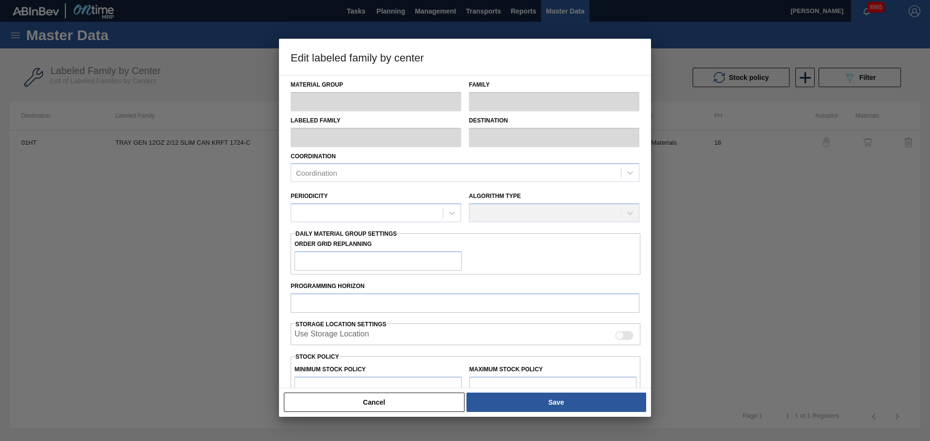
checkbox input "true"
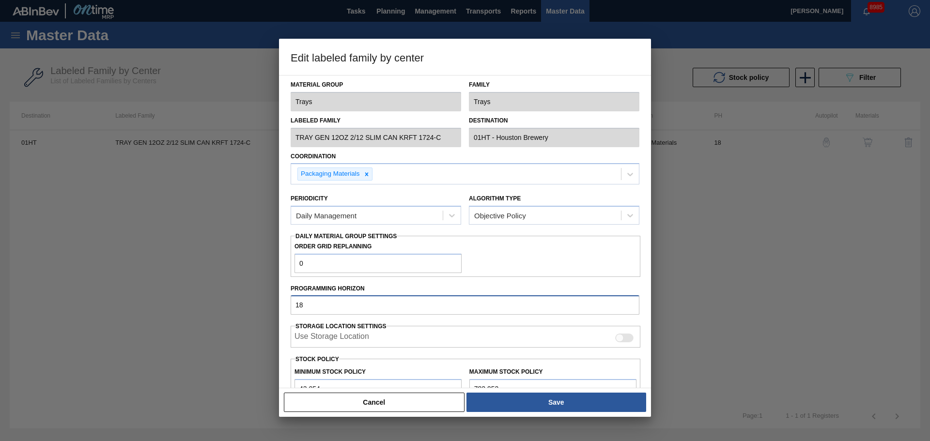
click at [265, 308] on div "Edit labeled family by center Material Group Trays Family Trays Labeled Family …" at bounding box center [465, 220] width 930 height 441
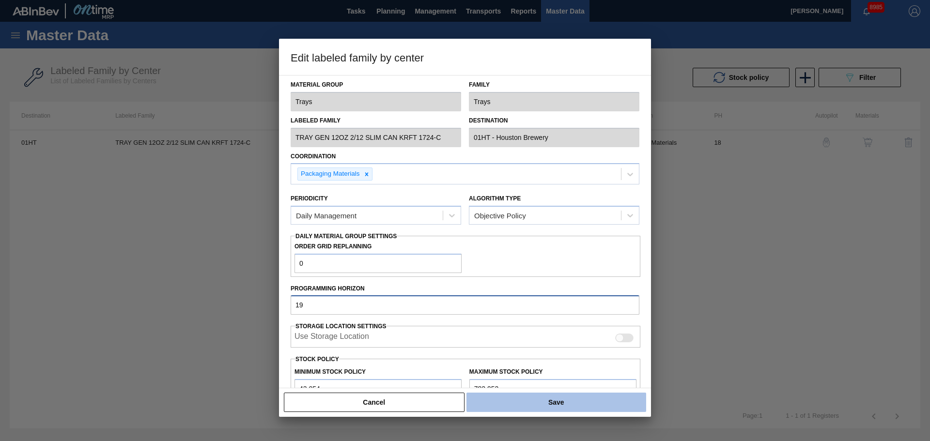
type input "19"
click at [509, 400] on button "Save" at bounding box center [556, 402] width 180 height 19
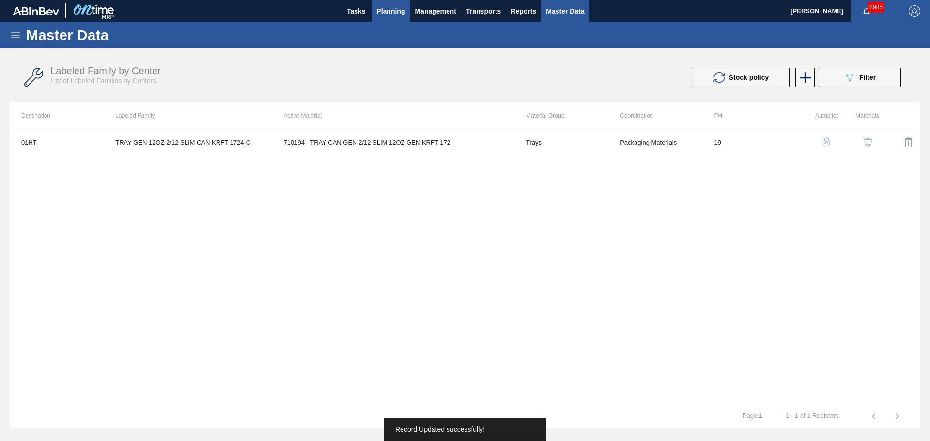
click at [387, 16] on span "Planning" at bounding box center [390, 11] width 29 height 12
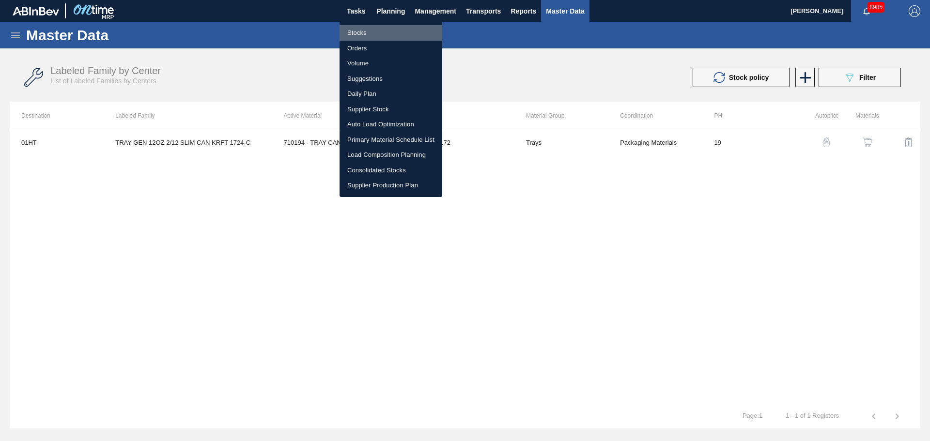
click at [363, 30] on li "Stocks" at bounding box center [390, 32] width 103 height 15
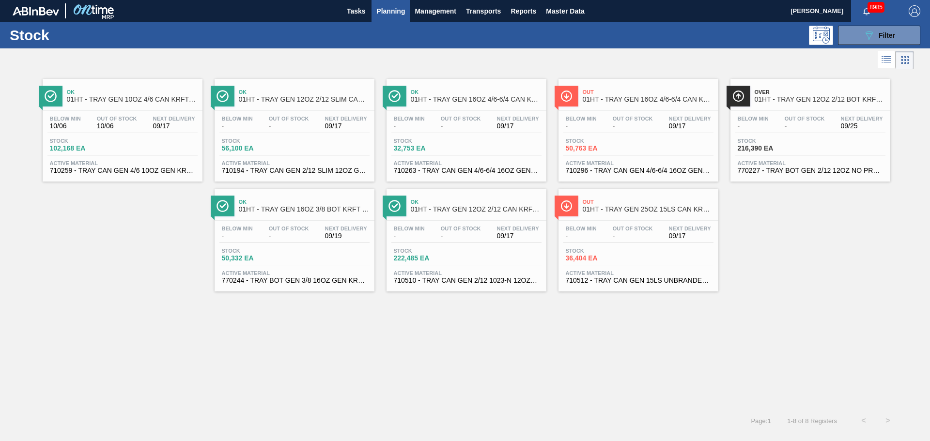
drag, startPoint x: 459, startPoint y: 345, endPoint x: 477, endPoint y: 257, distance: 89.6
click at [459, 345] on div "Ok 01HT - TRAY GEN 10OZ 4/6 CAN KRFT 2130-B Below Min 10/06 Out Of Stock 10/06 …" at bounding box center [465, 240] width 930 height 337
click at [309, 94] on span "Ok" at bounding box center [304, 92] width 131 height 6
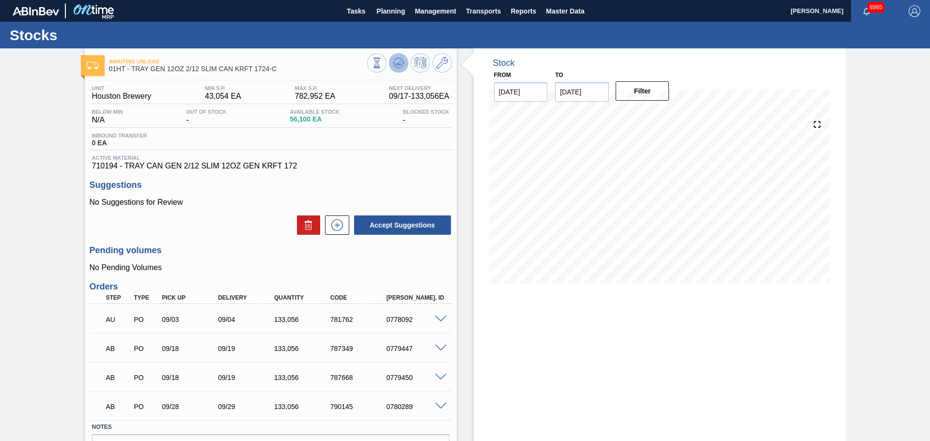
click at [395, 64] on icon at bounding box center [399, 63] width 12 height 12
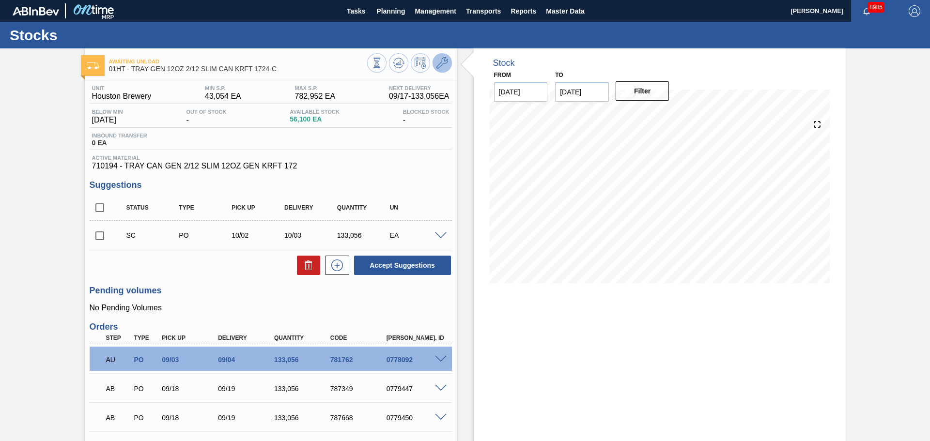
click at [436, 65] on icon at bounding box center [442, 63] width 12 height 12
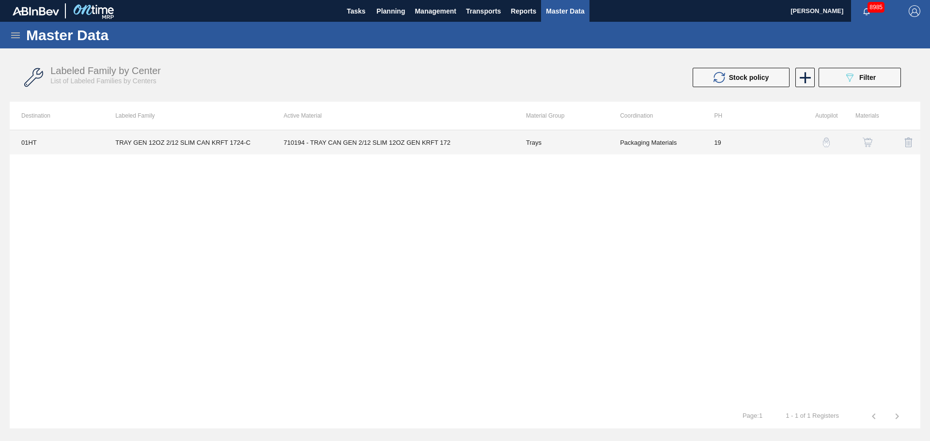
click at [464, 144] on td "710194 - TRAY CAN GEN 2/12 SLIM 12OZ GEN KRFT 172" at bounding box center [393, 142] width 242 height 24
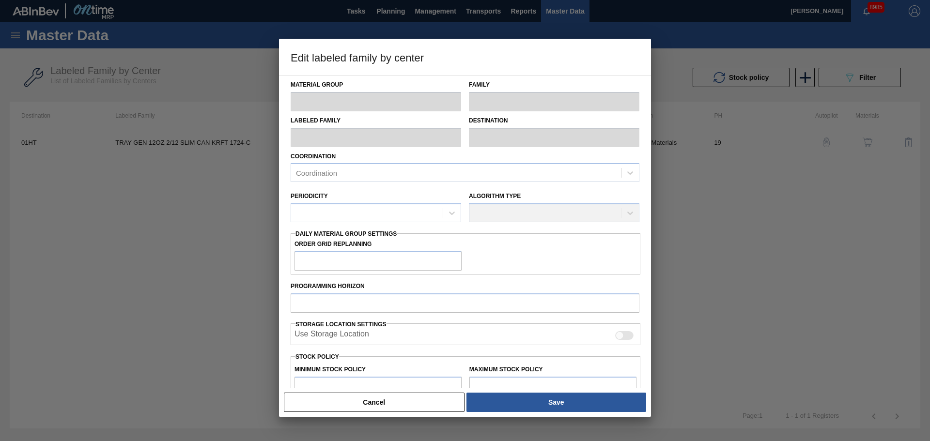
type input "Trays"
type input "TRAY GEN 12OZ 2/12 SLIM CAN KRFT 1724-C"
type input "01HT - Houston Brewery"
type input "0"
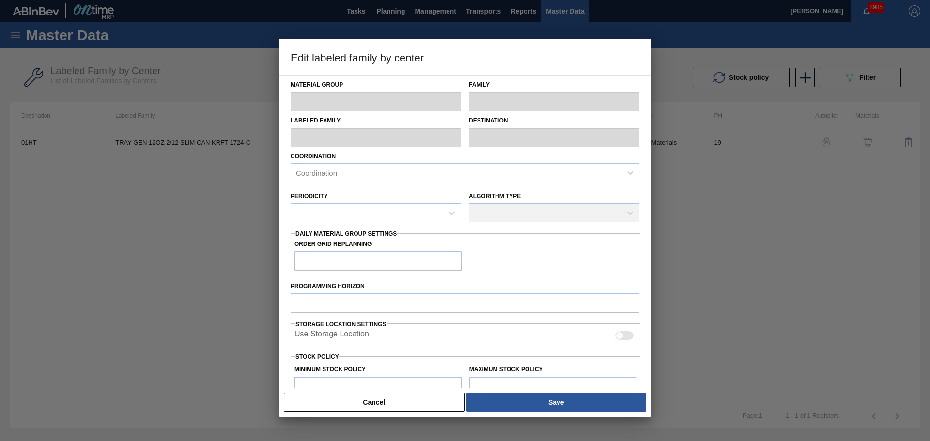
type input "19"
type input "43,054"
type input "782,952"
type input "25"
type input "228,029"
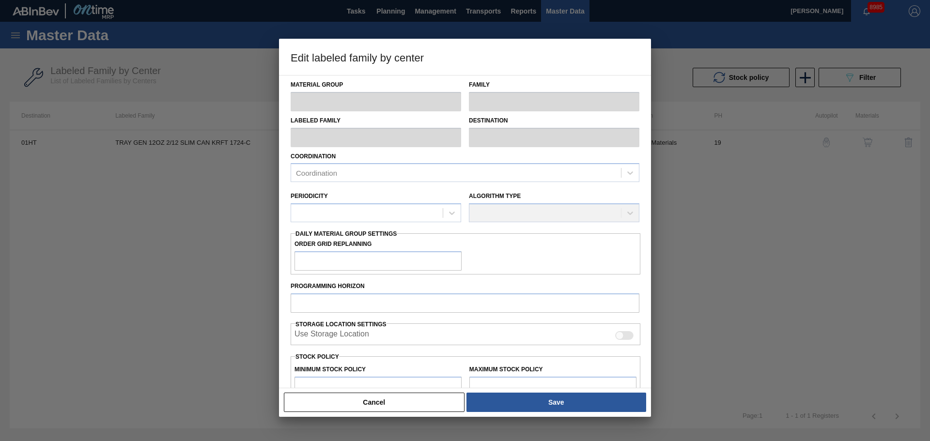
checkbox input "true"
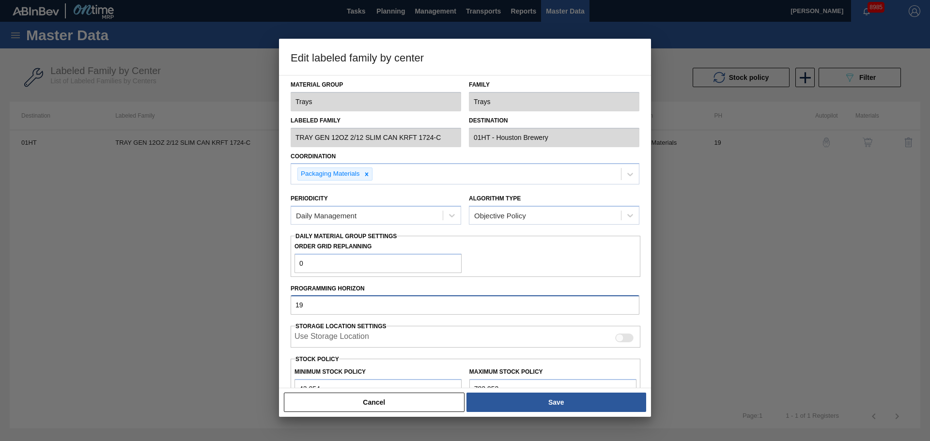
drag, startPoint x: 312, startPoint y: 302, endPoint x: 257, endPoint y: 306, distance: 54.9
click at [257, 306] on div "Edit labeled family by center Material Group Trays Family Trays Labeled Family …" at bounding box center [465, 220] width 930 height 441
type input "25"
click at [385, 410] on button "Cancel" at bounding box center [374, 402] width 181 height 19
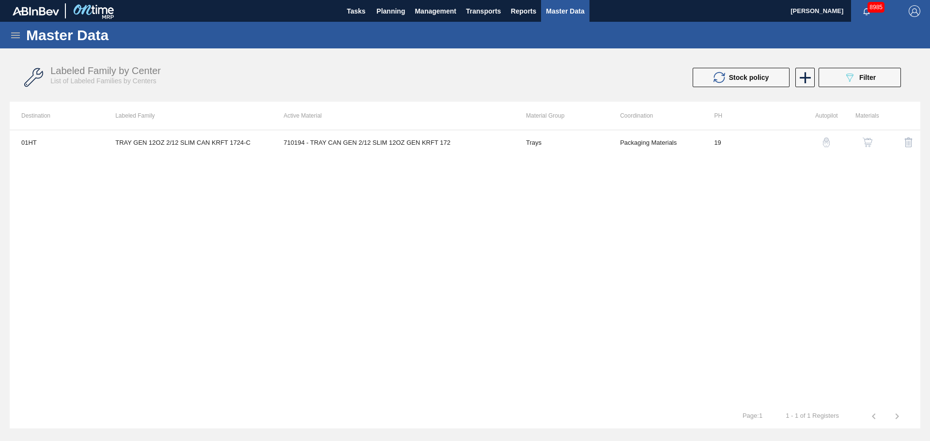
click at [690, 295] on div "01HT TRAY GEN 12OZ 2/12 SLIM CAN KRFT 1724-C 710194 - TRAY CAN GEN 2/12 SLIM 12…" at bounding box center [465, 267] width 910 height 275
click at [384, 13] on span "Planning" at bounding box center [390, 11] width 29 height 12
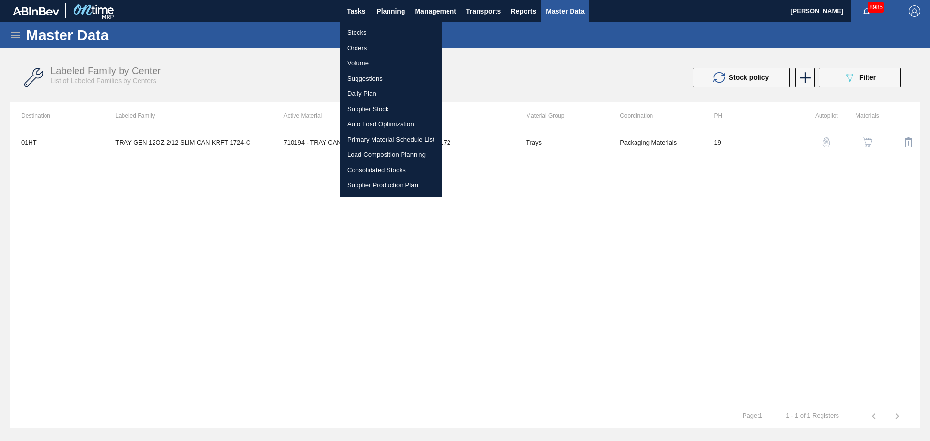
click at [364, 35] on li "Stocks" at bounding box center [390, 32] width 103 height 15
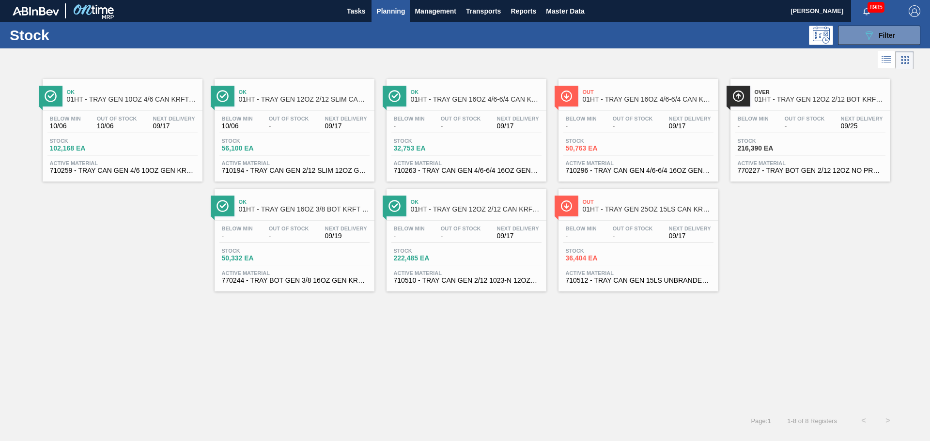
click at [289, 110] on div "Ok 01HT - TRAY GEN 12OZ 2/12 SLIM CAN KRFT 1724-C Below Min 10/06 Out Of Stock …" at bounding box center [295, 130] width 160 height 103
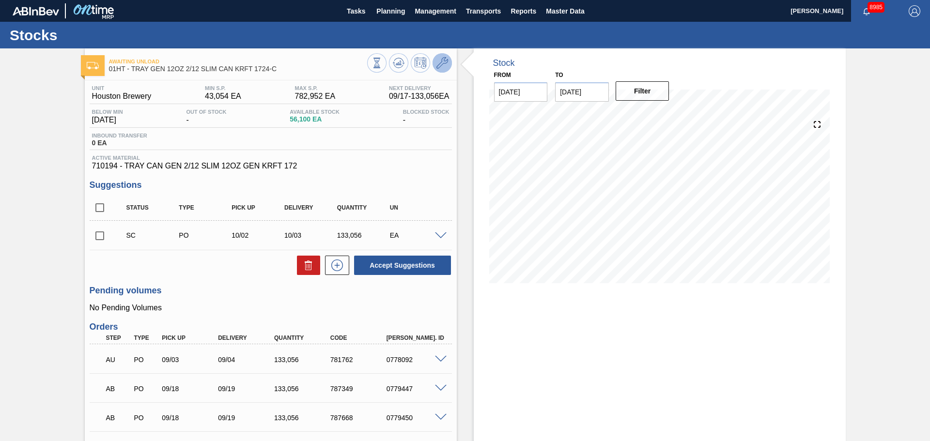
click at [443, 69] on button at bounding box center [441, 62] width 19 height 19
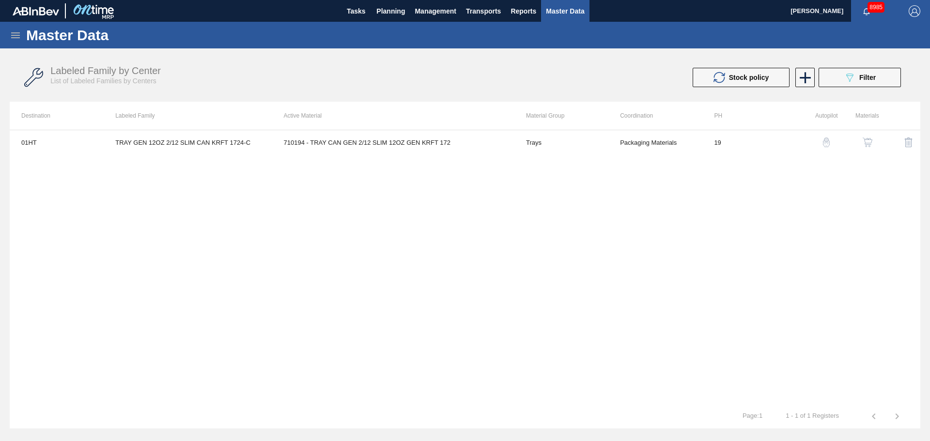
click at [338, 151] on td "710194 - TRAY CAN GEN 2/12 SLIM 12OZ GEN KRFT 172" at bounding box center [393, 142] width 242 height 24
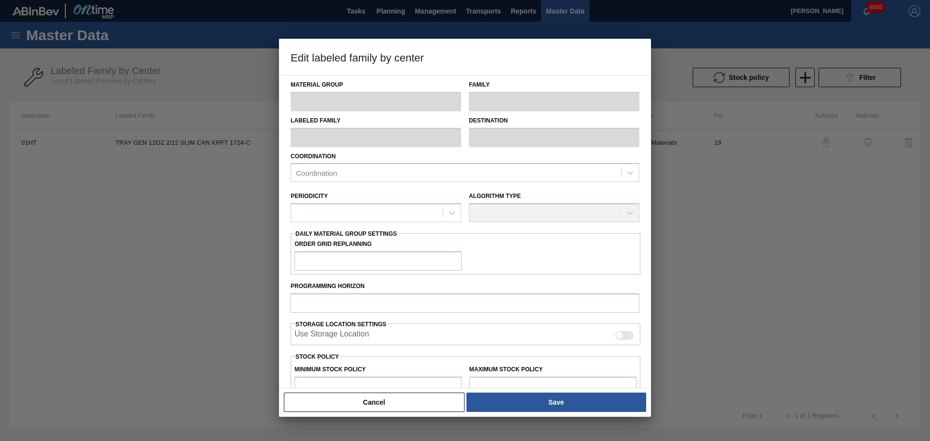
type input "Trays"
type input "TRAY GEN 12OZ 2/12 SLIM CAN KRFT 1724-C"
type input "01HT - Houston Brewery"
type input "0"
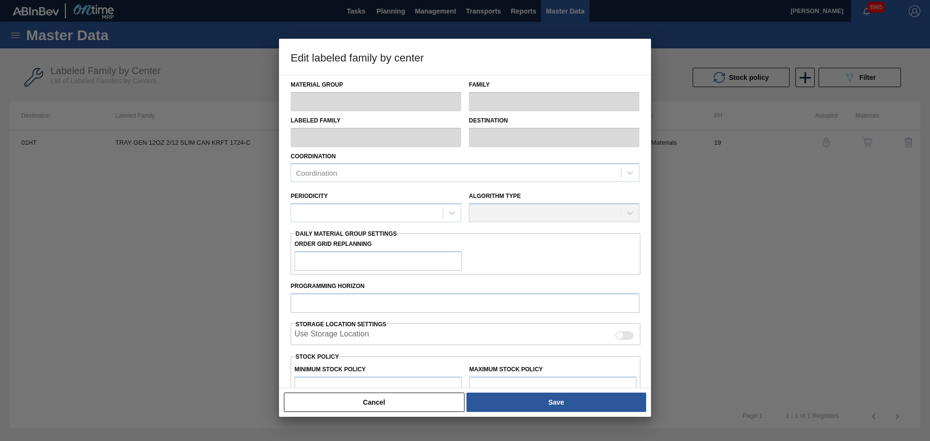
type input "19"
type input "43,054"
type input "782,952"
type input "25"
type input "228,029"
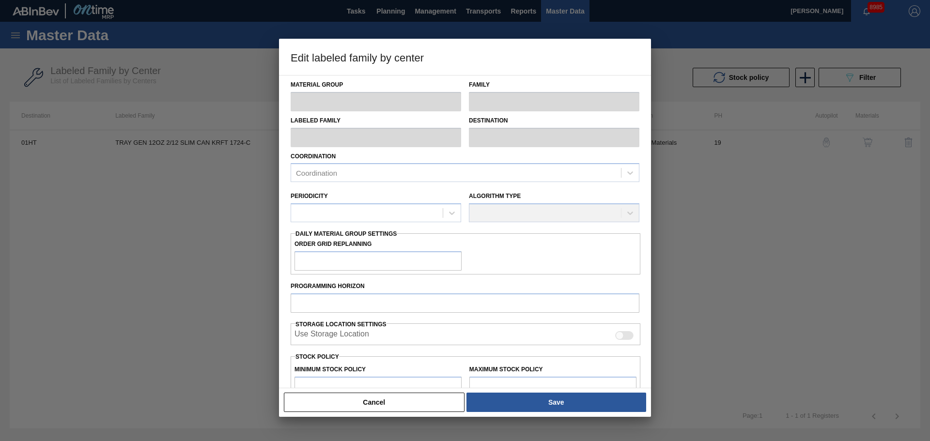
checkbox input "true"
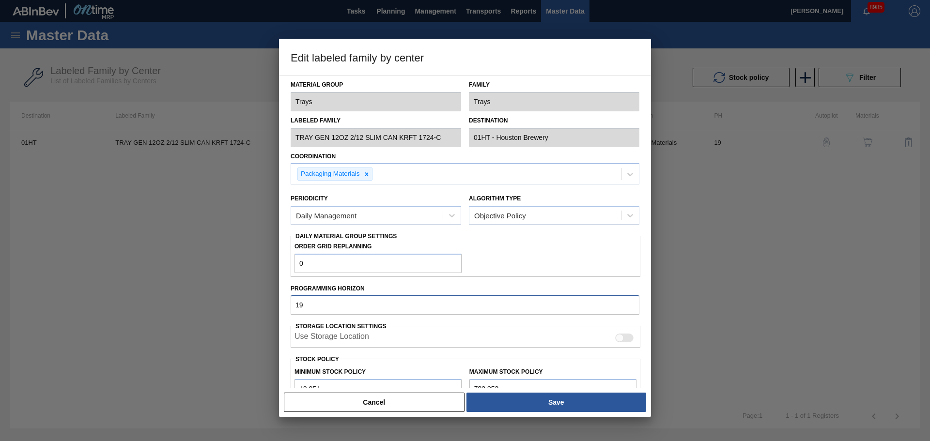
click at [262, 308] on div "Edit labeled family by center Material Group Trays Family Trays Labeled Family …" at bounding box center [465, 220] width 930 height 441
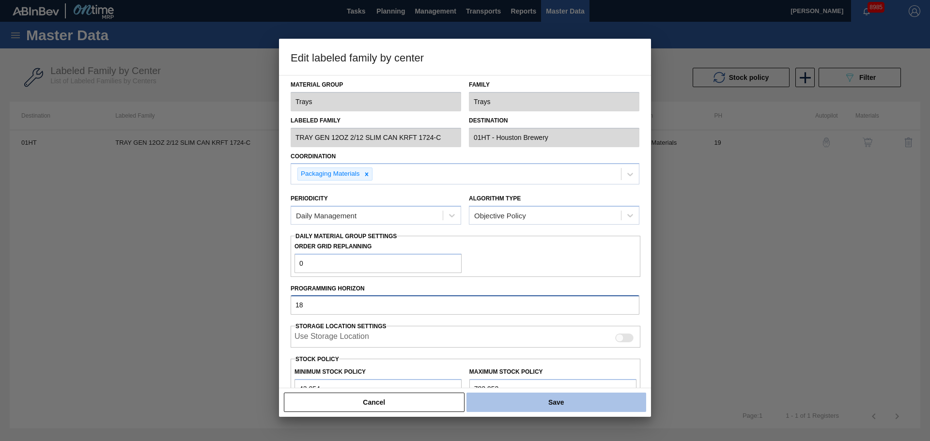
type input "18"
click at [569, 401] on button "Save" at bounding box center [556, 402] width 180 height 19
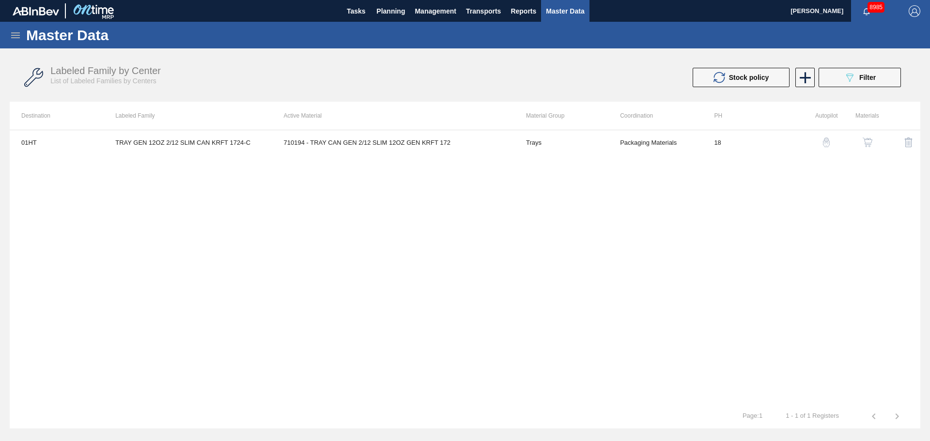
click at [521, 290] on div "01HT TRAY GEN 12OZ 2/12 SLIM CAN KRFT 1724-C 710194 - TRAY CAN GEN 2/12 SLIM 12…" at bounding box center [465, 267] width 910 height 275
click at [388, 9] on span "Planning" at bounding box center [390, 11] width 29 height 12
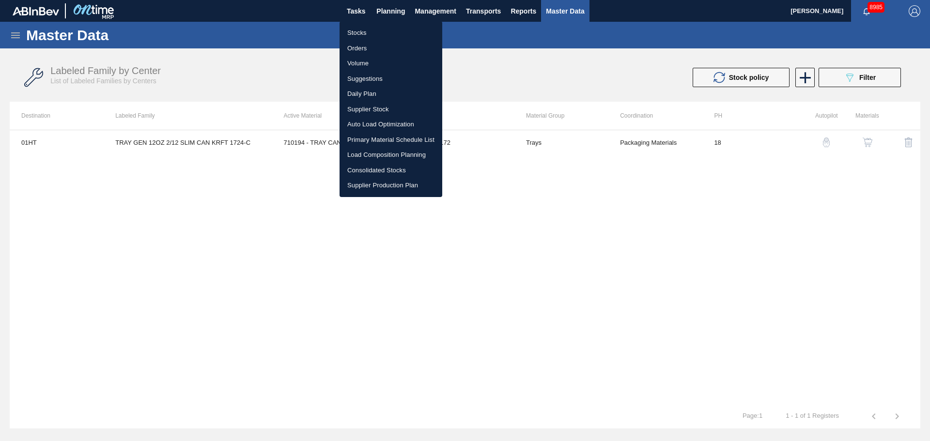
click at [369, 33] on li "Stocks" at bounding box center [390, 32] width 103 height 15
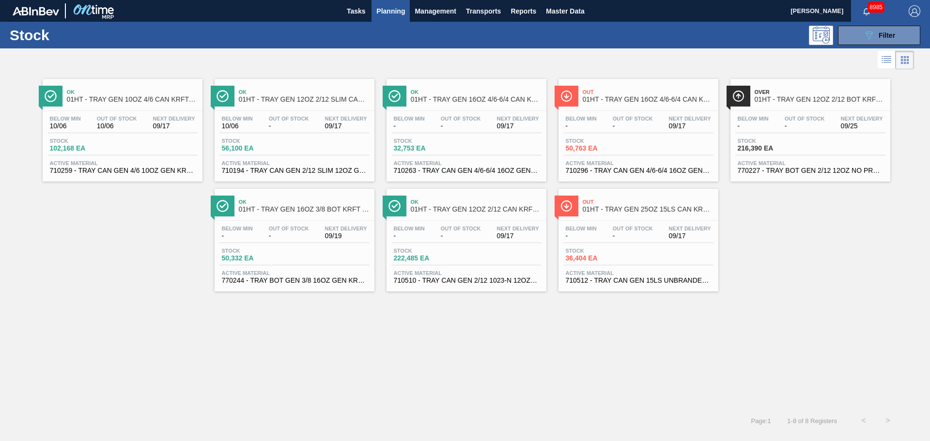
click at [286, 95] on div "Ok 01HT - TRAY GEN 12OZ 2/12 SLIM CAN KRFT 1724-C" at bounding box center [304, 96] width 131 height 22
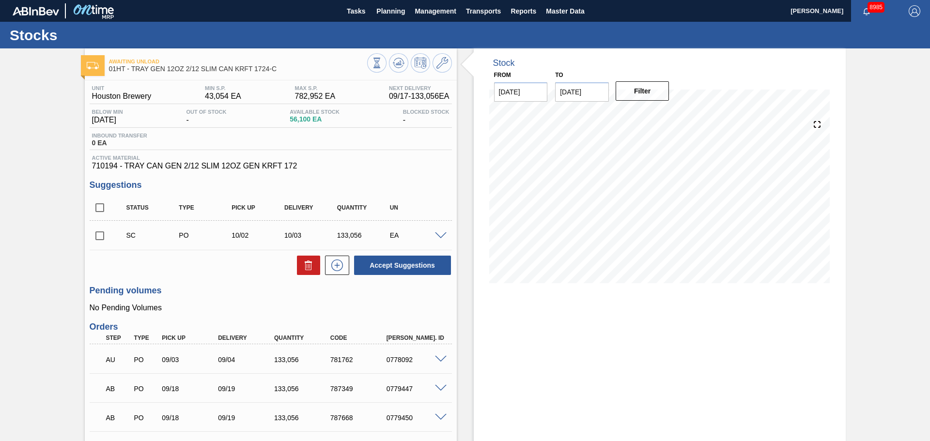
click at [460, 160] on div "Stock From [DATE] to [DATE] Filter" at bounding box center [651, 294] width 389 height 492
click at [396, 62] on icon at bounding box center [399, 63] width 12 height 12
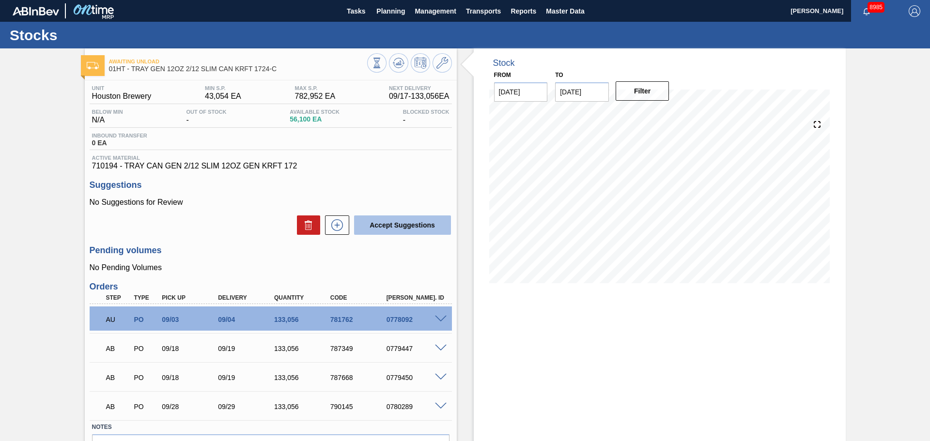
drag, startPoint x: 382, startPoint y: 221, endPoint x: 381, endPoint y: 215, distance: 5.8
click at [381, 218] on button "Accept Suggestions" at bounding box center [402, 224] width 97 height 19
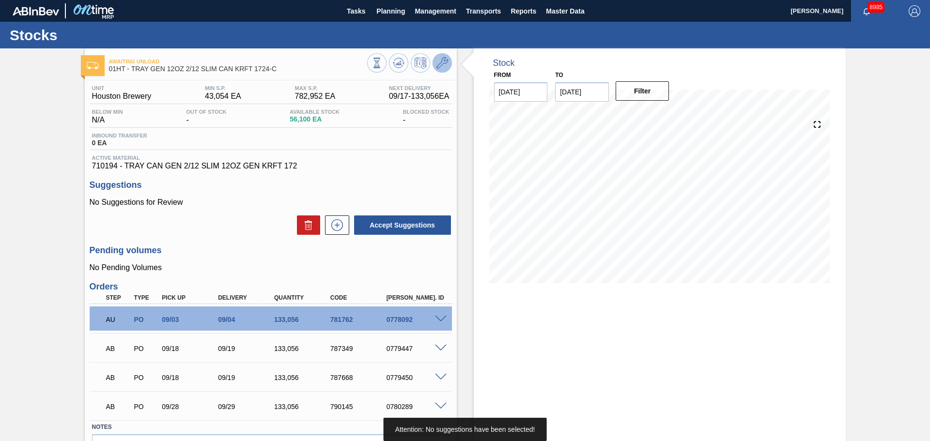
click at [442, 63] on icon at bounding box center [442, 63] width 12 height 12
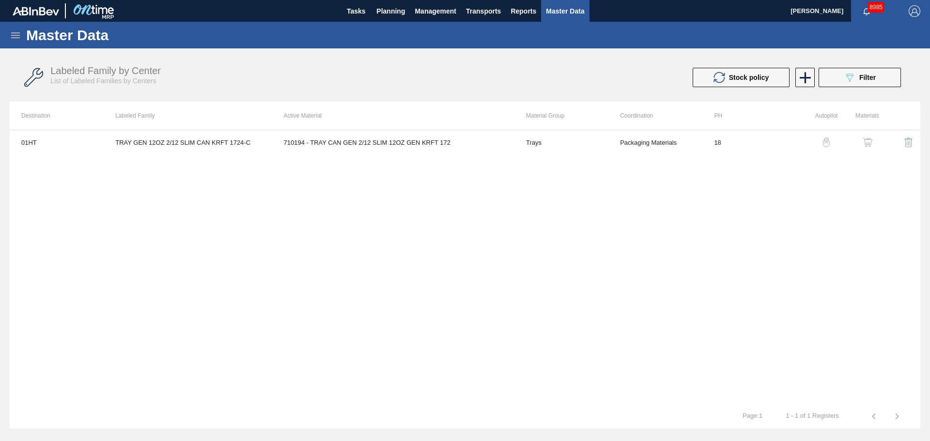
click at [220, 154] on div "01HT TRAY GEN 12OZ 2/12 SLIM CAN KRFT 1724-C 710194 - TRAY CAN GEN 2/12 SLIM 12…" at bounding box center [465, 267] width 910 height 275
click at [223, 142] on td "TRAY GEN 12OZ 2/12 SLIM CAN KRFT 1724-C" at bounding box center [188, 142] width 168 height 24
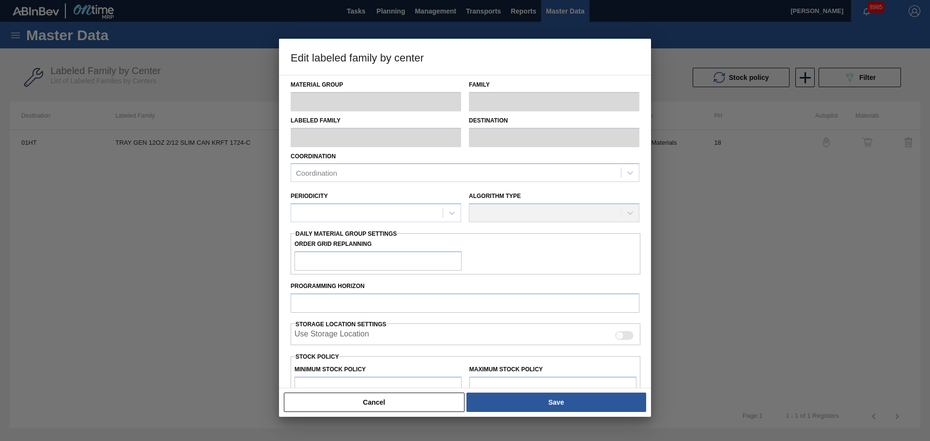
type input "Trays"
type input "TRAY GEN 12OZ 2/12 SLIM CAN KRFT 1724-C"
type input "01HT - Houston Brewery"
type input "0"
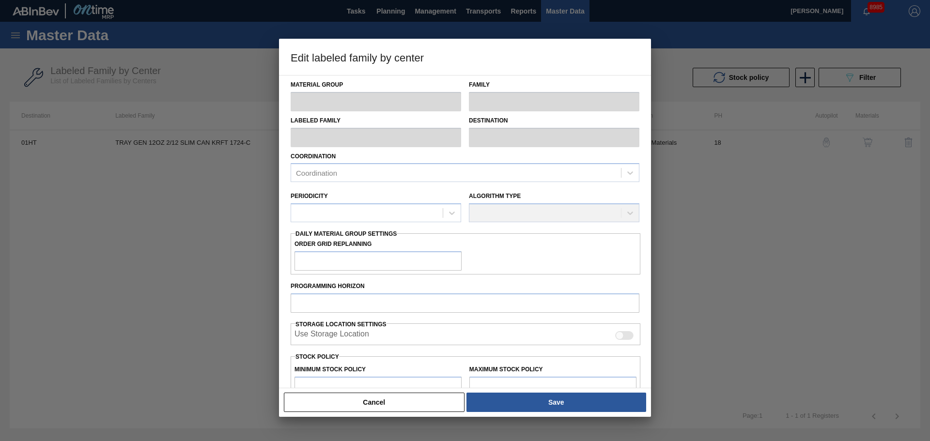
type input "18"
type input "43,054"
type input "782,952"
type input "25"
type input "228,029"
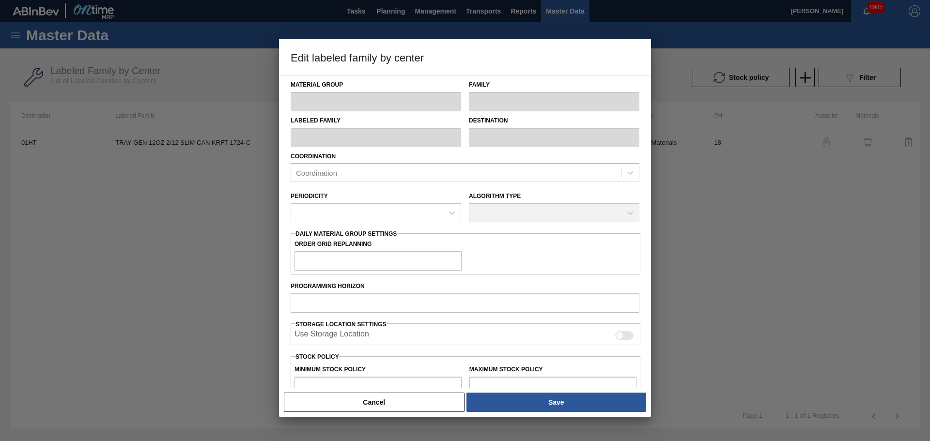
checkbox input "true"
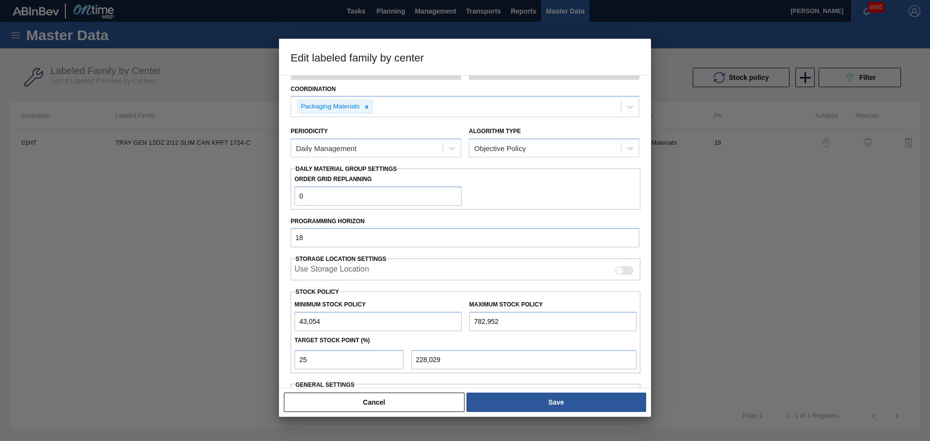
scroll to position [152, 0]
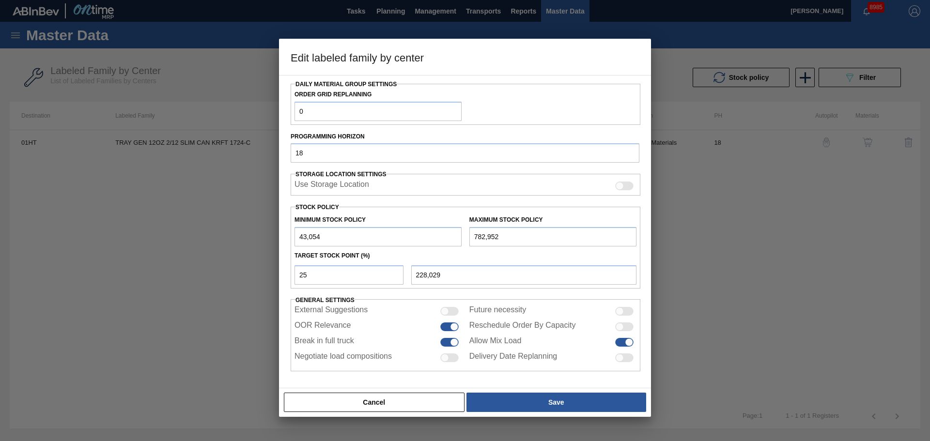
click at [215, 225] on div "Edit labeled family by center Material Group Trays Family Trays Labeled Family …" at bounding box center [465, 220] width 930 height 441
type input "1"
type input "195,739"
type input "13"
type input "195,748"
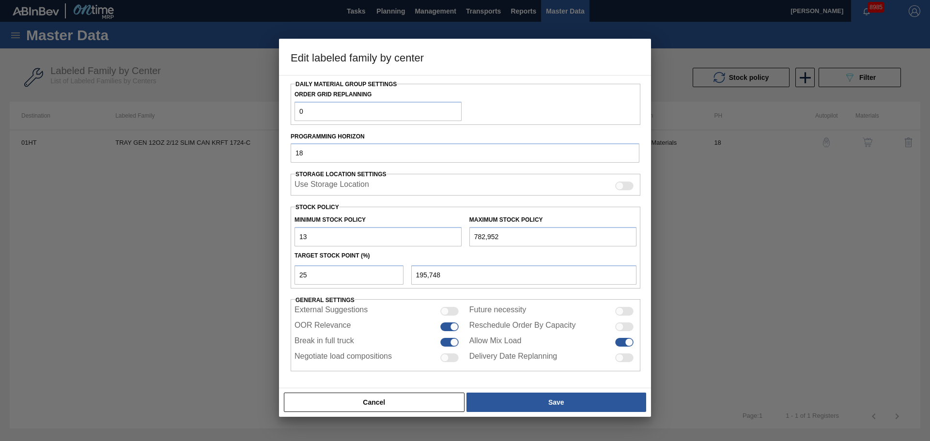
type input "133"
type input "195,838"
type input "1,330"
type input "196,736"
type input "13,306"
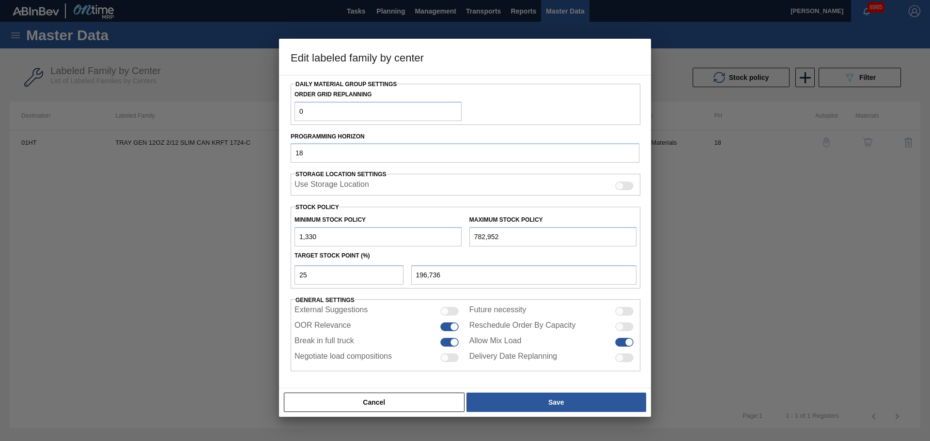
type input "205,718"
type input "1,330"
type input "196,736"
type input "13,305"
type input "205,717"
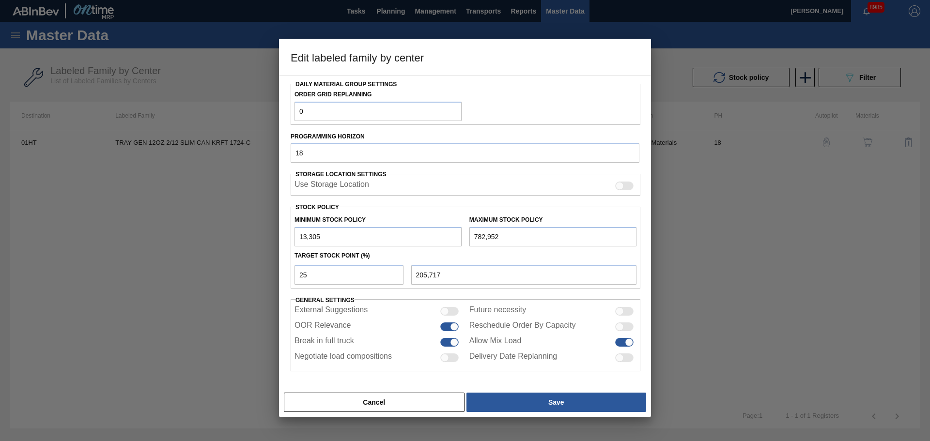
type input "133,056"
type input "295,530"
type input "133,056"
drag, startPoint x: 365, startPoint y: 276, endPoint x: 123, endPoint y: 285, distance: 242.3
click at [149, 280] on div "Edit labeled family by center Material Group Trays Family Trays Labeled Family …" at bounding box center [465, 220] width 930 height 441
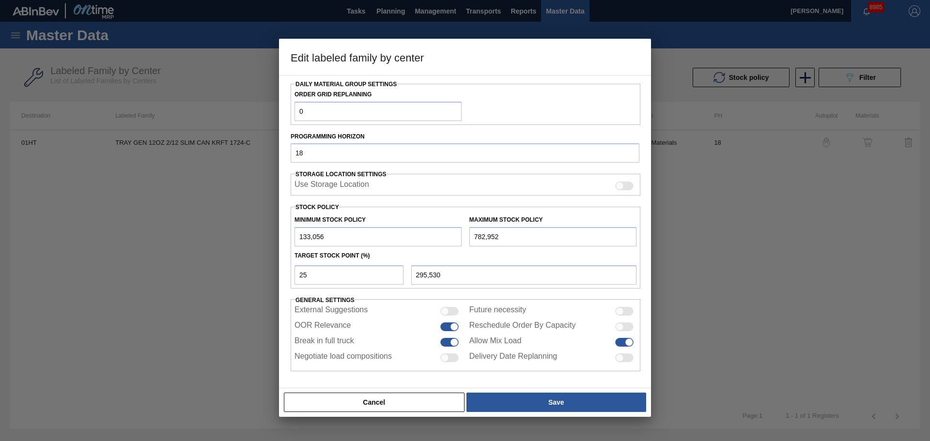
drag, startPoint x: 332, startPoint y: 235, endPoint x: 283, endPoint y: 235, distance: 48.9
click at [283, 235] on div "Material Group Trays Family Trays Labeled Family TRAY GEN 12OZ 2/12 SLIM CAN KR…" at bounding box center [465, 231] width 372 height 313
drag, startPoint x: 446, startPoint y: 275, endPoint x: 428, endPoint y: 283, distance: 20.4
click at [401, 272] on div "25 295,530" at bounding box center [466, 274] width 350 height 22
click at [445, 277] on input "295,530" at bounding box center [523, 274] width 225 height 19
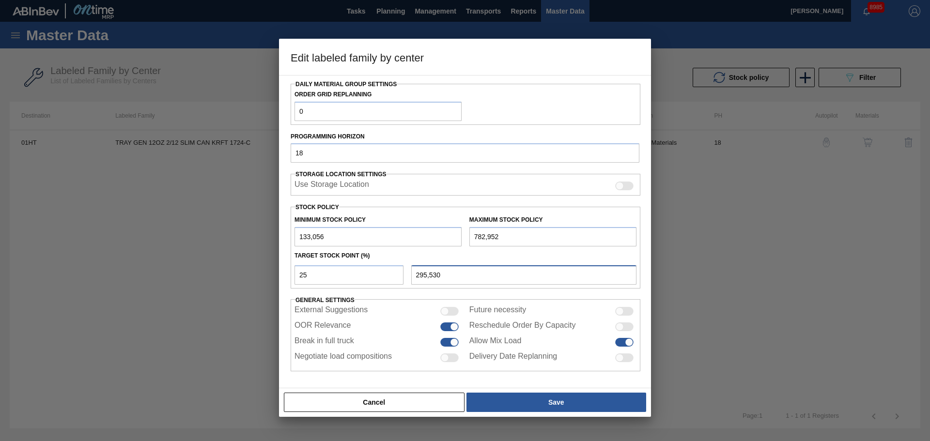
drag, startPoint x: 448, startPoint y: 276, endPoint x: 405, endPoint y: 270, distance: 43.0
click at [405, 270] on div "25 295,530" at bounding box center [466, 274] width 350 height 22
drag, startPoint x: 309, startPoint y: 277, endPoint x: 283, endPoint y: 276, distance: 26.2
click at [283, 276] on div "Material Group Trays Family Trays Labeled Family TRAY GEN 12OZ 2/12 SLIM CAN KR…" at bounding box center [465, 231] width 372 height 313
type input "1"
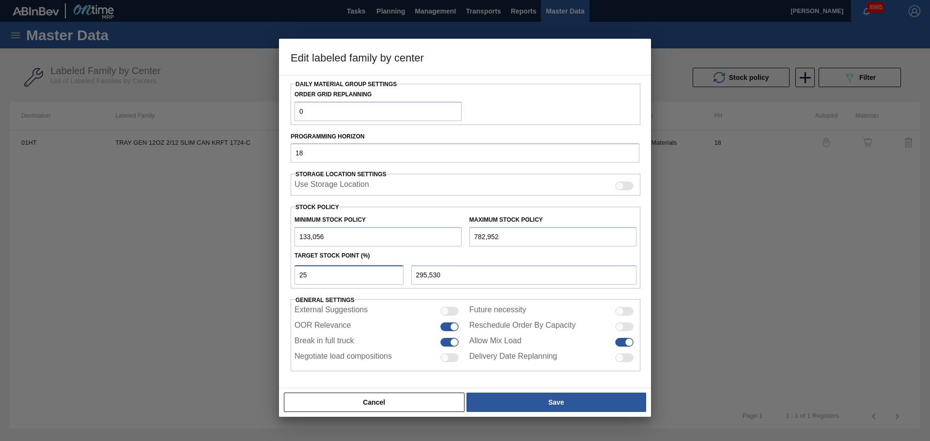
type input "139,555"
type input "10"
type input "198,046"
type input "10"
click at [524, 390] on div "Cancel Save" at bounding box center [465, 402] width 372 height 29
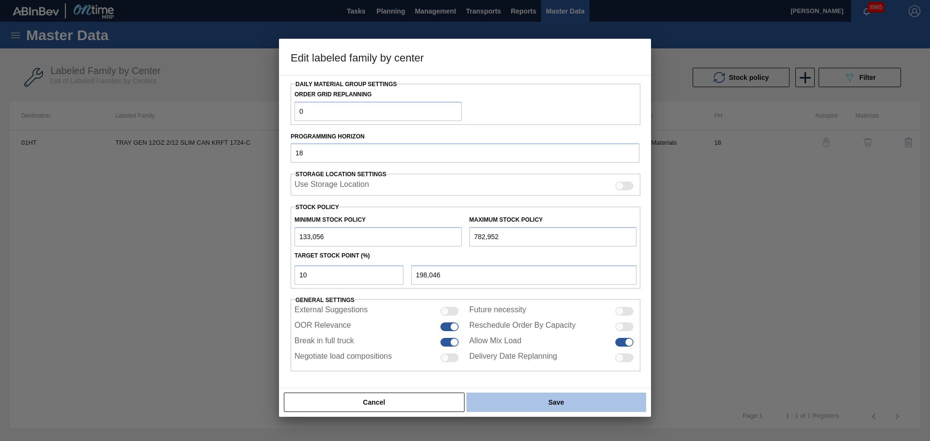
click at [528, 402] on button "Save" at bounding box center [556, 402] width 180 height 19
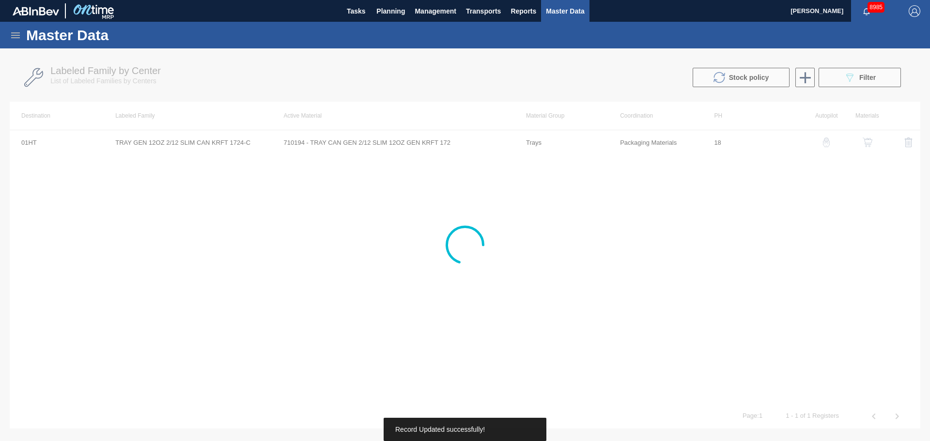
click at [516, 237] on div at bounding box center [465, 244] width 930 height 393
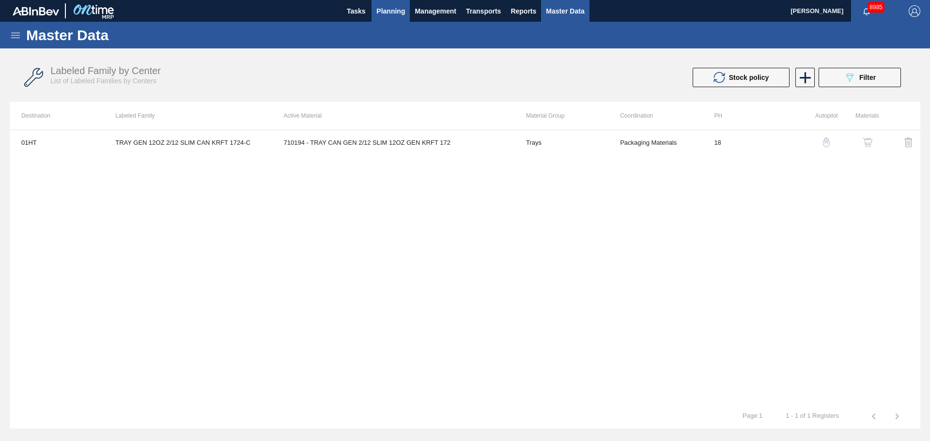
click at [388, 11] on span "Planning" at bounding box center [390, 11] width 29 height 12
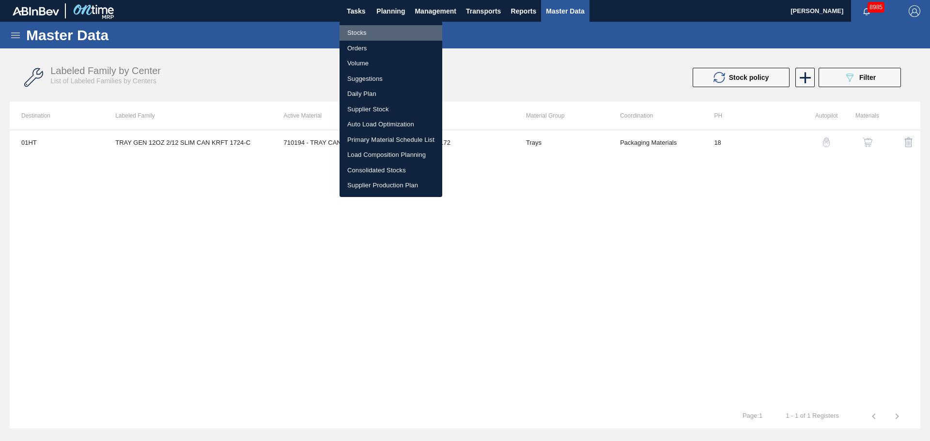
click at [364, 31] on li "Stocks" at bounding box center [390, 32] width 103 height 15
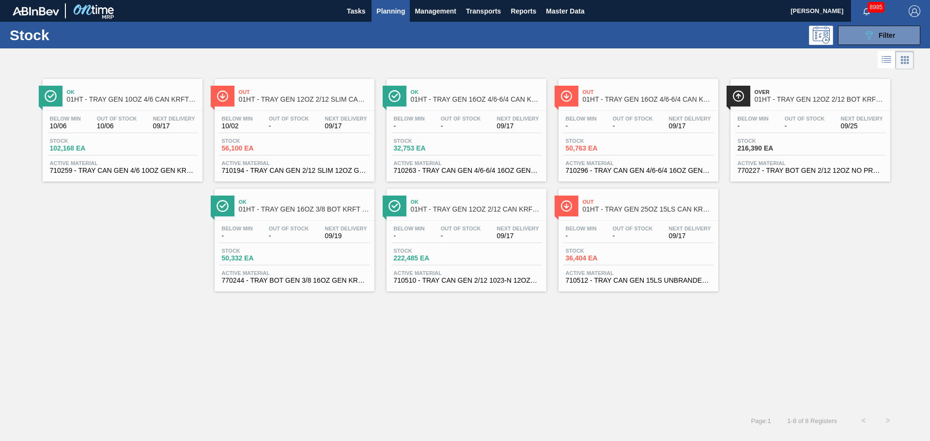
click at [306, 98] on span "01HT - TRAY GEN 12OZ 2/12 SLIM CAN KRFT 1724-C" at bounding box center [304, 99] width 131 height 7
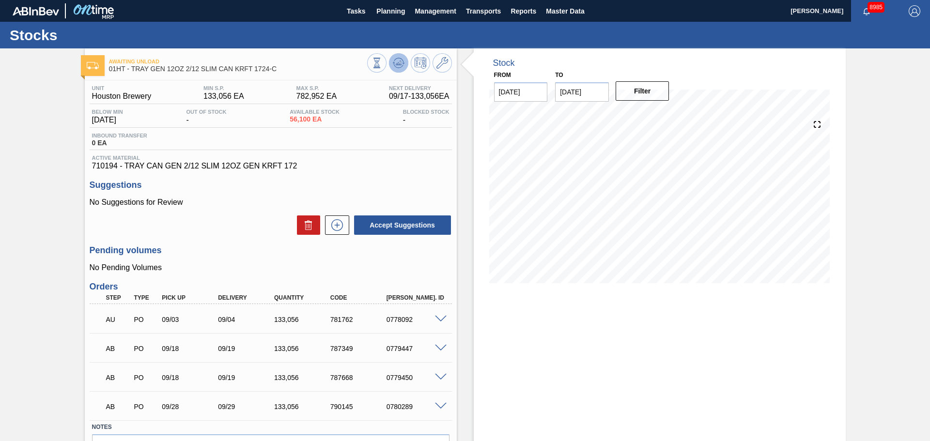
click at [393, 67] on icon at bounding box center [399, 63] width 12 height 12
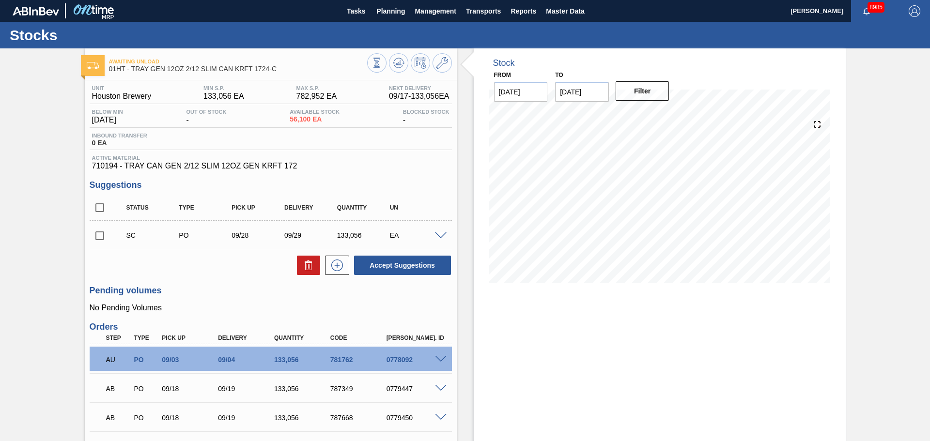
drag, startPoint x: 697, startPoint y: 342, endPoint x: 310, endPoint y: 363, distance: 387.4
click at [696, 343] on div "Stock From [DATE] to [DATE] Filter 09/29 Stock Projection 431,414 SAP Planning …" at bounding box center [660, 294] width 372 height 492
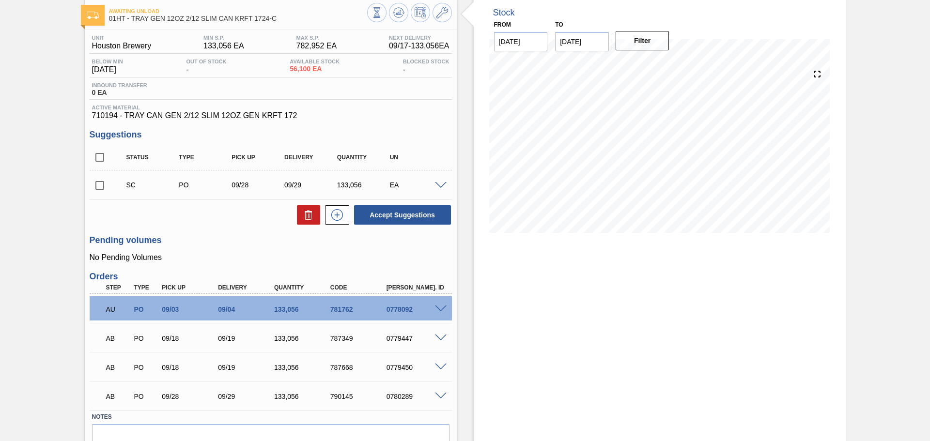
scroll to position [2, 0]
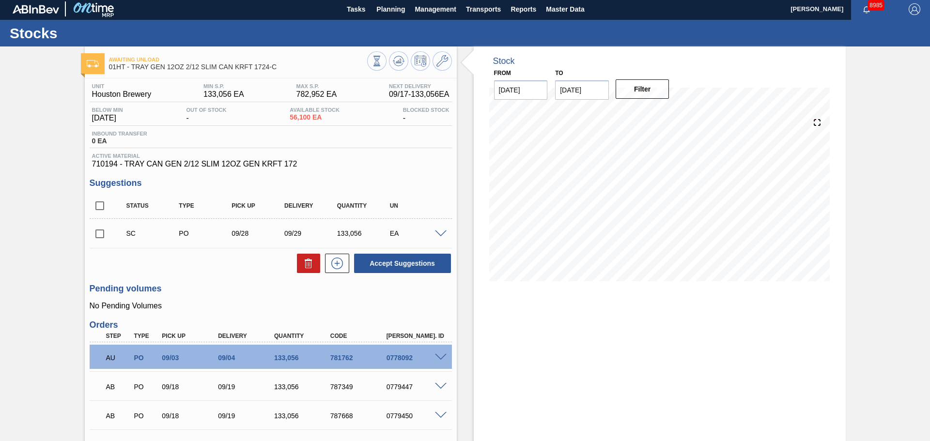
click at [96, 231] on input "checkbox" at bounding box center [100, 234] width 20 height 20
click at [169, 273] on div "Accept Suggestions" at bounding box center [271, 263] width 362 height 21
click at [403, 258] on button "Accept Suggestions" at bounding box center [402, 263] width 97 height 19
checkbox input "false"
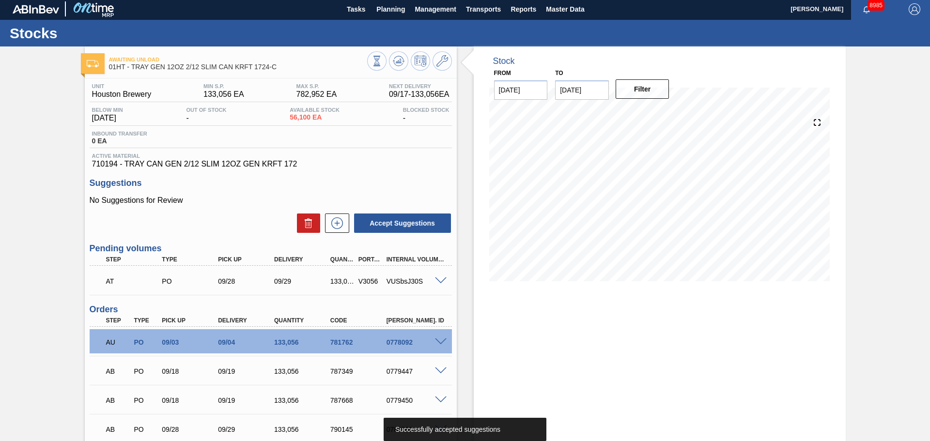
click at [174, 230] on div "Accept Suggestions" at bounding box center [271, 223] width 362 height 21
click at [393, 60] on icon at bounding box center [399, 61] width 12 height 12
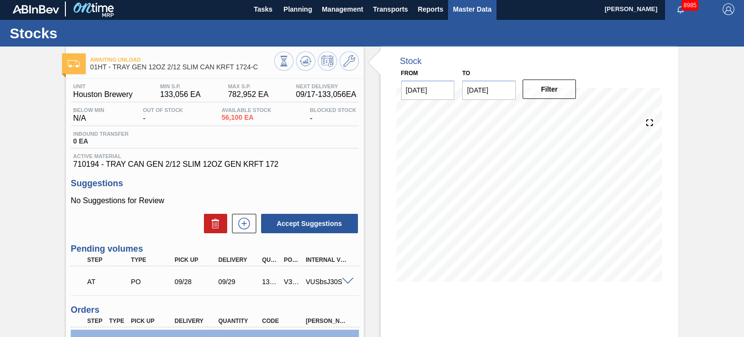
click at [448, 9] on button "Master Data" at bounding box center [472, 9] width 48 height 22
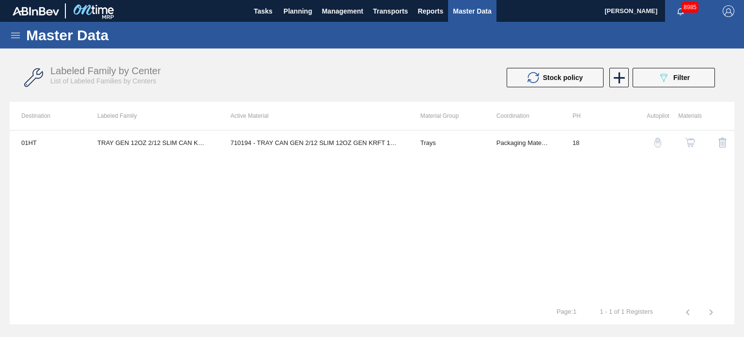
click at [14, 32] on icon at bounding box center [16, 36] width 12 height 12
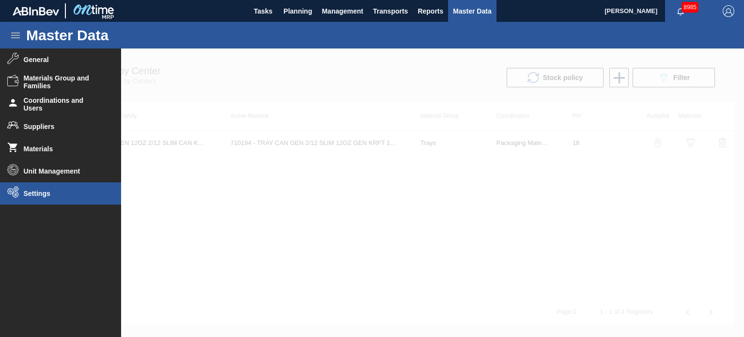
click at [31, 188] on li "Settings" at bounding box center [60, 193] width 121 height 22
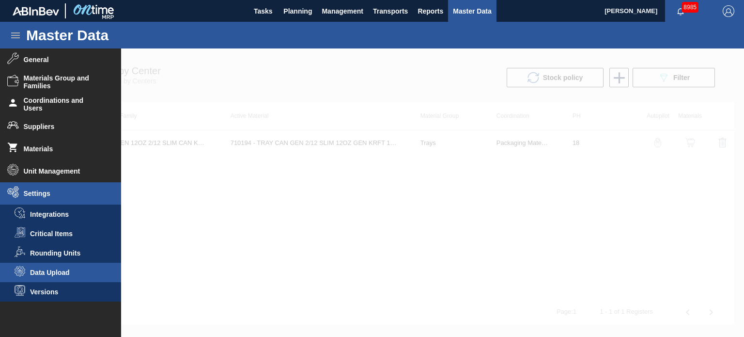
click at [56, 272] on span "Data Upload" at bounding box center [67, 272] width 75 height 8
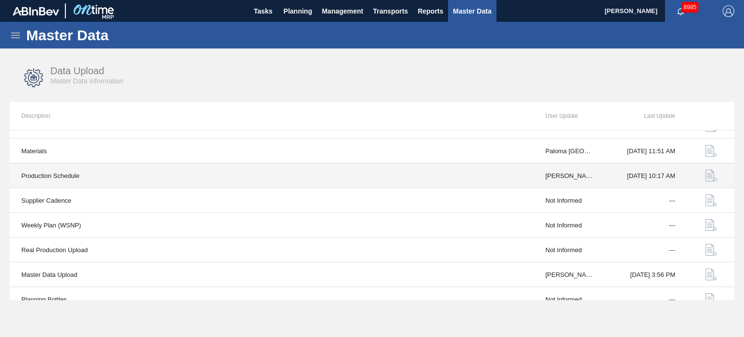
scroll to position [76, 0]
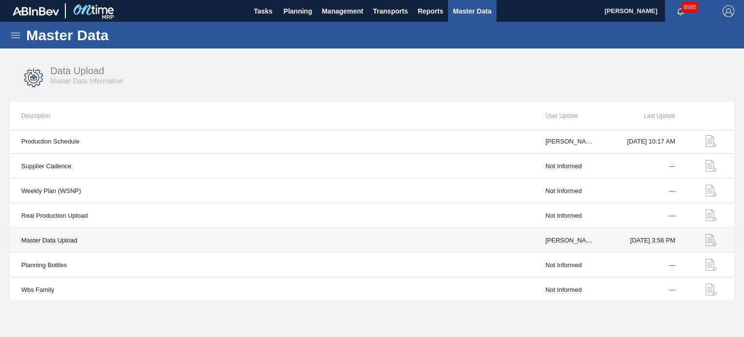
click at [705, 239] on img "button" at bounding box center [711, 240] width 12 height 12
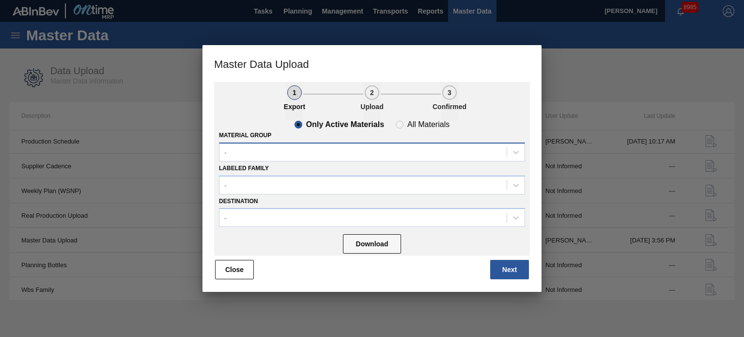
click at [283, 149] on div "-" at bounding box center [362, 152] width 287 height 14
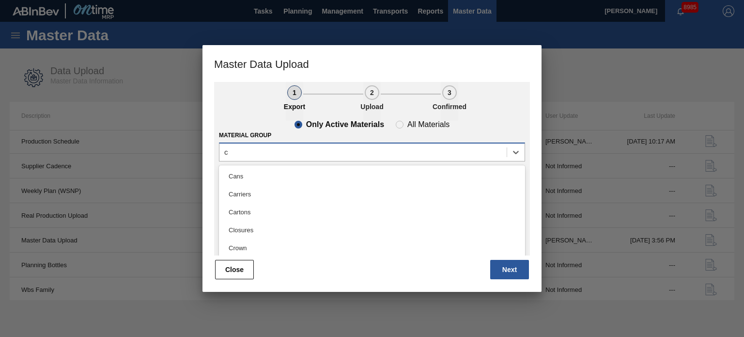
type Group "cr"
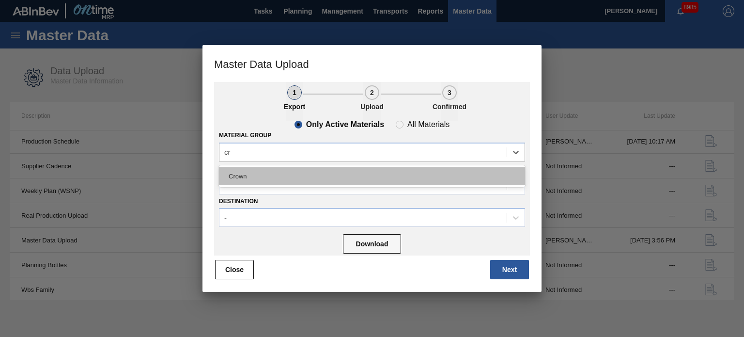
click at [254, 177] on div "Crown" at bounding box center [372, 176] width 306 height 18
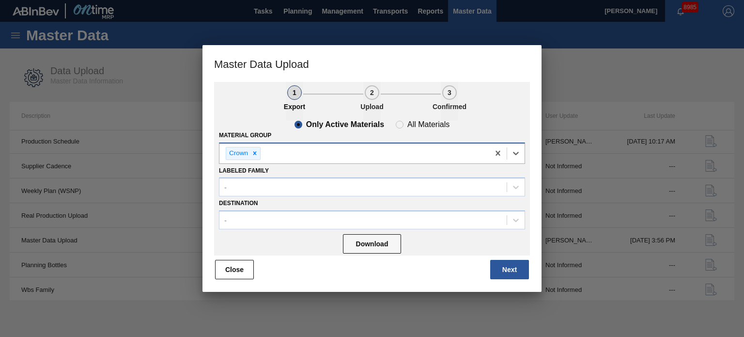
click at [291, 151] on div "Crown" at bounding box center [354, 153] width 270 height 20
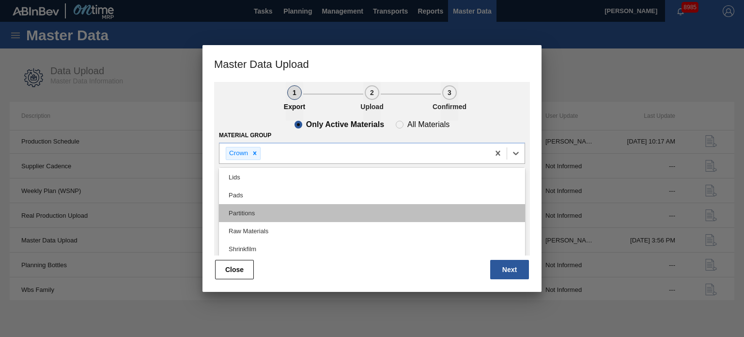
scroll to position [181, 0]
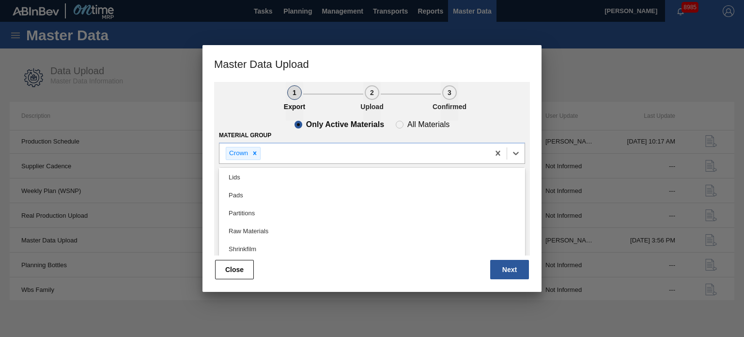
click at [230, 113] on ul "1 Export 2 Upload 3 Confirmed" at bounding box center [372, 101] width 316 height 39
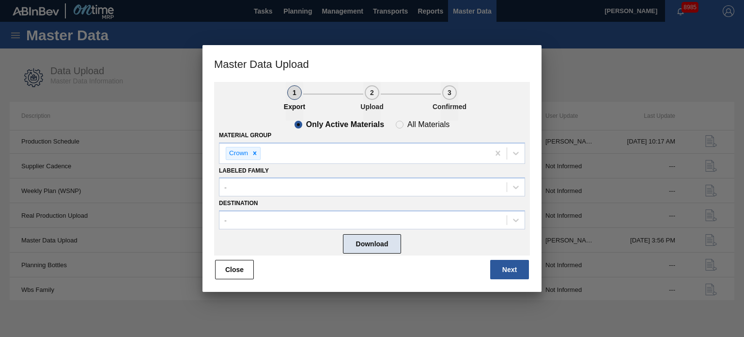
click at [374, 244] on button "Download" at bounding box center [372, 243] width 58 height 19
click at [374, 243] on button "Download" at bounding box center [372, 243] width 58 height 19
drag, startPoint x: 222, startPoint y: 263, endPoint x: 227, endPoint y: 265, distance: 5.2
click at [222, 263] on button "Close" at bounding box center [234, 269] width 39 height 19
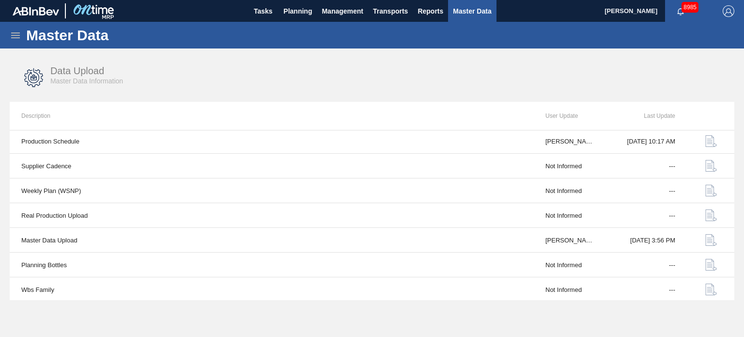
click at [480, 12] on span "Master Data" at bounding box center [472, 11] width 38 height 12
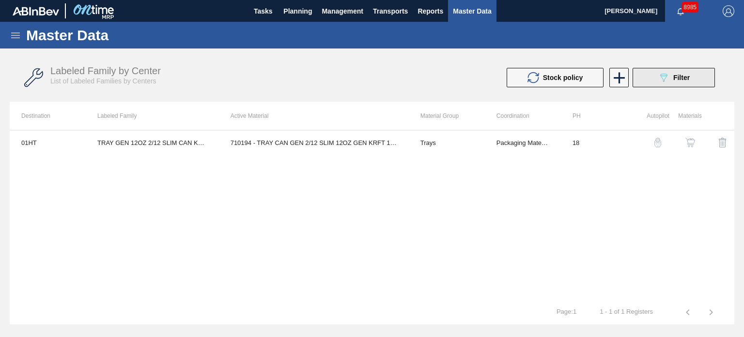
click at [684, 78] on span "Filter" at bounding box center [681, 78] width 16 height 8
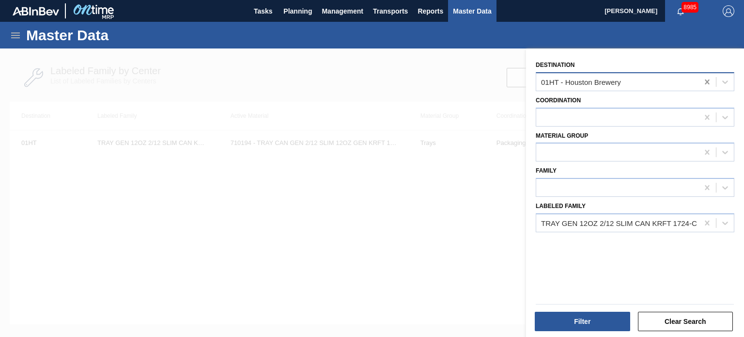
click at [704, 84] on icon at bounding box center [707, 82] width 10 height 10
click at [706, 218] on icon at bounding box center [707, 223] width 10 height 10
click at [565, 84] on div at bounding box center [617, 82] width 162 height 14
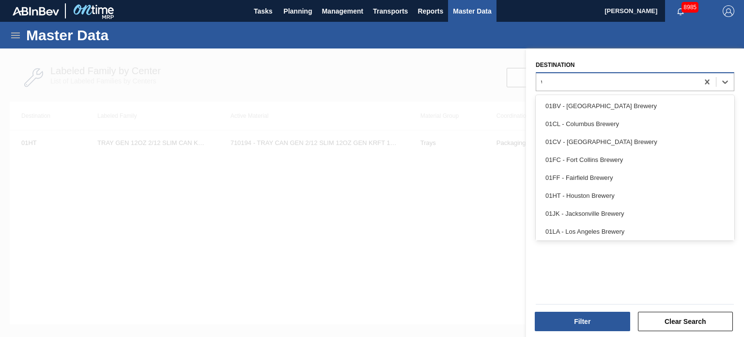
type input "wm"
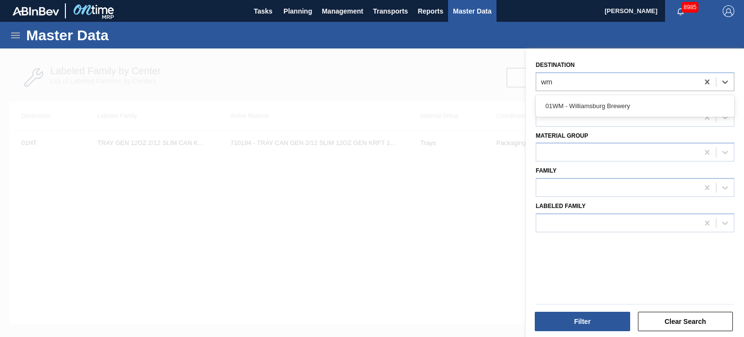
click at [616, 107] on div "01WM - Williamsburg Brewery" at bounding box center [635, 106] width 199 height 18
drag, startPoint x: 382, startPoint y: 95, endPoint x: 577, endPoint y: 149, distance: 202.4
click at [382, 95] on div at bounding box center [372, 216] width 744 height 337
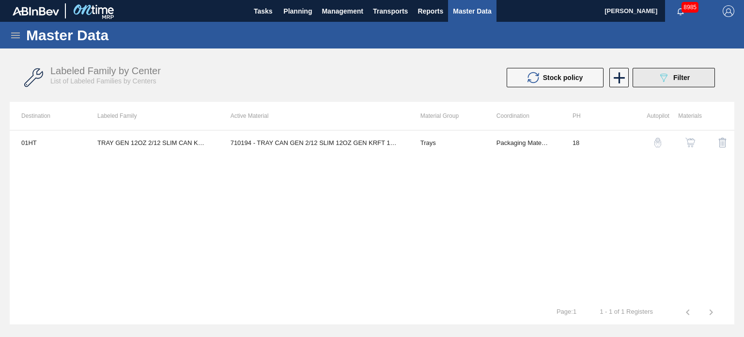
click at [665, 79] on icon "089F7B8B-B2A5-4AFE-B5C0-19BA573D28AC" at bounding box center [664, 78] width 12 height 12
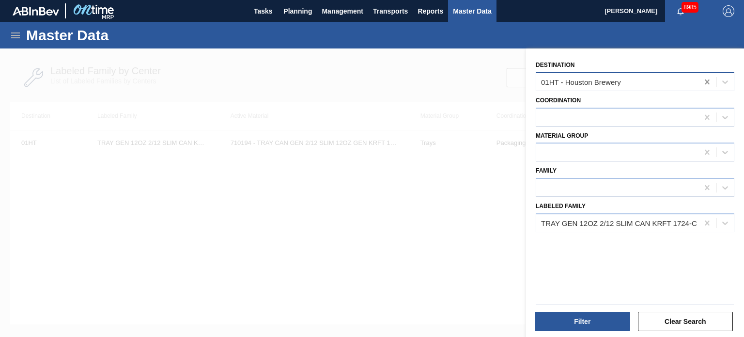
click at [702, 86] on icon at bounding box center [707, 82] width 10 height 10
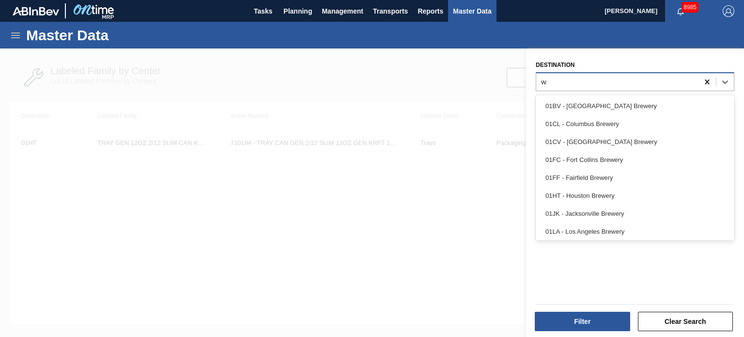
type input "wi"
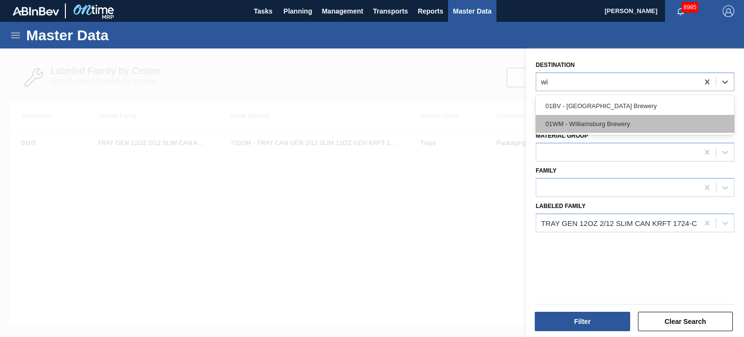
click at [663, 120] on div "01WM - Williamsburg Brewery" at bounding box center [635, 124] width 199 height 18
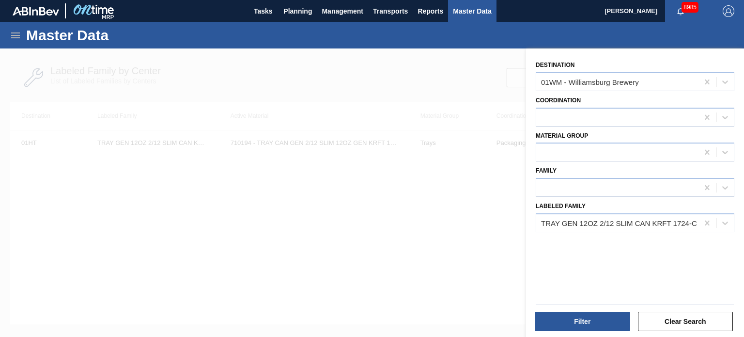
click at [583, 106] on div "Coordination" at bounding box center [635, 109] width 199 height 33
click at [573, 161] on div "Family" at bounding box center [635, 178] width 206 height 35
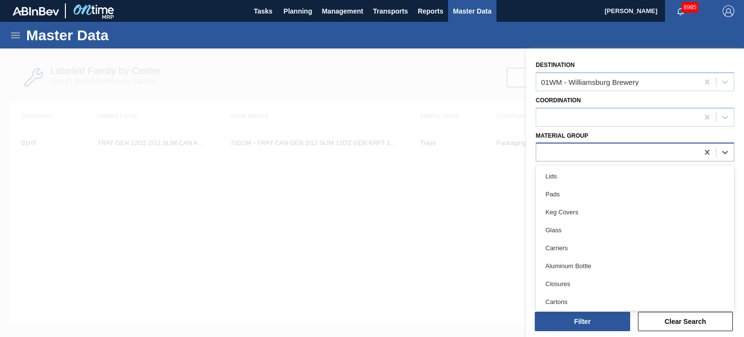
click at [572, 154] on div at bounding box center [617, 152] width 162 height 14
type Group "cr"
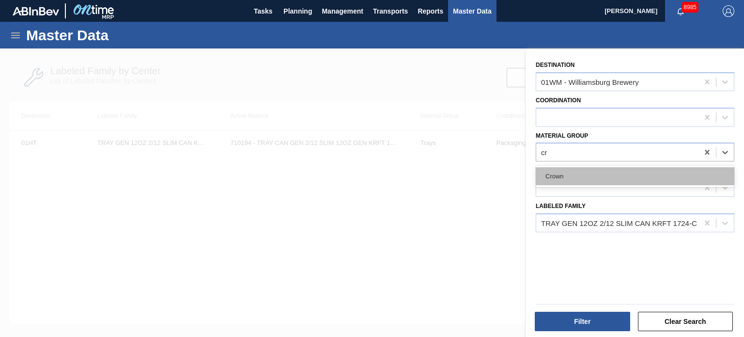
click at [572, 171] on div "Crown" at bounding box center [635, 176] width 199 height 18
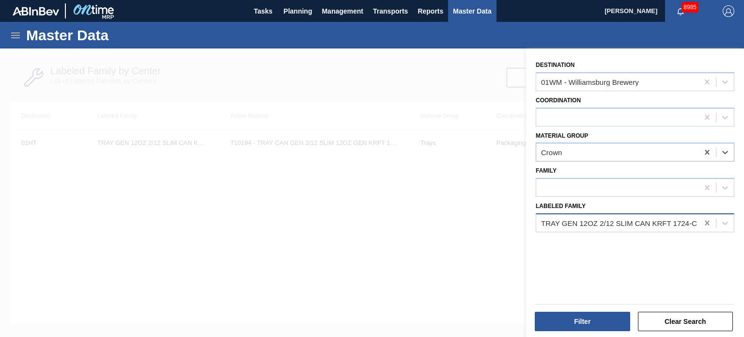
click at [703, 214] on div at bounding box center [706, 222] width 17 height 17
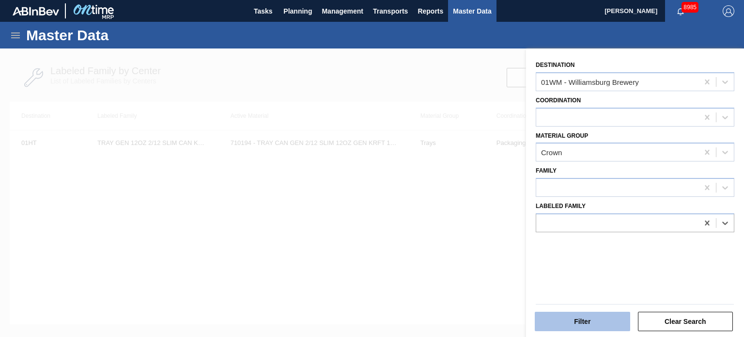
click at [597, 314] on button "Filter" at bounding box center [582, 320] width 95 height 19
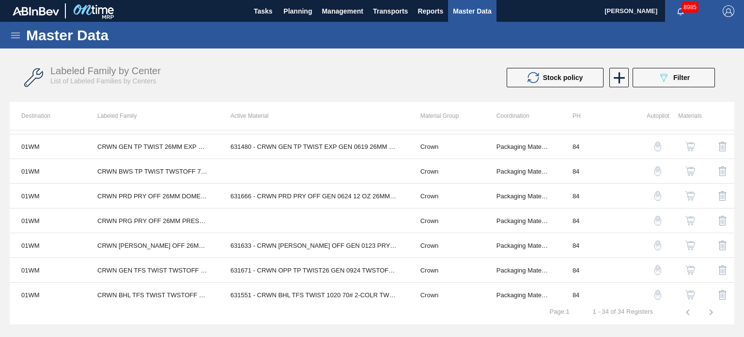
scroll to position [291, 0]
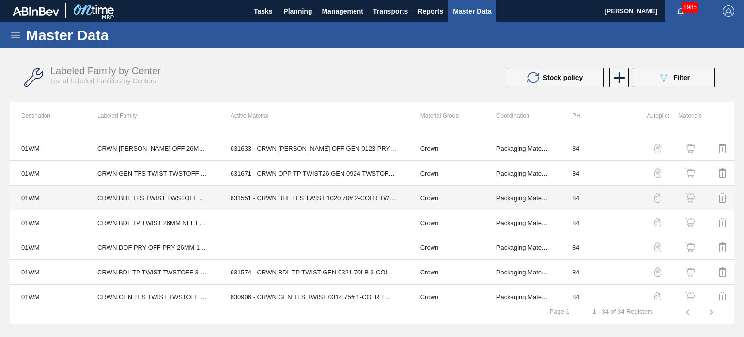
click at [236, 194] on td "631551 - CRWN BHL TFS TWIST 1020 70# 2-COLR TWSTO" at bounding box center [314, 197] width 190 height 25
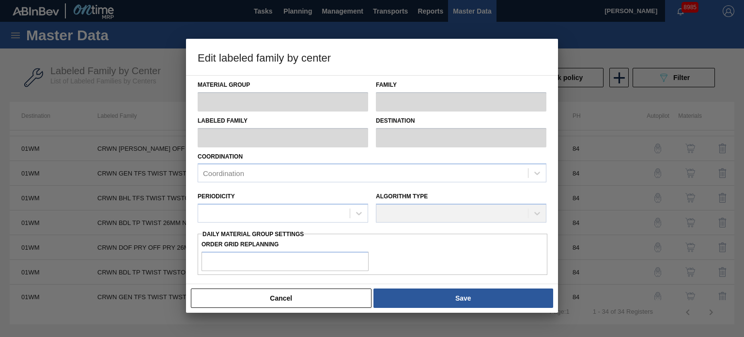
type input "Crown"
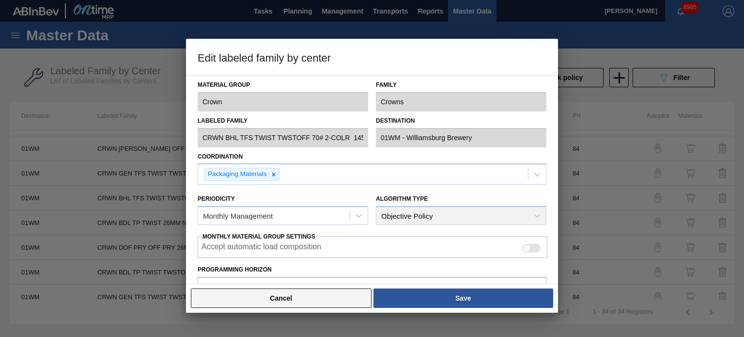
click at [308, 296] on button "Cancel" at bounding box center [281, 297] width 181 height 19
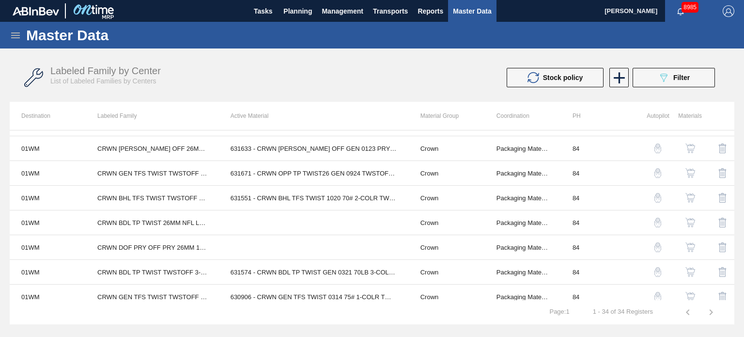
click at [693, 193] on div "button" at bounding box center [690, 198] width 12 height 10
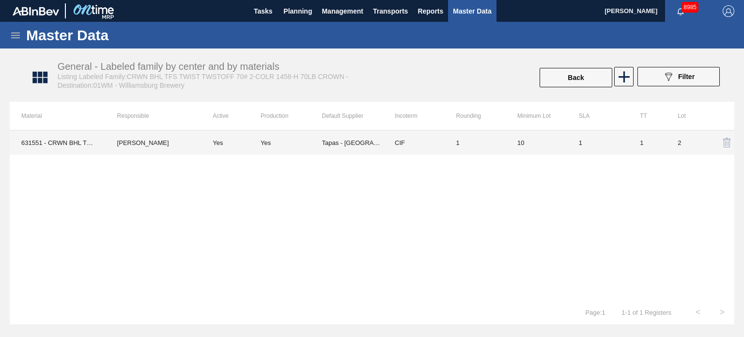
click at [277, 143] on div "Yes" at bounding box center [291, 142] width 61 height 7
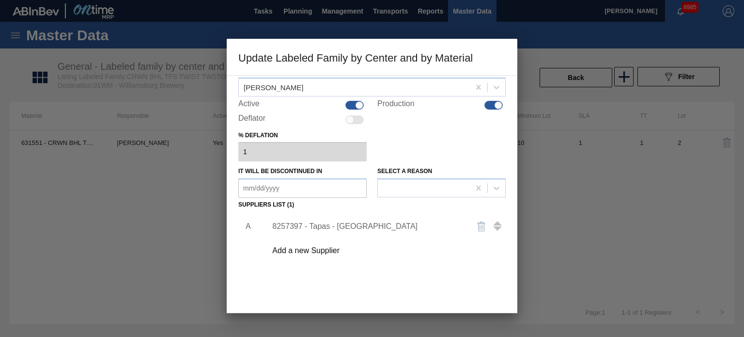
scroll to position [99, 0]
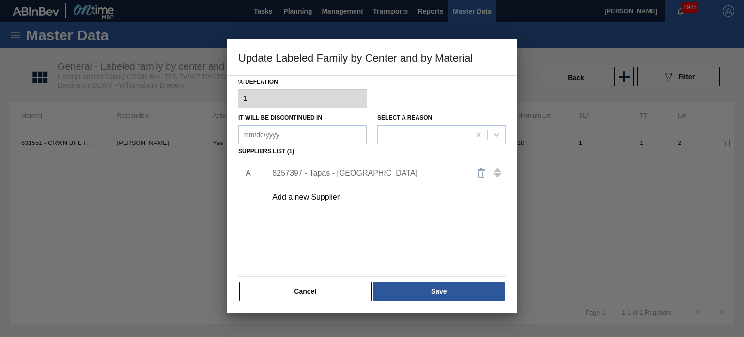
click at [324, 172] on div "8257397 - Tapas - [GEOGRAPHIC_DATA]" at bounding box center [367, 173] width 190 height 9
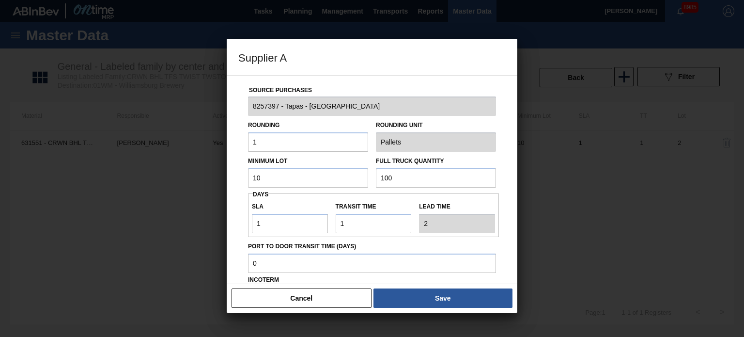
drag, startPoint x: 331, startPoint y: 175, endPoint x: 173, endPoint y: 174, distance: 158.4
click at [173, 174] on div "Supplier A Source Purchases 8257397 - Tapas - [GEOGRAPHIC_DATA] Rounding 1 Roun…" at bounding box center [372, 168] width 744 height 337
click at [397, 180] on input "100" at bounding box center [436, 177] width 120 height 19
drag, startPoint x: 401, startPoint y: 176, endPoint x: 363, endPoint y: 175, distance: 38.3
click at [363, 175] on div "Minimum Lot 420,000 Full Truck Quantity 100" at bounding box center [372, 170] width 256 height 36
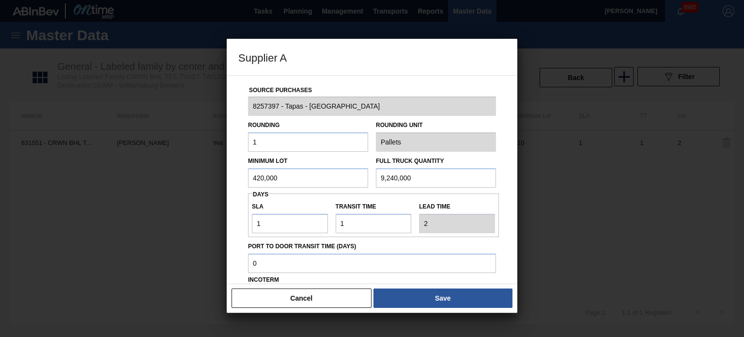
click at [379, 198] on div "SLA 1 Transit time Lead time 2" at bounding box center [373, 215] width 251 height 36
click at [284, 140] on input "1" at bounding box center [308, 141] width 120 height 19
drag, startPoint x: 269, startPoint y: 139, endPoint x: 215, endPoint y: 141, distance: 54.3
click at [215, 141] on div "Supplier A Source Purchases 8257397 - Tapas - [GEOGRAPHIC_DATA] Rounding 1 Roun…" at bounding box center [372, 168] width 744 height 337
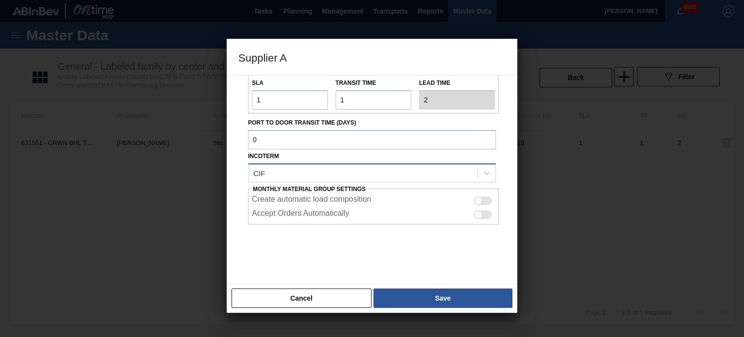
click at [374, 169] on div "CIF" at bounding box center [362, 173] width 229 height 14
click at [473, 176] on div "CIF" at bounding box center [362, 173] width 229 height 14
drag, startPoint x: 467, startPoint y: 174, endPoint x: 478, endPoint y: 174, distance: 10.7
click at [468, 174] on div "CIF" at bounding box center [362, 173] width 229 height 14
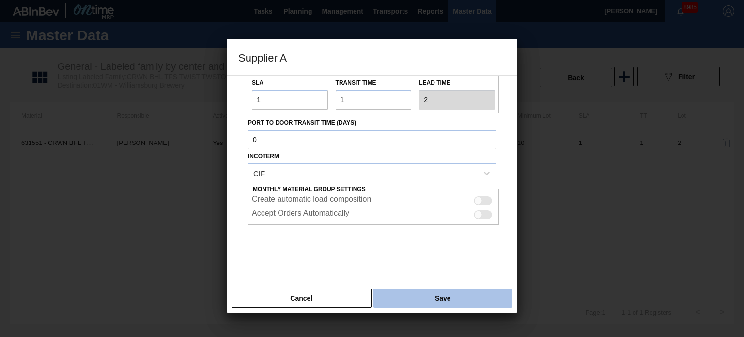
click at [434, 296] on button "Save" at bounding box center [442, 297] width 139 height 19
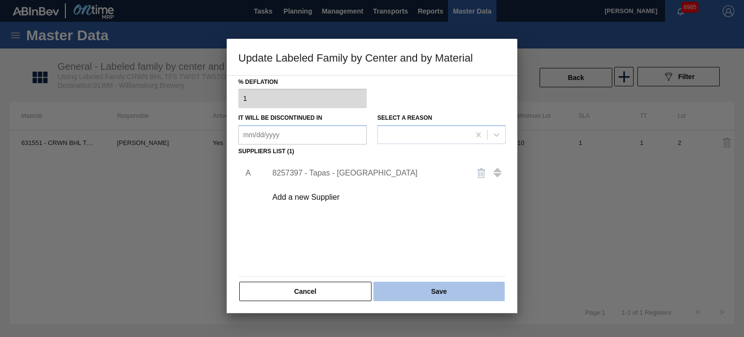
click at [435, 290] on button "Save" at bounding box center [438, 290] width 131 height 19
